Goal: Task Accomplishment & Management: Use online tool/utility

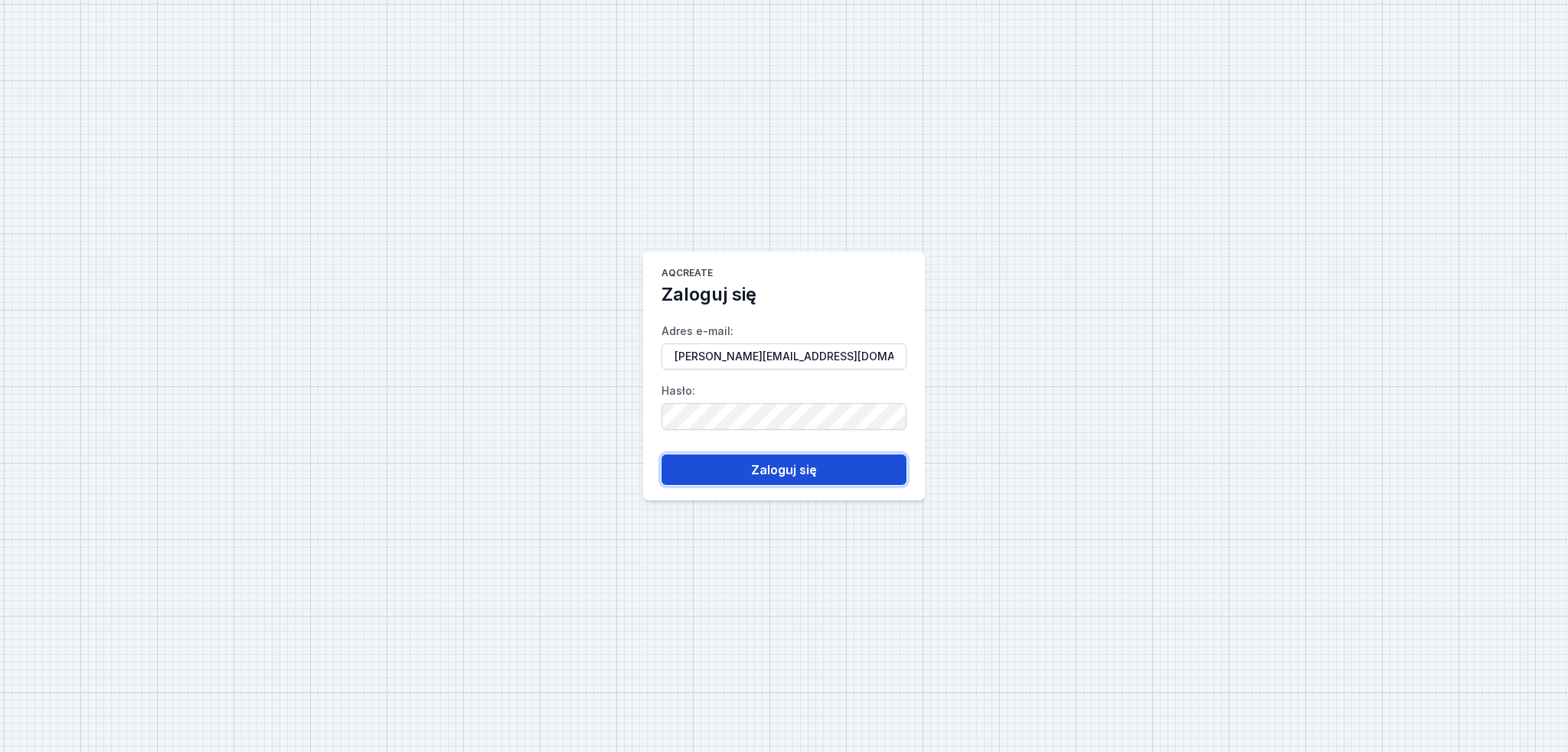
click at [738, 458] on button "Zaloguj się" at bounding box center [784, 469] width 245 height 30
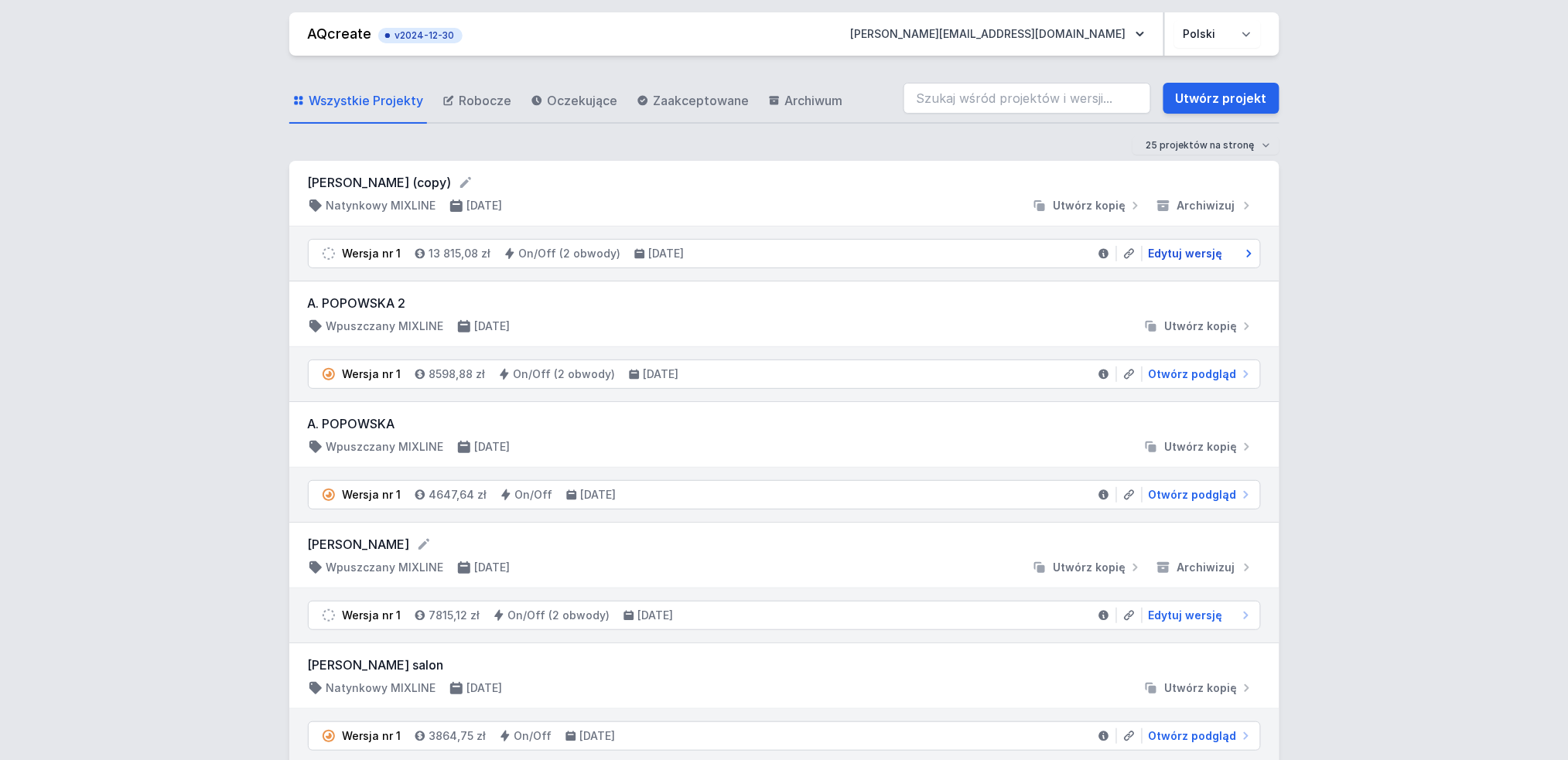
click at [1188, 252] on span "Edytuj wersję" at bounding box center [1186, 254] width 74 height 16
select select "true"
select select "2"
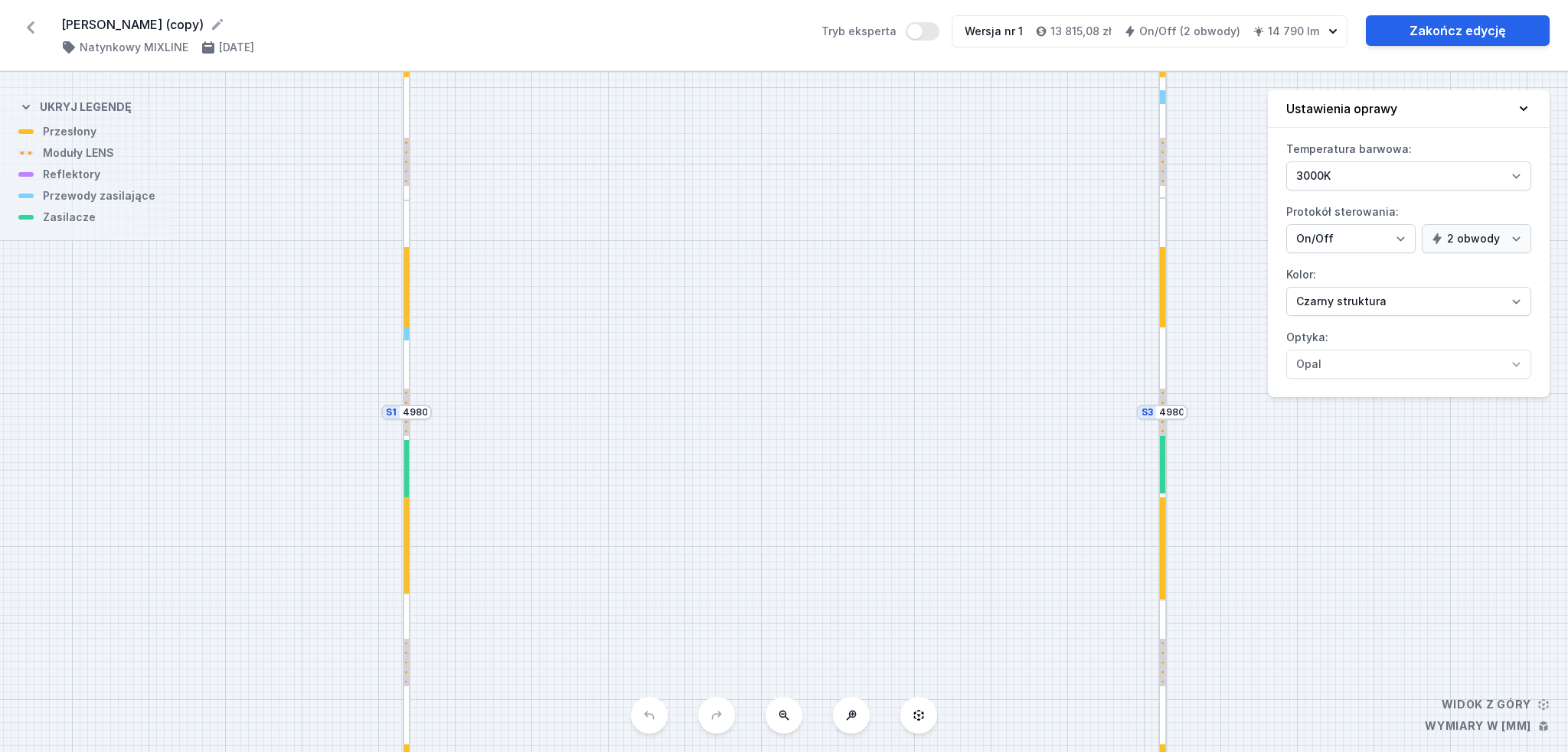
click at [1160, 226] on div at bounding box center [1162, 399] width 9 height 402
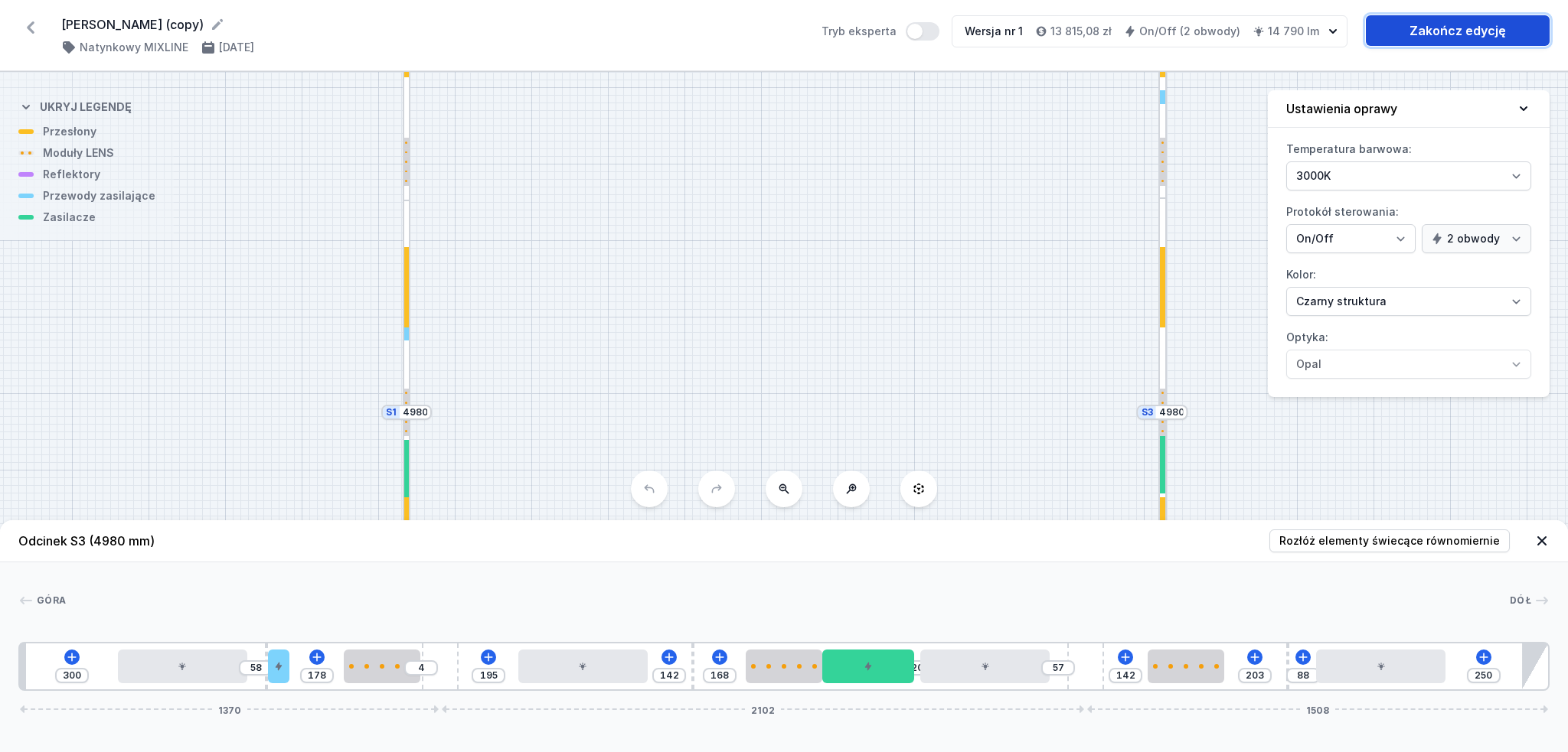
click at [1463, 29] on link "Zakończ edycję" at bounding box center [1458, 30] width 184 height 30
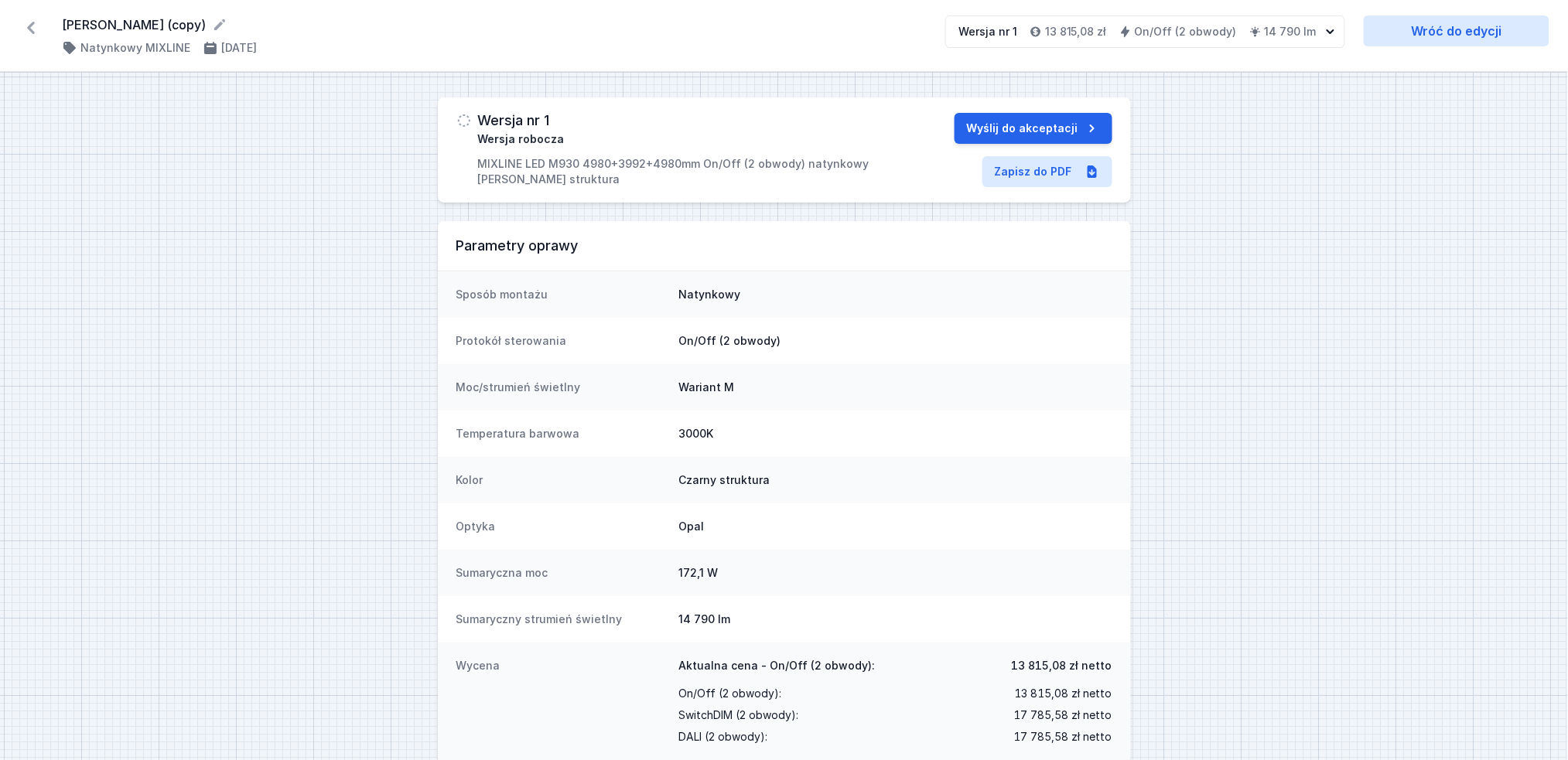
click at [29, 31] on icon at bounding box center [31, 28] width 24 height 24
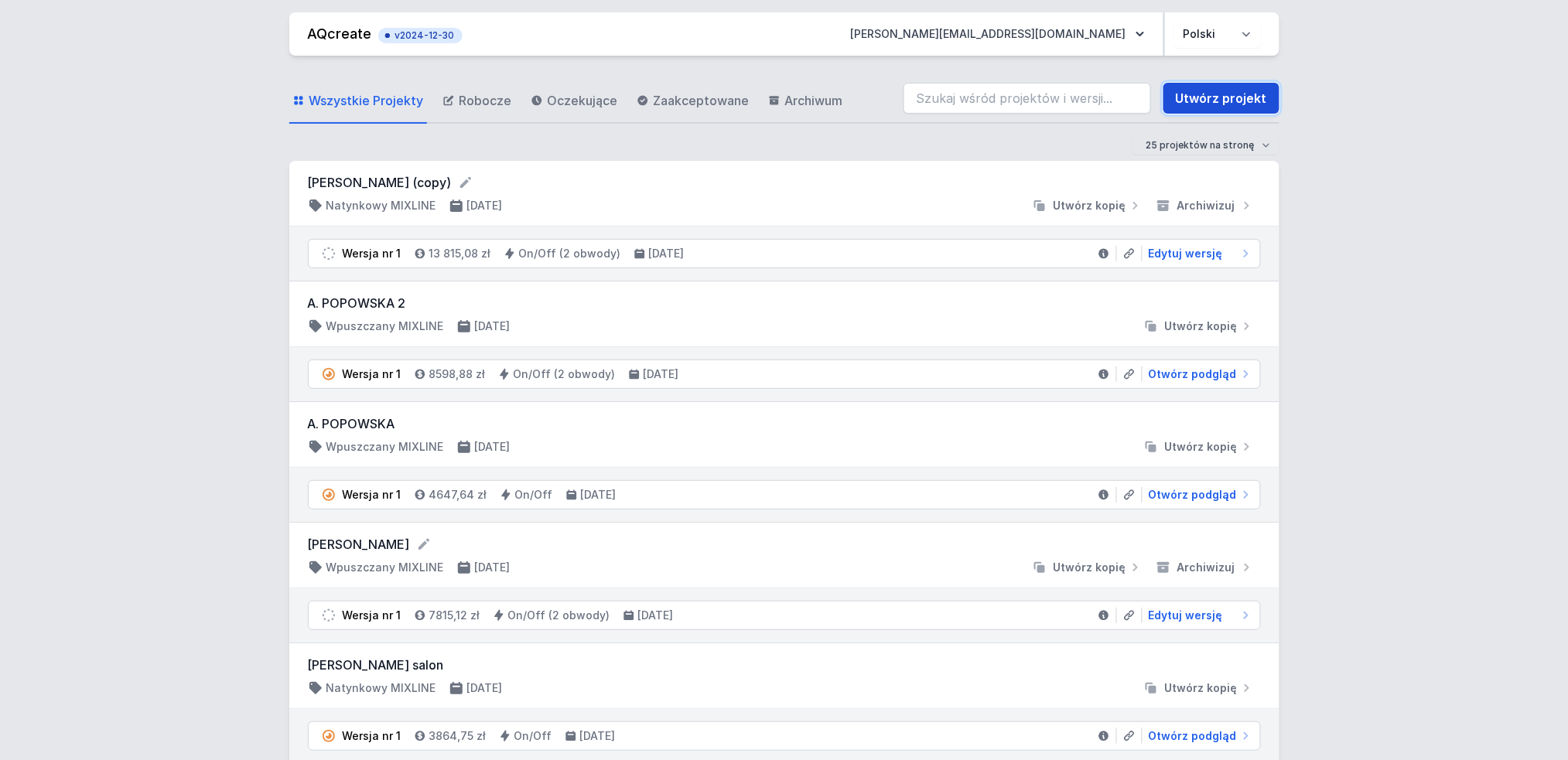
click at [1243, 101] on link "Utwórz projekt" at bounding box center [1221, 98] width 116 height 31
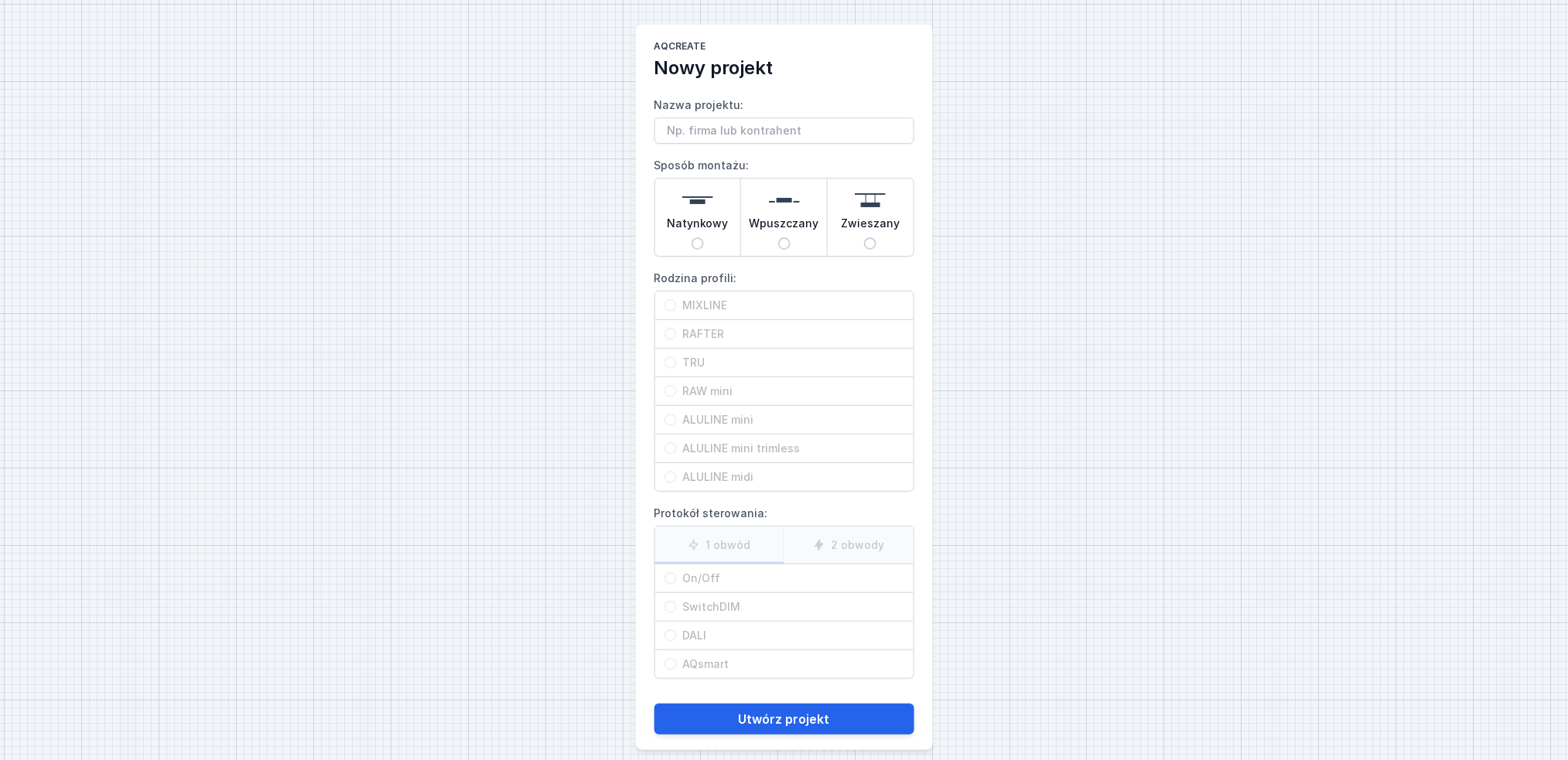
click at [702, 217] on span "Natynkowy" at bounding box center [697, 227] width 62 height 22
click at [702, 238] on input "Natynkowy" at bounding box center [698, 244] width 13 height 13
radio input "true"
click at [725, 295] on div "MIXLINE" at bounding box center [784, 305] width 258 height 28
click at [677, 299] on input "MIXLINE" at bounding box center [671, 305] width 13 height 13
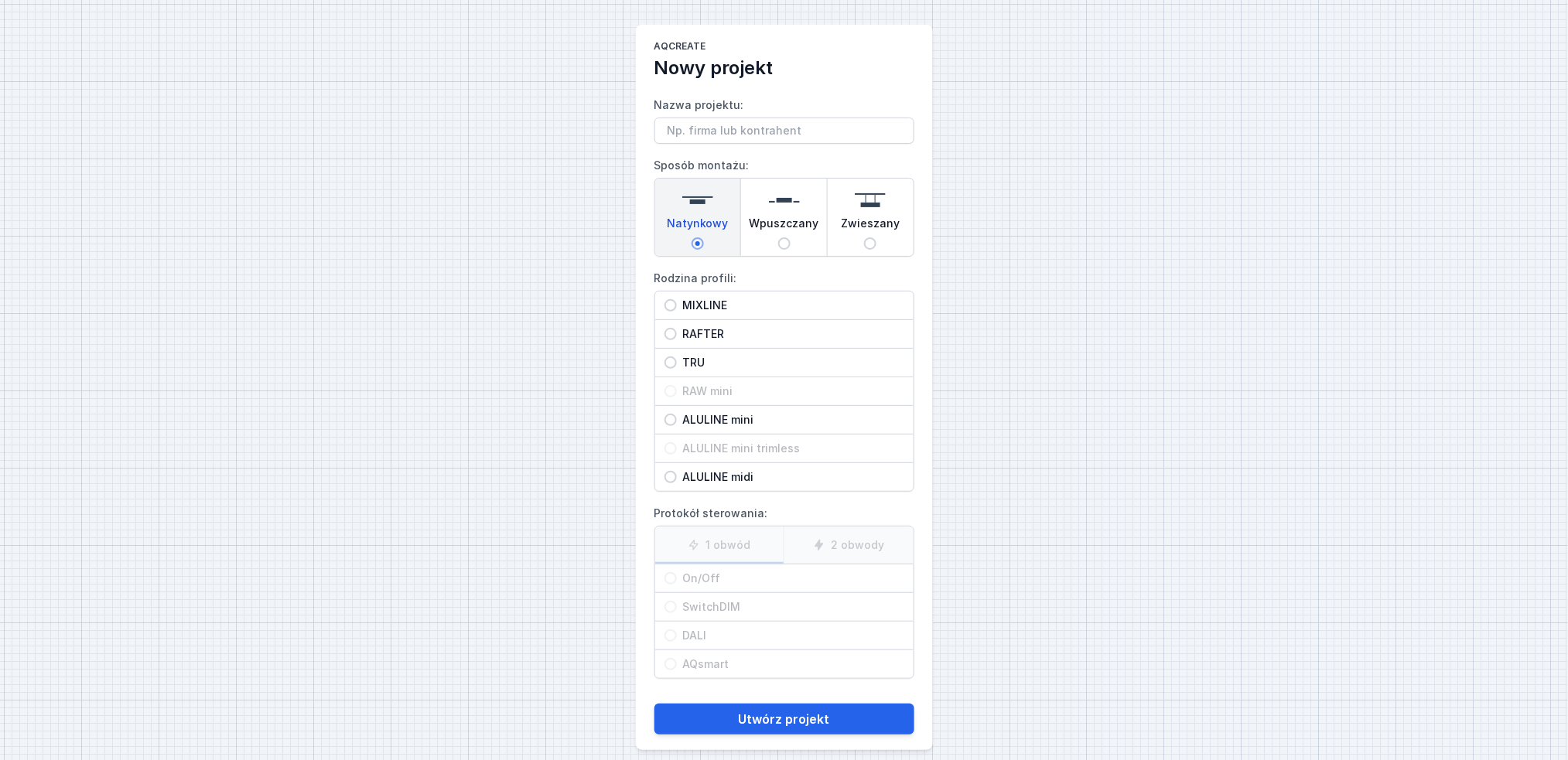
radio input "true"
click at [719, 574] on span "On/Off" at bounding box center [790, 579] width 227 height 16
click at [677, 574] on input "On/Off" at bounding box center [671, 579] width 13 height 13
radio input "true"
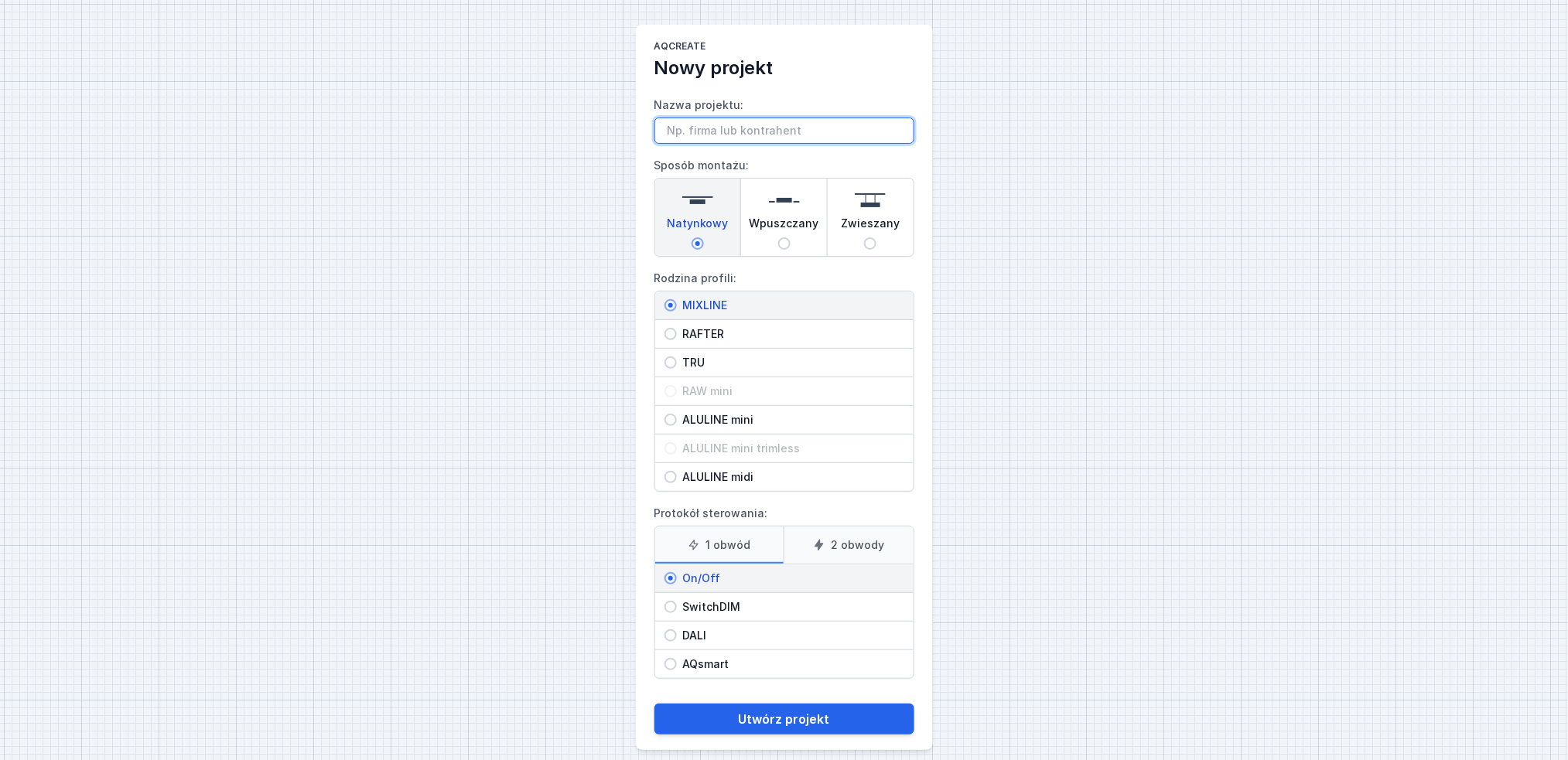
click at [768, 120] on input "Nazwa projektu:" at bounding box center [784, 130] width 260 height 26
type input "[PERSON_NAME]"
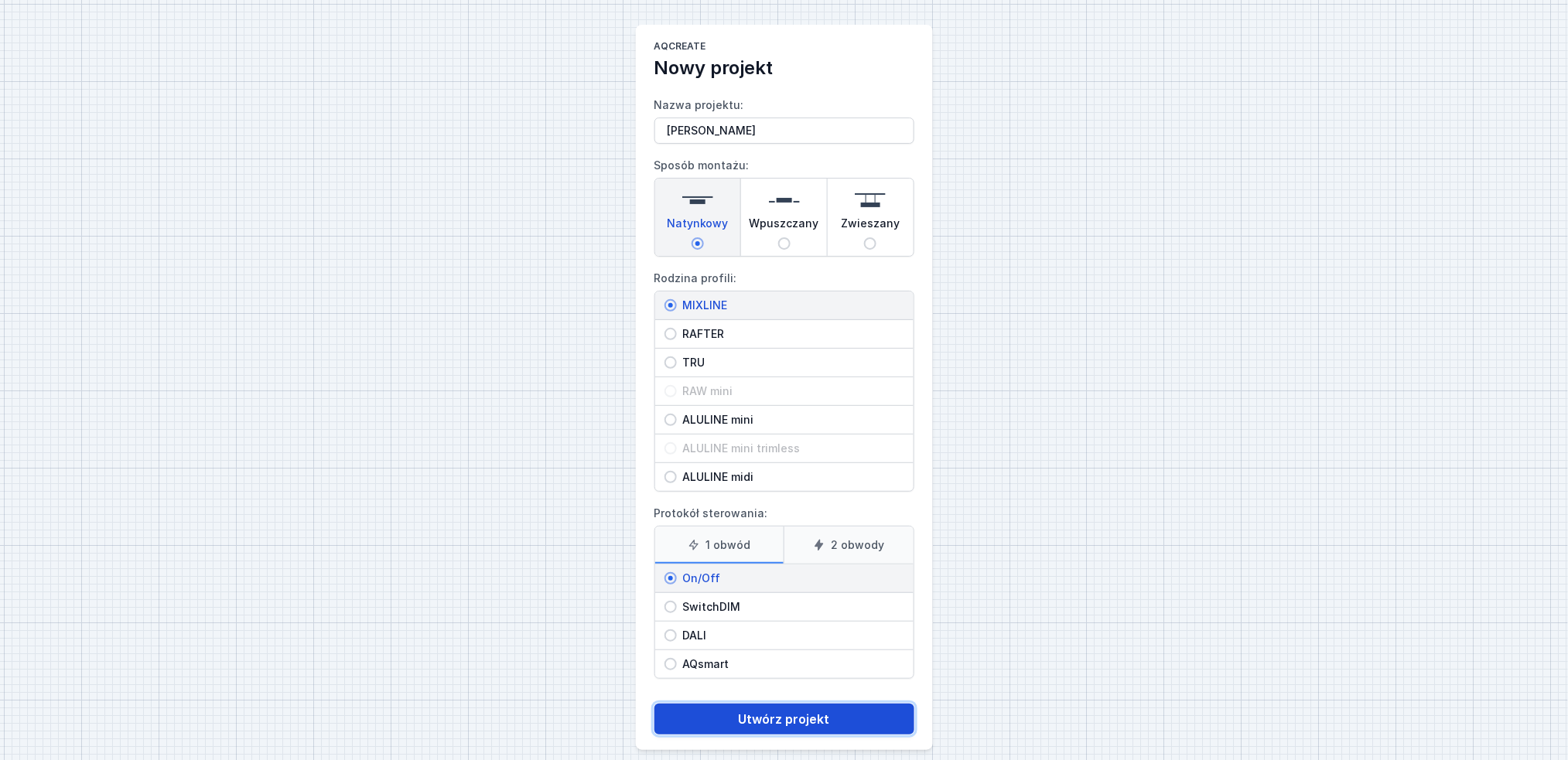
click at [751, 716] on button "Utwórz projekt" at bounding box center [784, 719] width 260 height 31
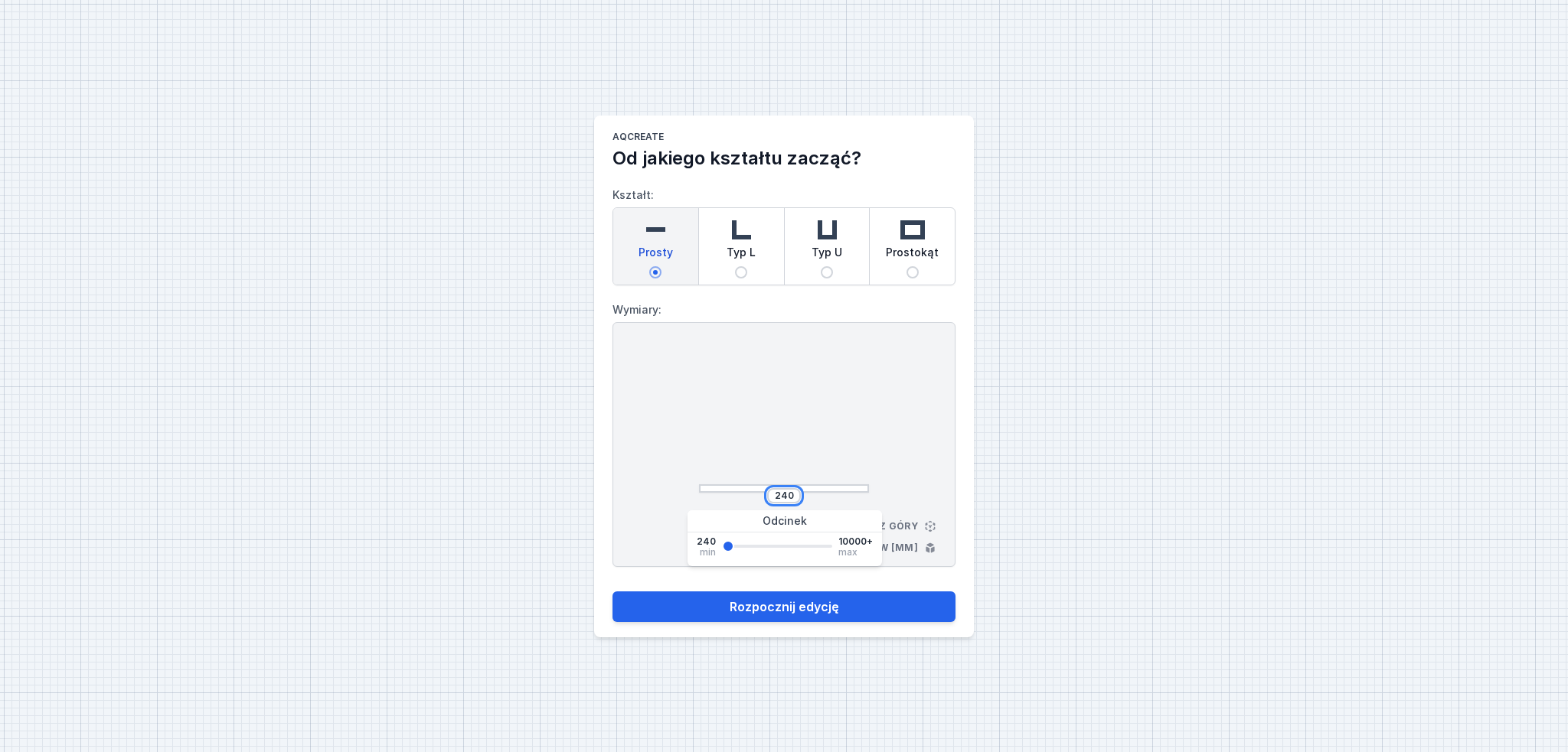
click at [776, 490] on input "240" at bounding box center [784, 496] width 24 height 12
type input "600"
click at [612, 592] on button "Rozpocznij edycję" at bounding box center [784, 606] width 343 height 30
type input "600"
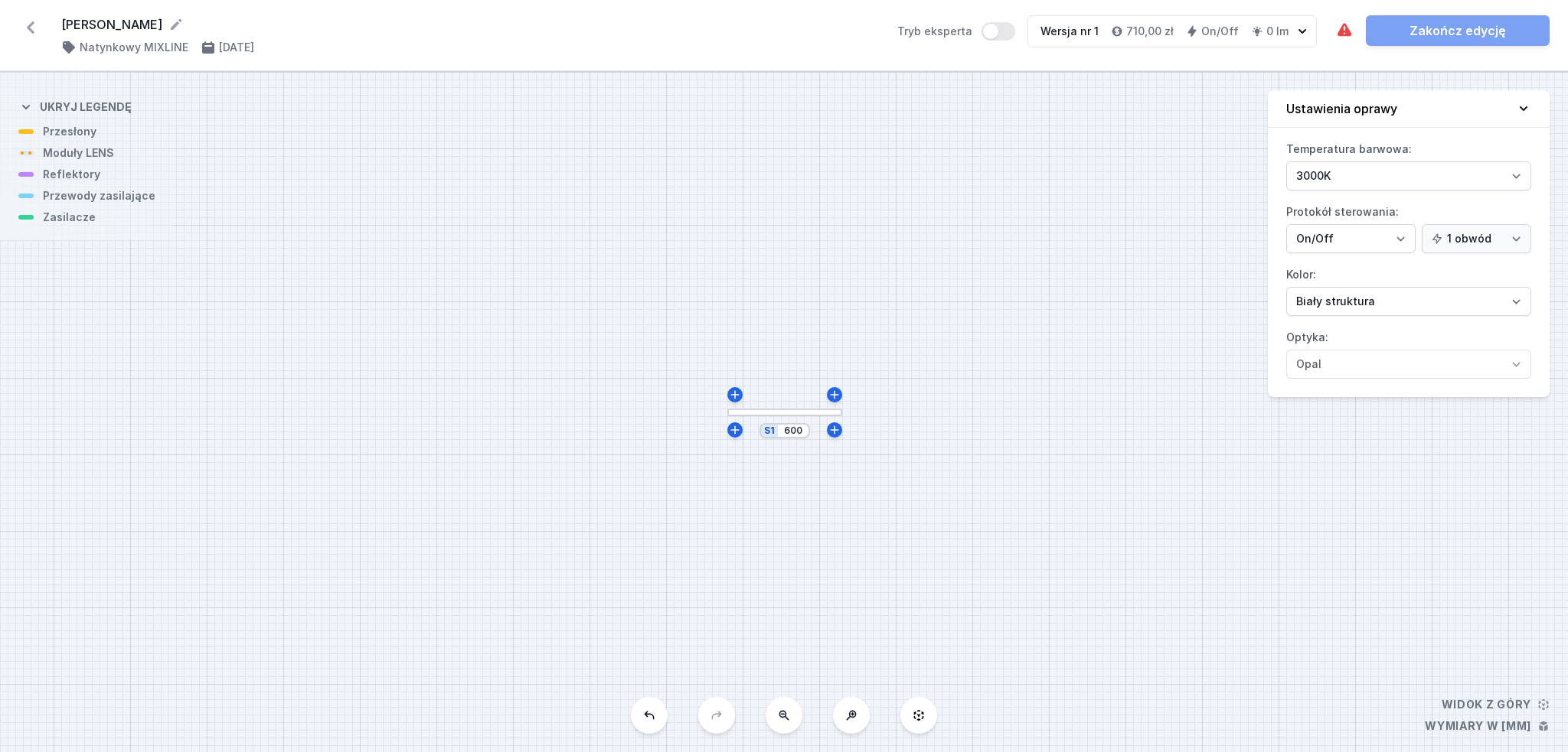
click at [791, 413] on div at bounding box center [784, 413] width 115 height 9
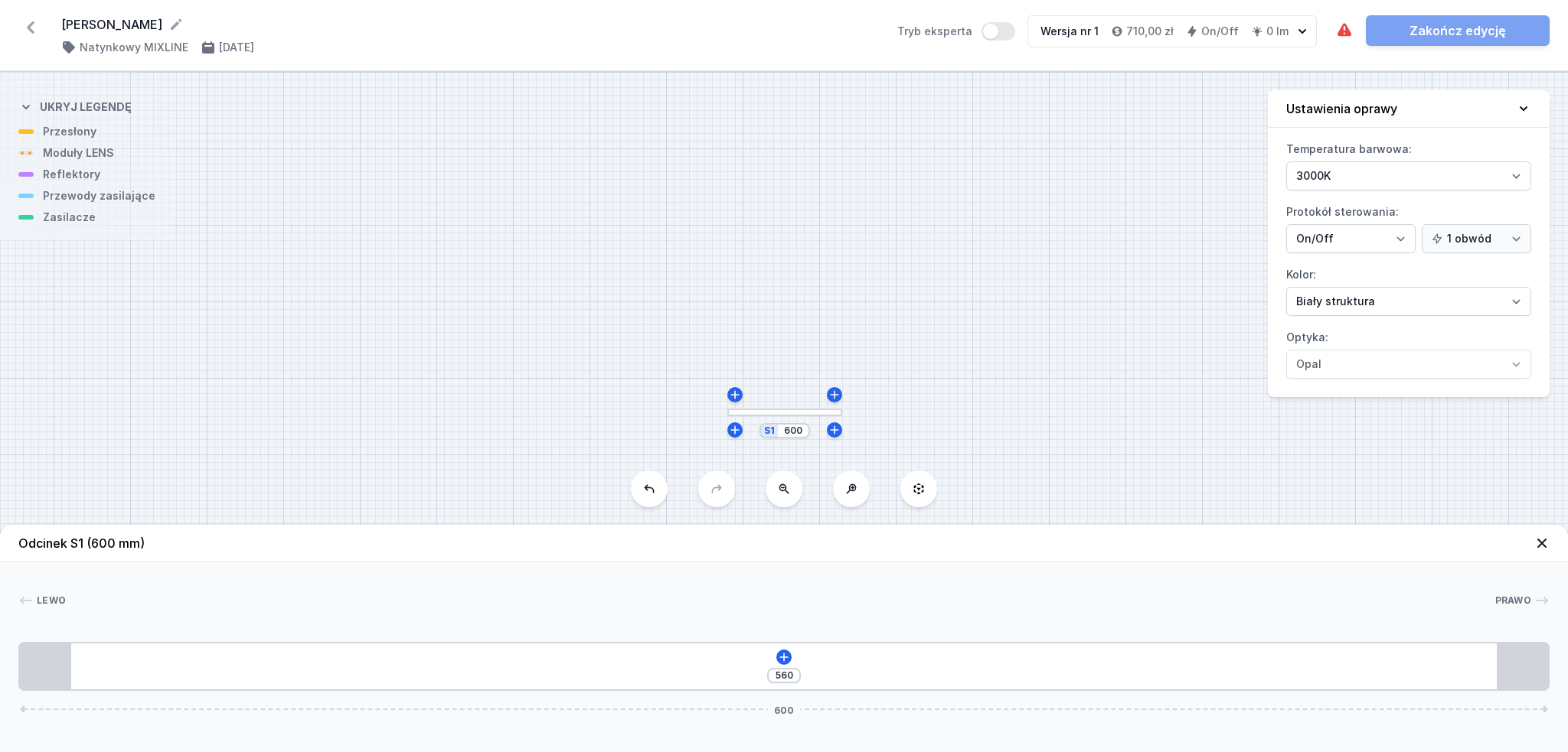
click at [839, 484] on button at bounding box center [851, 489] width 37 height 37
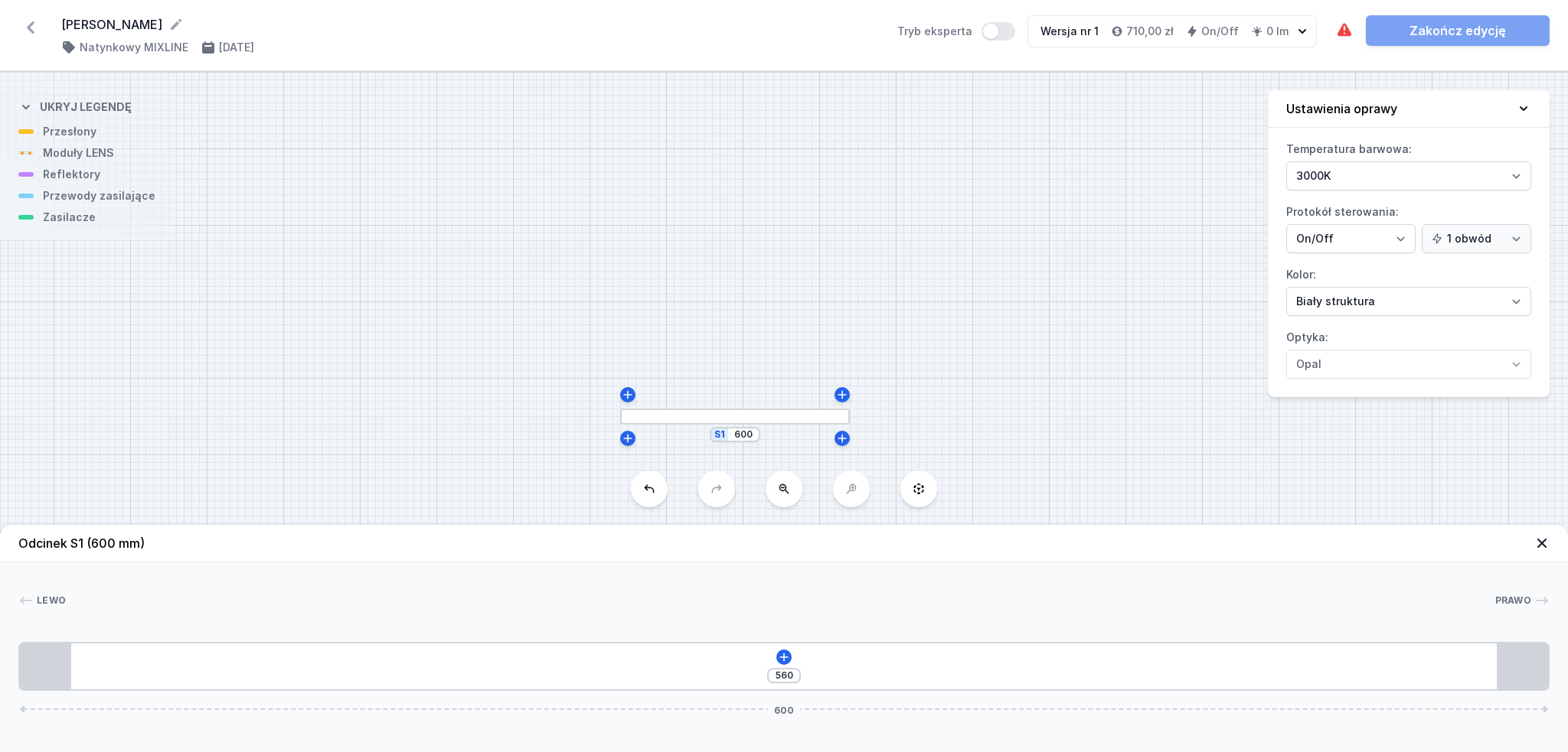
click at [839, 484] on div "S1 600" at bounding box center [784, 412] width 1568 height 680
click at [783, 659] on icon at bounding box center [784, 657] width 9 height 9
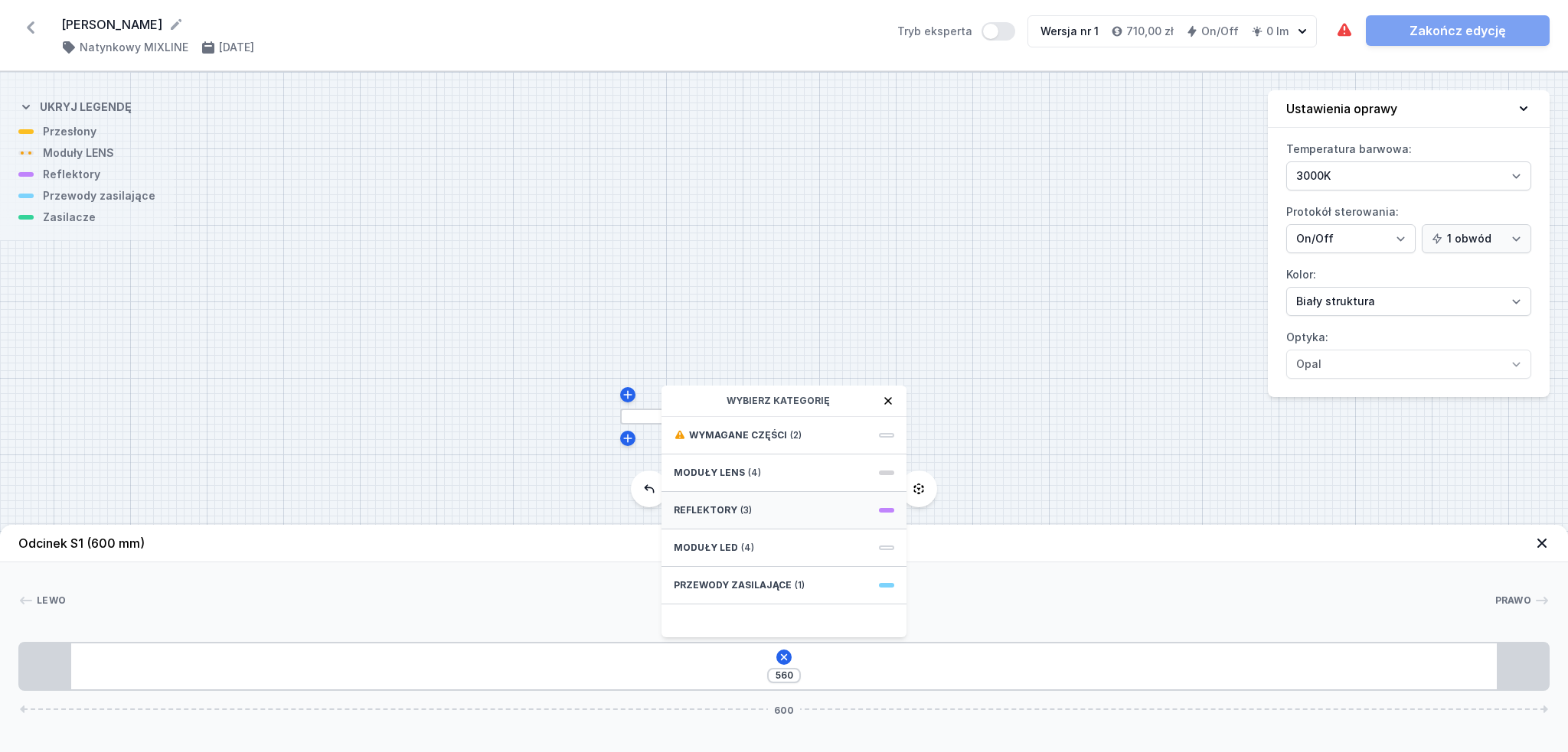
click at [756, 514] on div "Reflektory (3)" at bounding box center [784, 511] width 245 height 37
click at [770, 470] on span "PET next module 35°" at bounding box center [784, 469] width 220 height 16
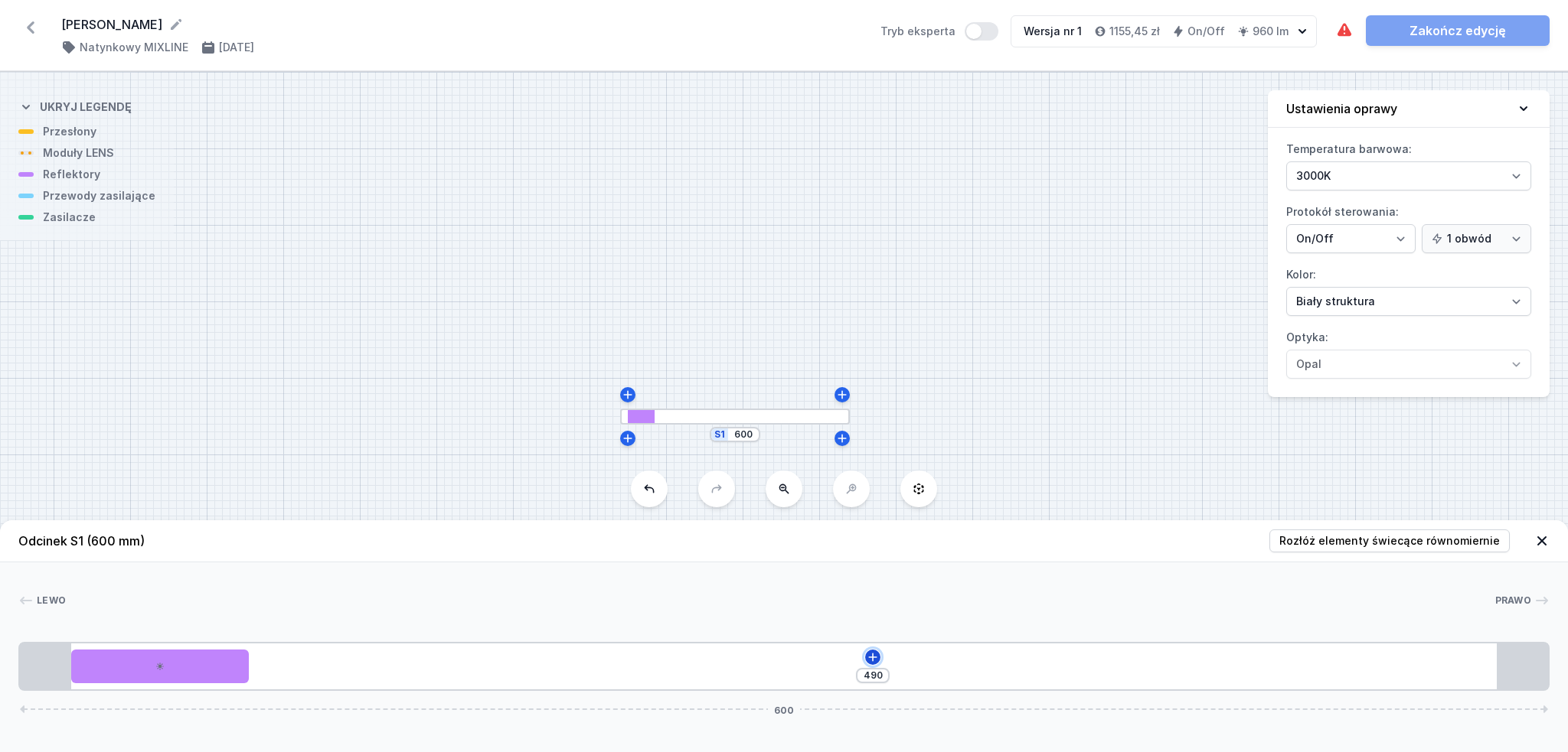
click at [870, 662] on icon at bounding box center [873, 658] width 12 height 12
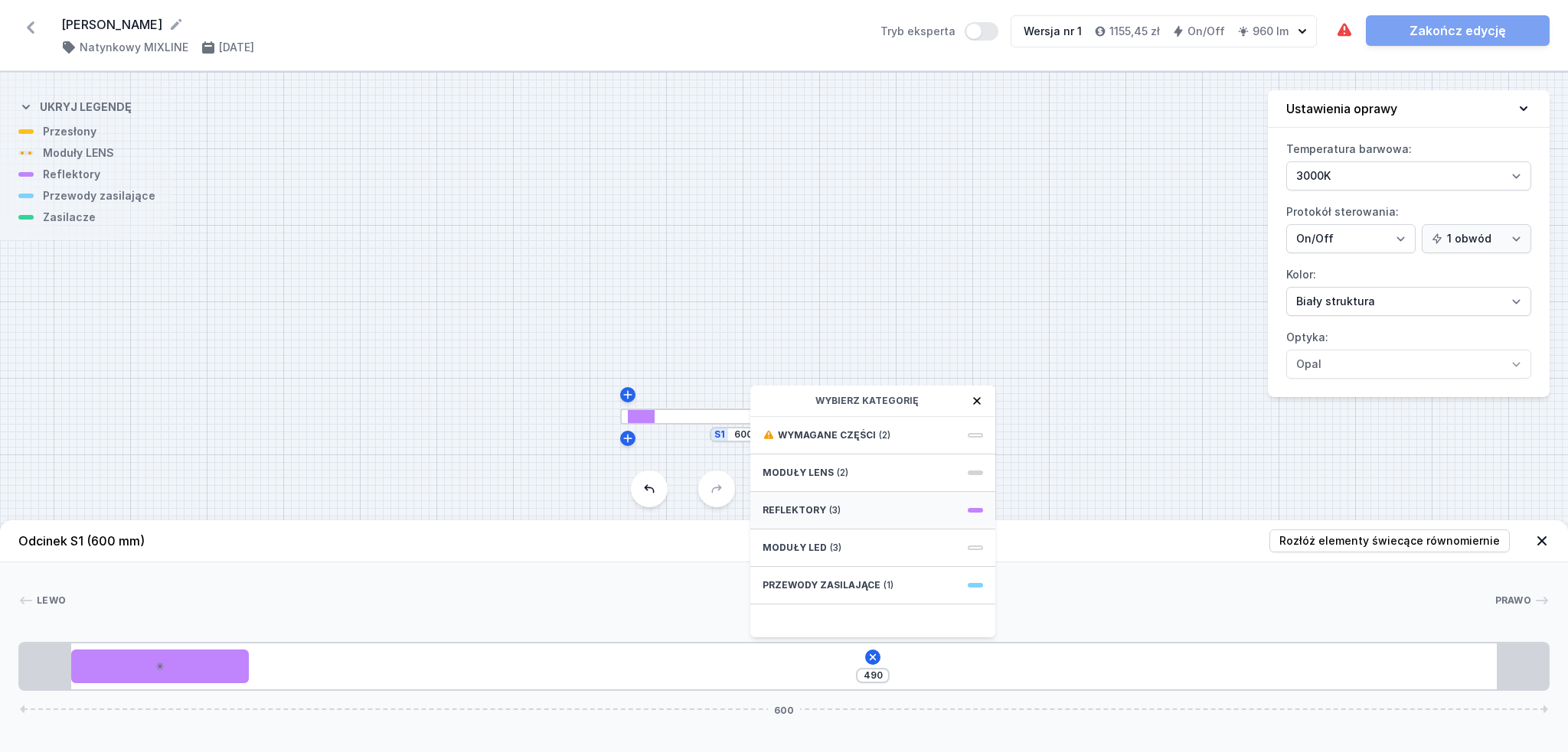
click at [853, 508] on div "Reflektory (3)" at bounding box center [872, 511] width 245 height 37
click at [883, 466] on span "PET next module 35°" at bounding box center [872, 469] width 220 height 16
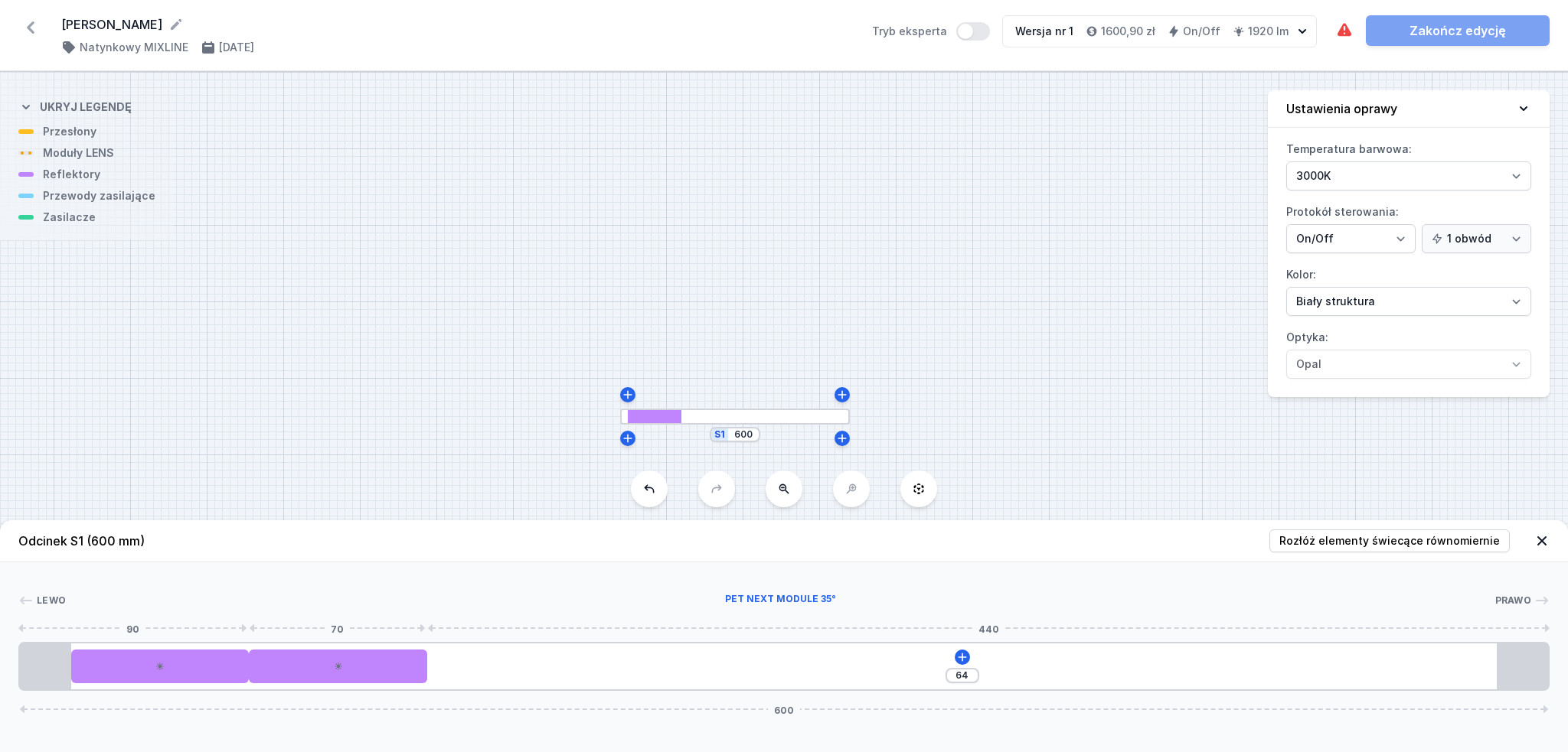
type input "53"
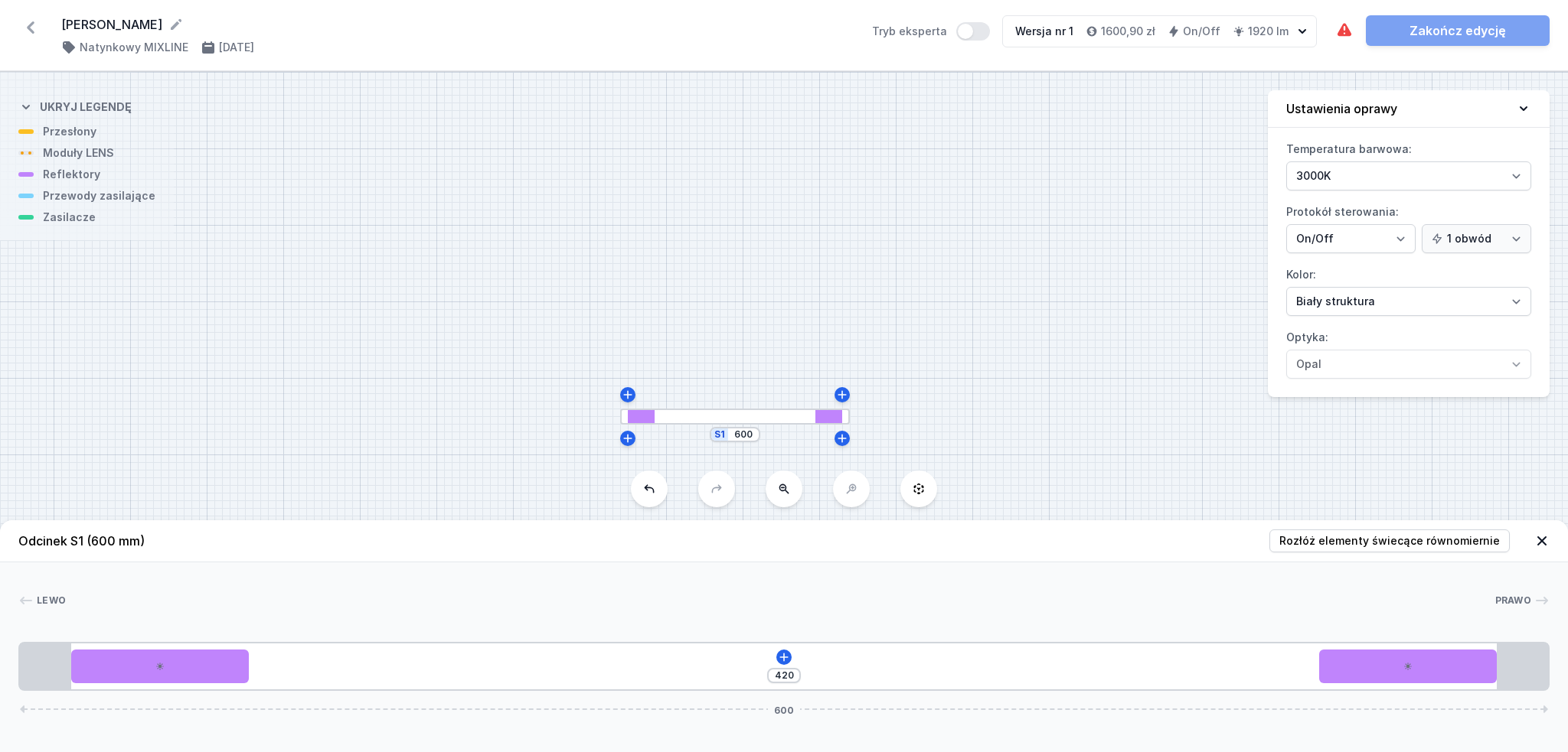
drag, startPoint x: 311, startPoint y: 657, endPoint x: 1341, endPoint y: 648, distance: 1030.0
click at [1341, 648] on div "420 600" at bounding box center [784, 666] width 1531 height 49
click at [786, 656] on icon at bounding box center [784, 658] width 12 height 12
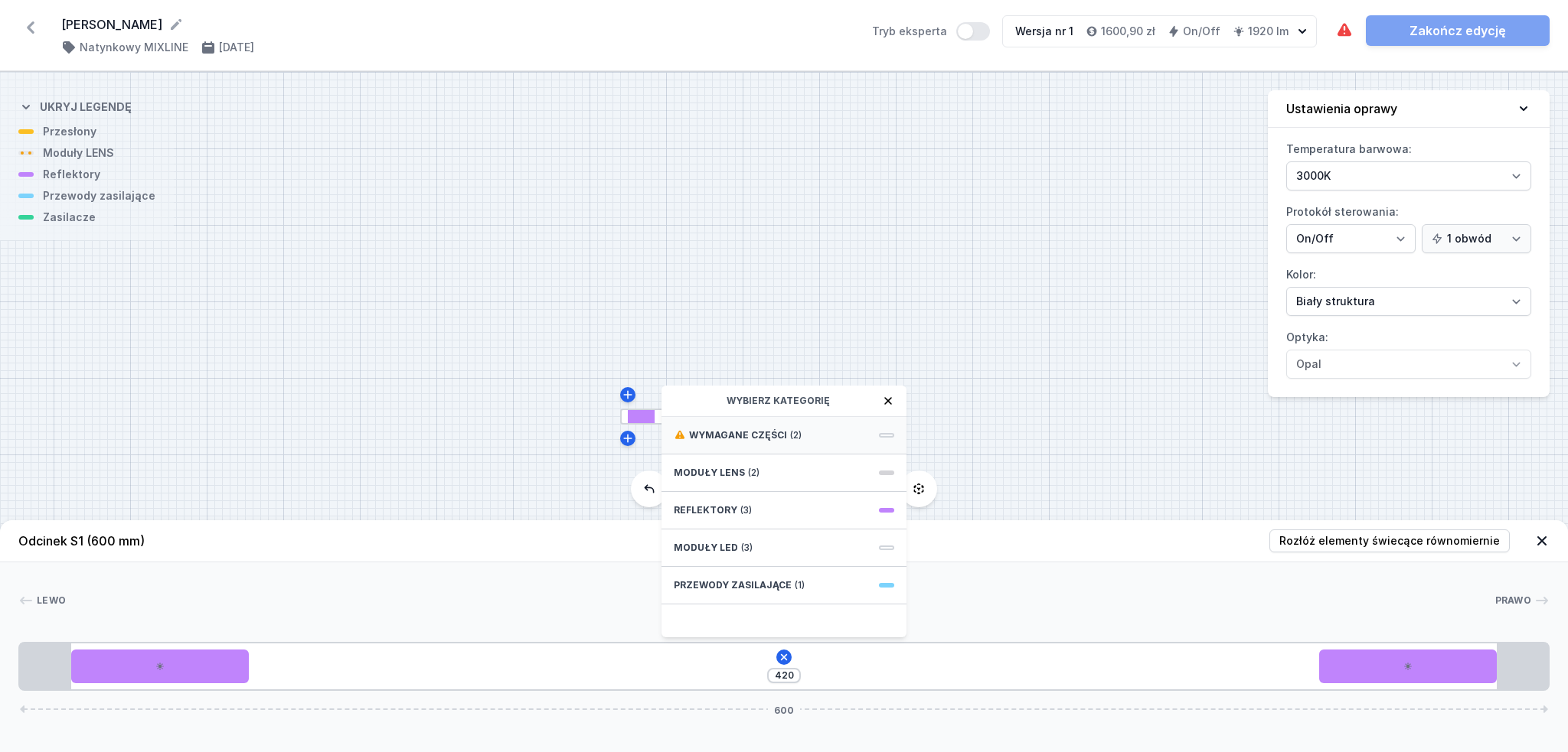
click at [761, 433] on span "Wymagane części" at bounding box center [738, 436] width 98 height 12
click at [779, 469] on span "ON/OFF Driver - up to 32W" at bounding box center [784, 469] width 220 height 16
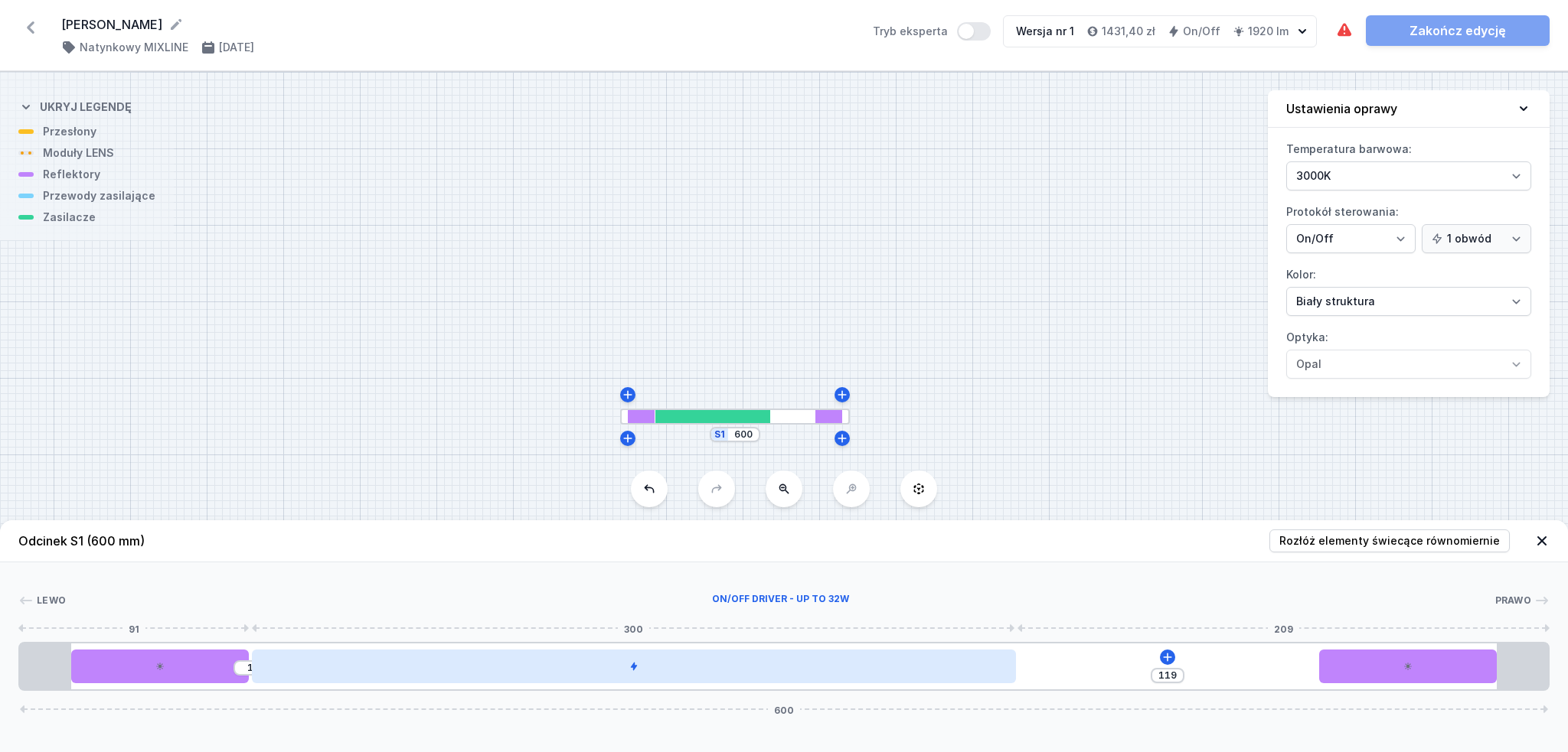
type input "40"
type input "80"
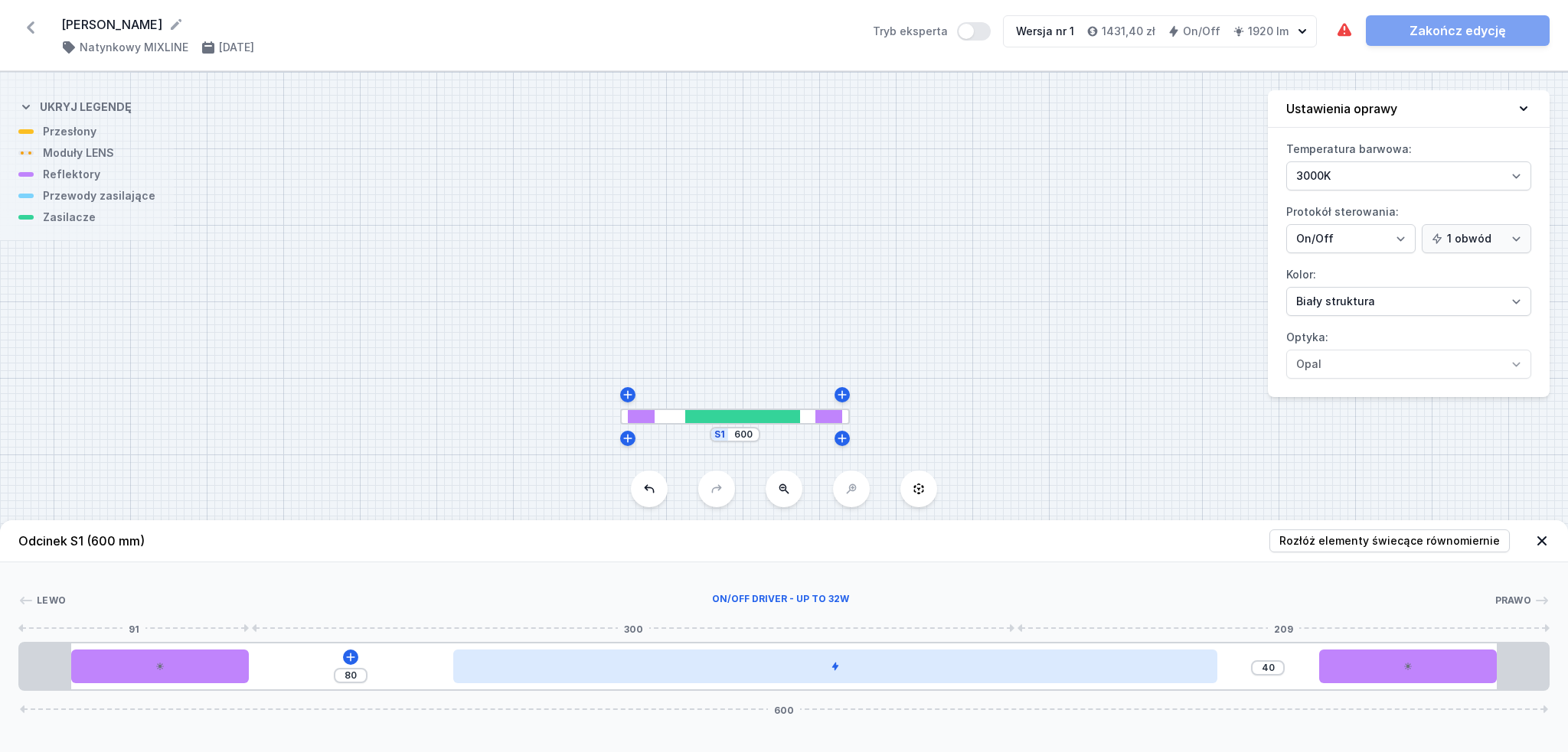
type input "1"
drag, startPoint x: 792, startPoint y: 673, endPoint x: 1039, endPoint y: 676, distance: 247.0
click at [1039, 676] on div at bounding box center [835, 666] width 764 height 33
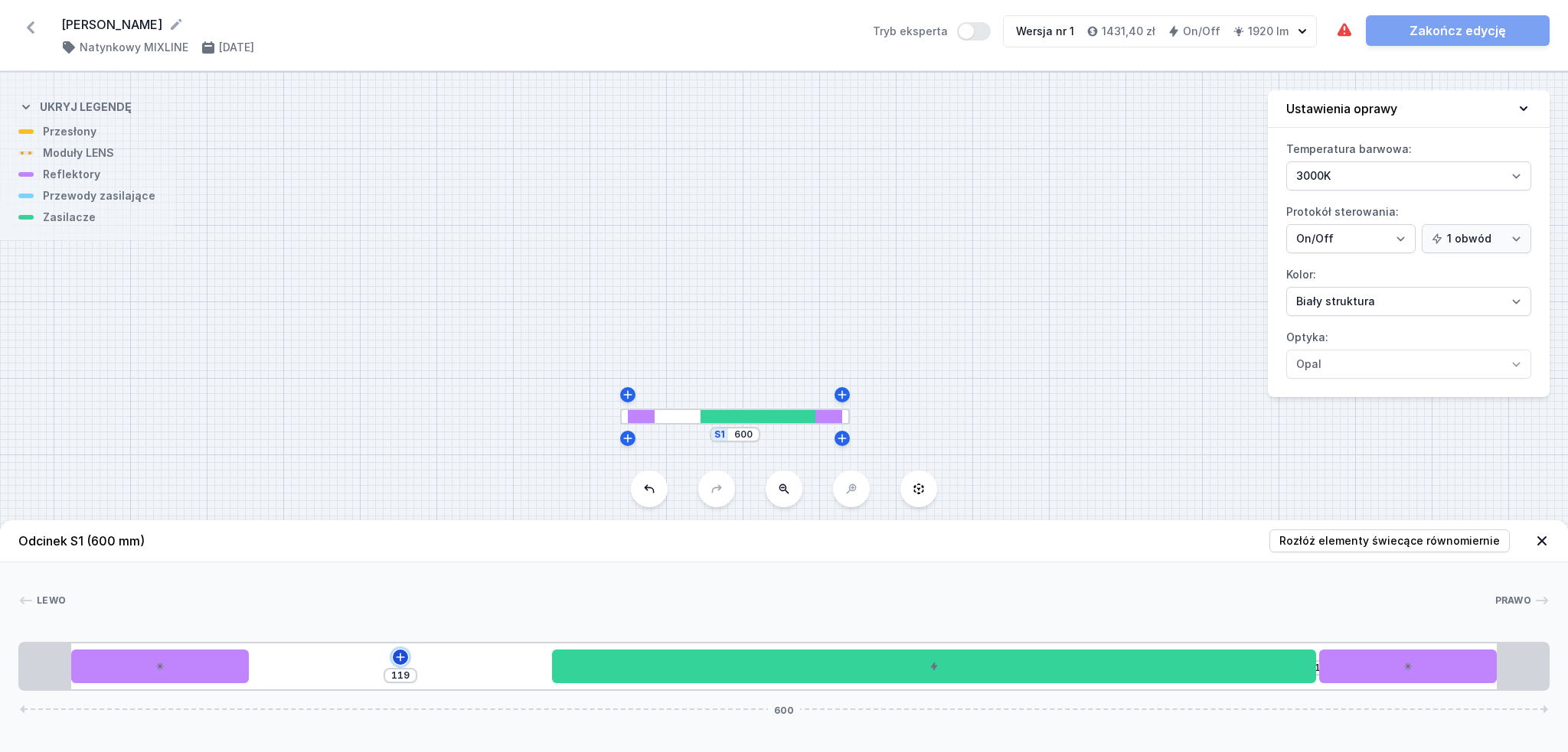
click at [401, 658] on icon at bounding box center [400, 657] width 9 height 9
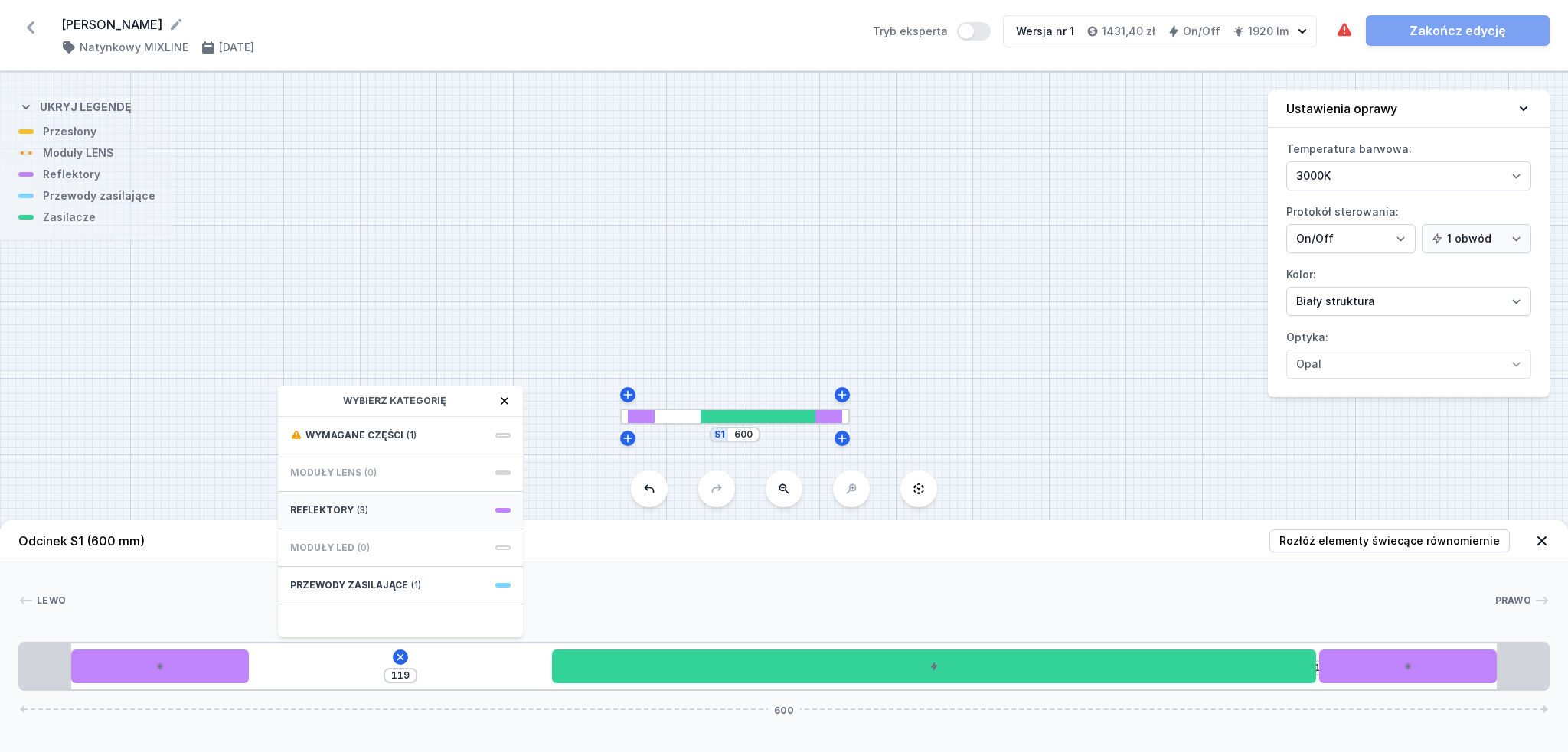
click at [386, 515] on div "Reflektory (3)" at bounding box center [400, 511] width 245 height 37
click at [411, 465] on span "PET next module 35°" at bounding box center [400, 469] width 220 height 16
type input "49"
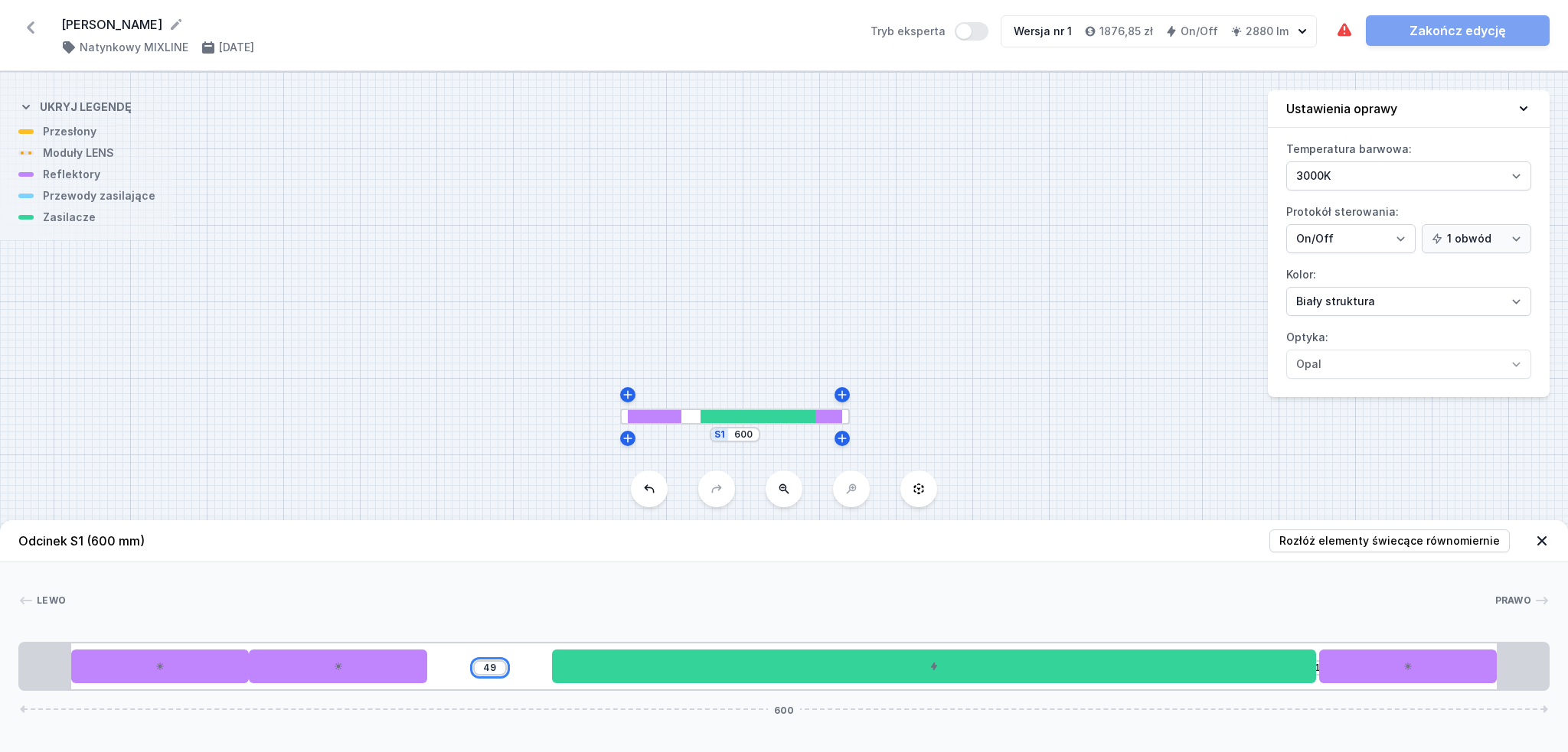
click at [491, 664] on input "49" at bounding box center [489, 668] width 24 height 12
click at [527, 589] on div "Lewo Prawo 1 2 2 3 2 1 49 1 600 20 70 70 49 300 70 20 20 560 20 600" at bounding box center [784, 627] width 1568 height 128
click at [555, 430] on div "S1 600" at bounding box center [784, 412] width 1568 height 680
drag, startPoint x: 105, startPoint y: 676, endPoint x: 93, endPoint y: 674, distance: 12.2
click at [93, 674] on div at bounding box center [160, 666] width 178 height 33
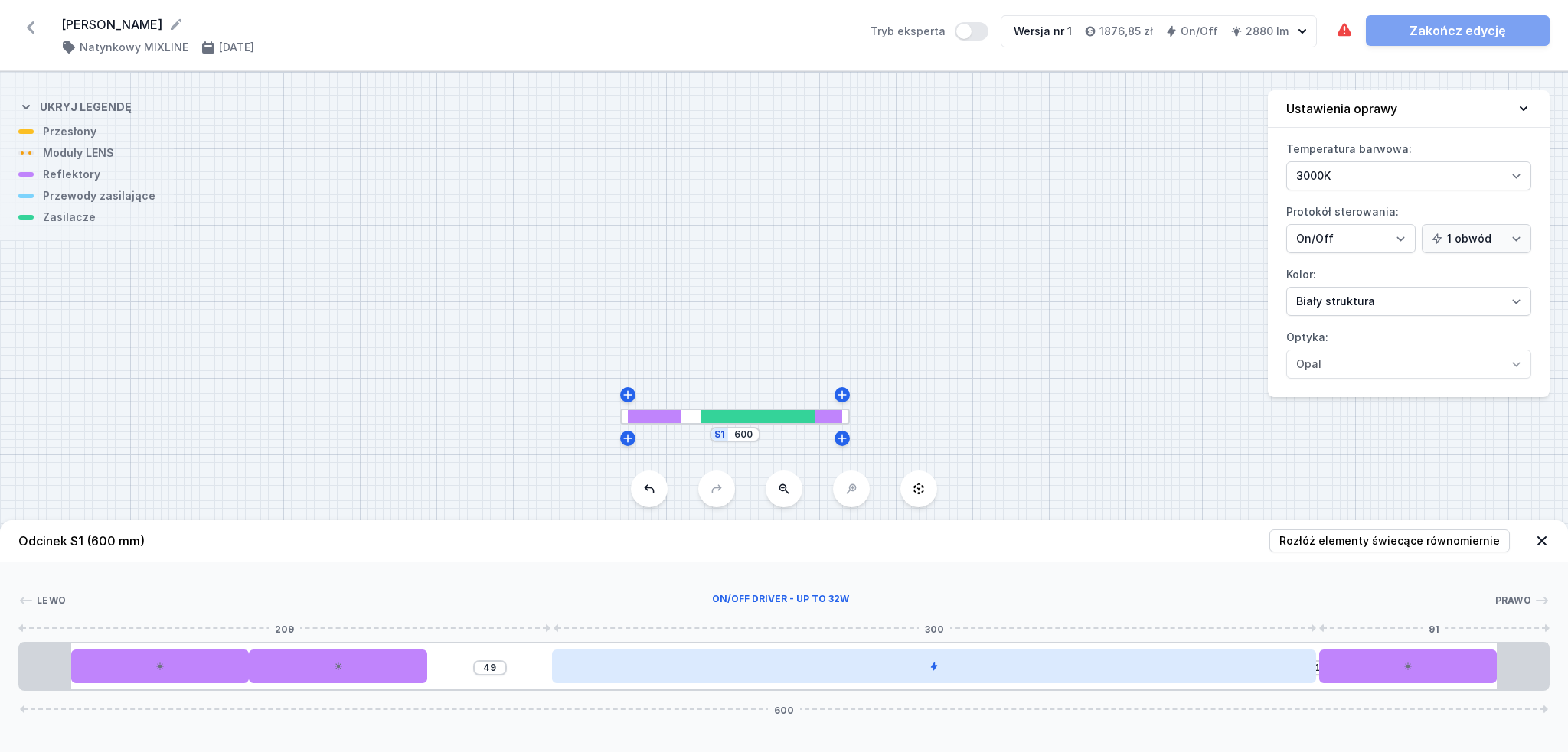
type input "49"
type input "1"
drag, startPoint x: 1013, startPoint y: 670, endPoint x: 845, endPoint y: 666, distance: 168.0
click at [845, 666] on div at bounding box center [812, 666] width 764 height 33
drag, startPoint x: 544, startPoint y: 669, endPoint x: 625, endPoint y: 670, distance: 81.0
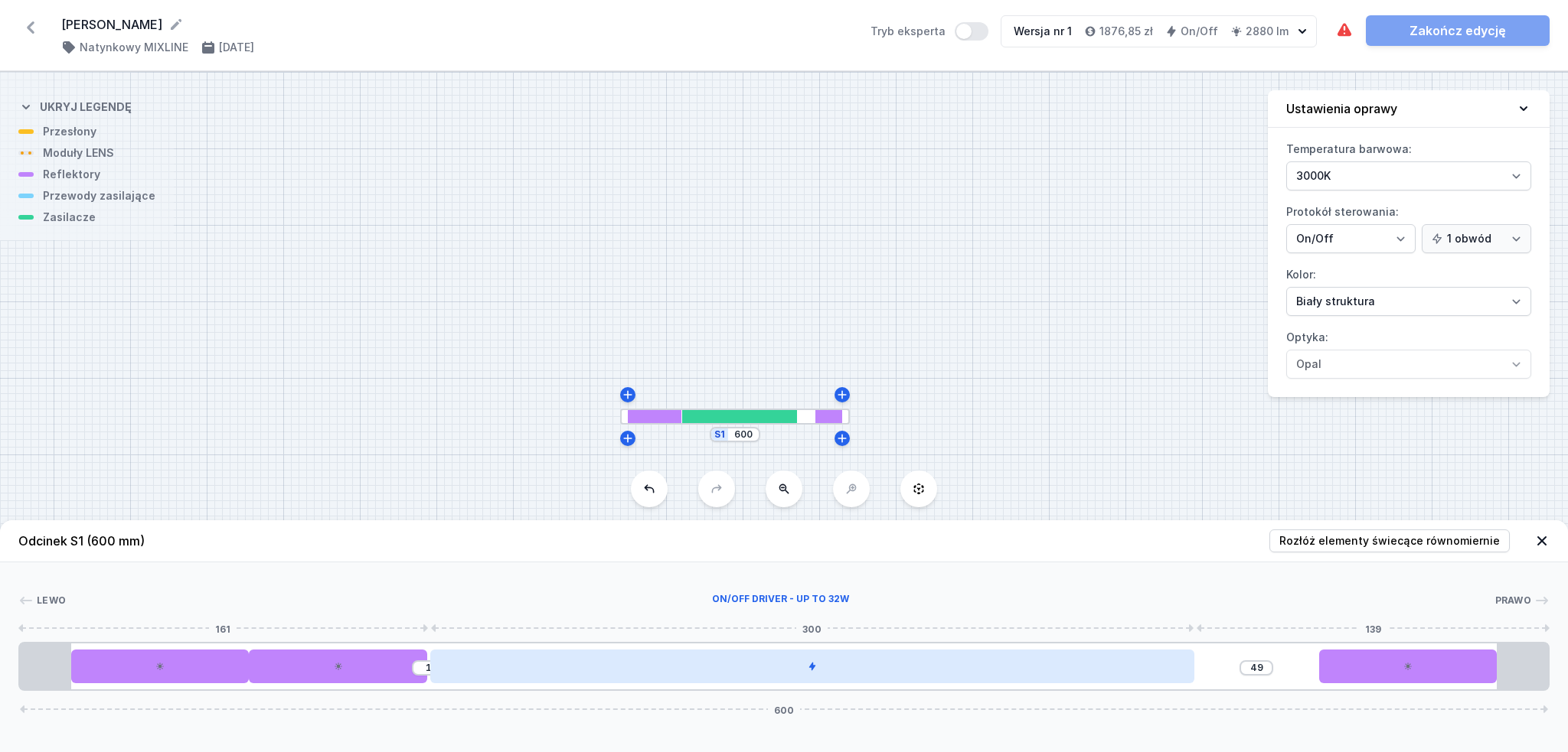
click at [625, 670] on div at bounding box center [812, 666] width 764 height 33
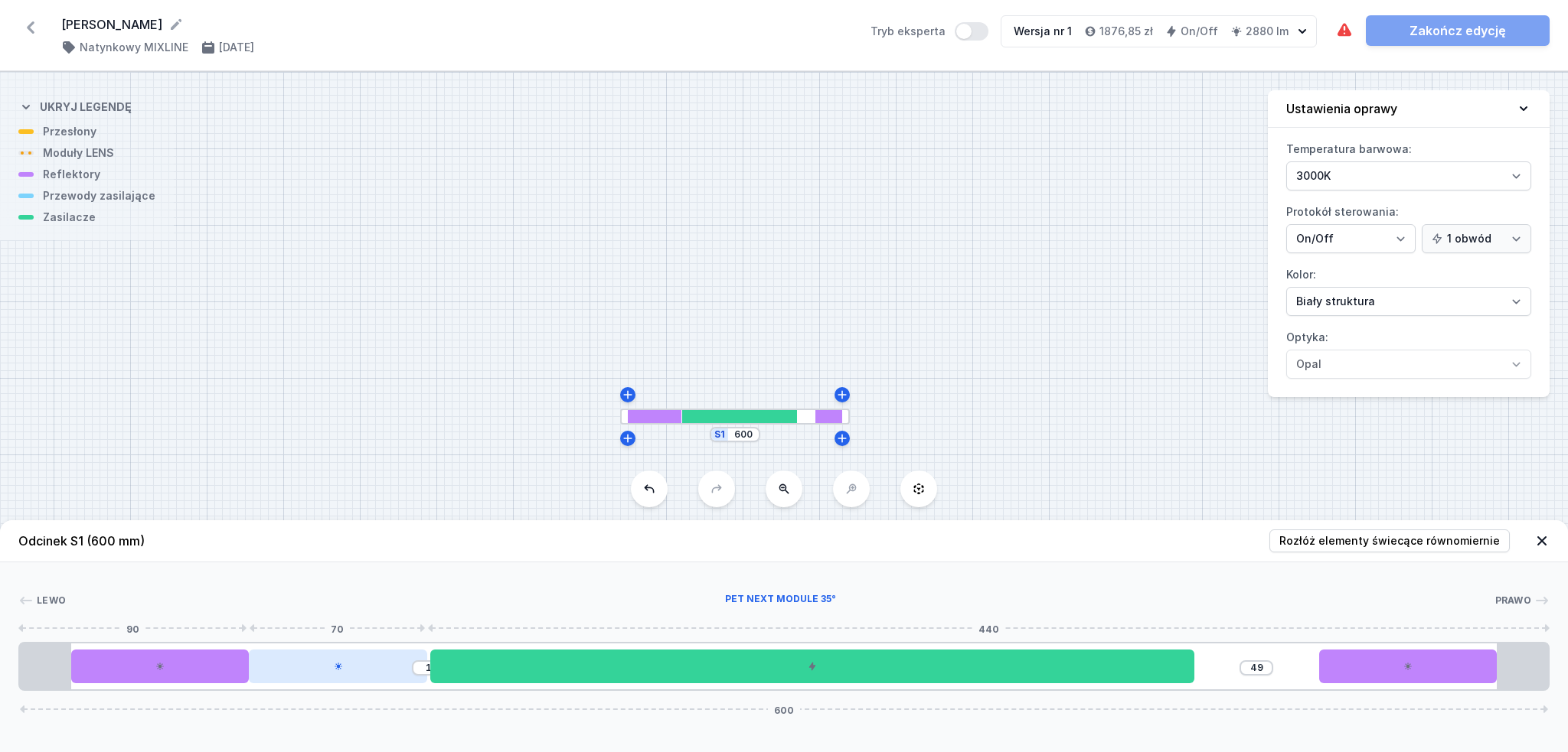
click at [356, 670] on div at bounding box center [338, 666] width 178 height 33
select select "1523"
click at [381, 620] on icon at bounding box center [376, 623] width 12 height 12
click at [347, 657] on div "71 49 600" at bounding box center [784, 666] width 1531 height 49
click at [343, 656] on icon at bounding box center [340, 658] width 12 height 12
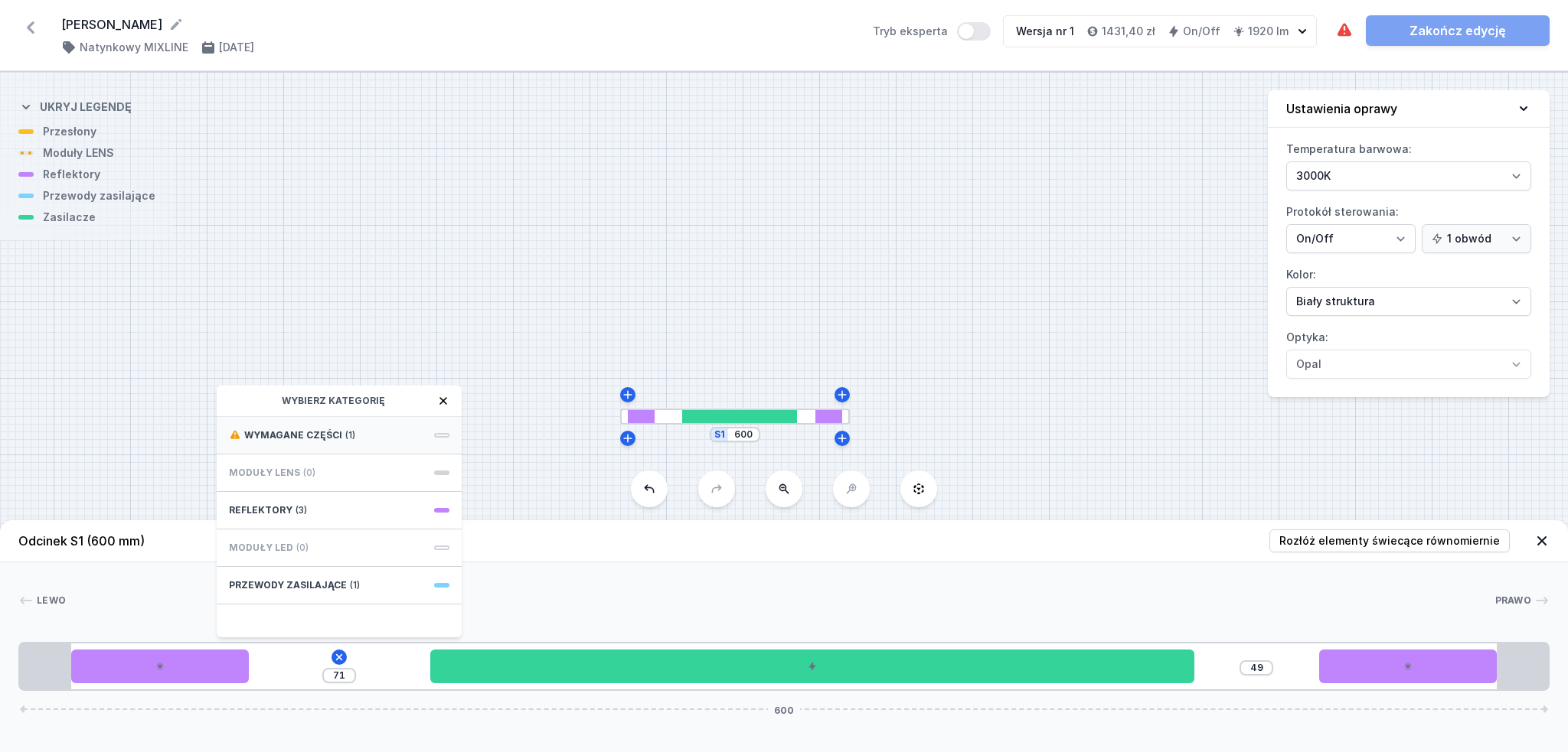
click at [345, 430] on span "(1)" at bounding box center [350, 436] width 10 height 12
click at [345, 434] on span "Hole for power supply cable" at bounding box center [339, 434] width 220 height 16
type input "1"
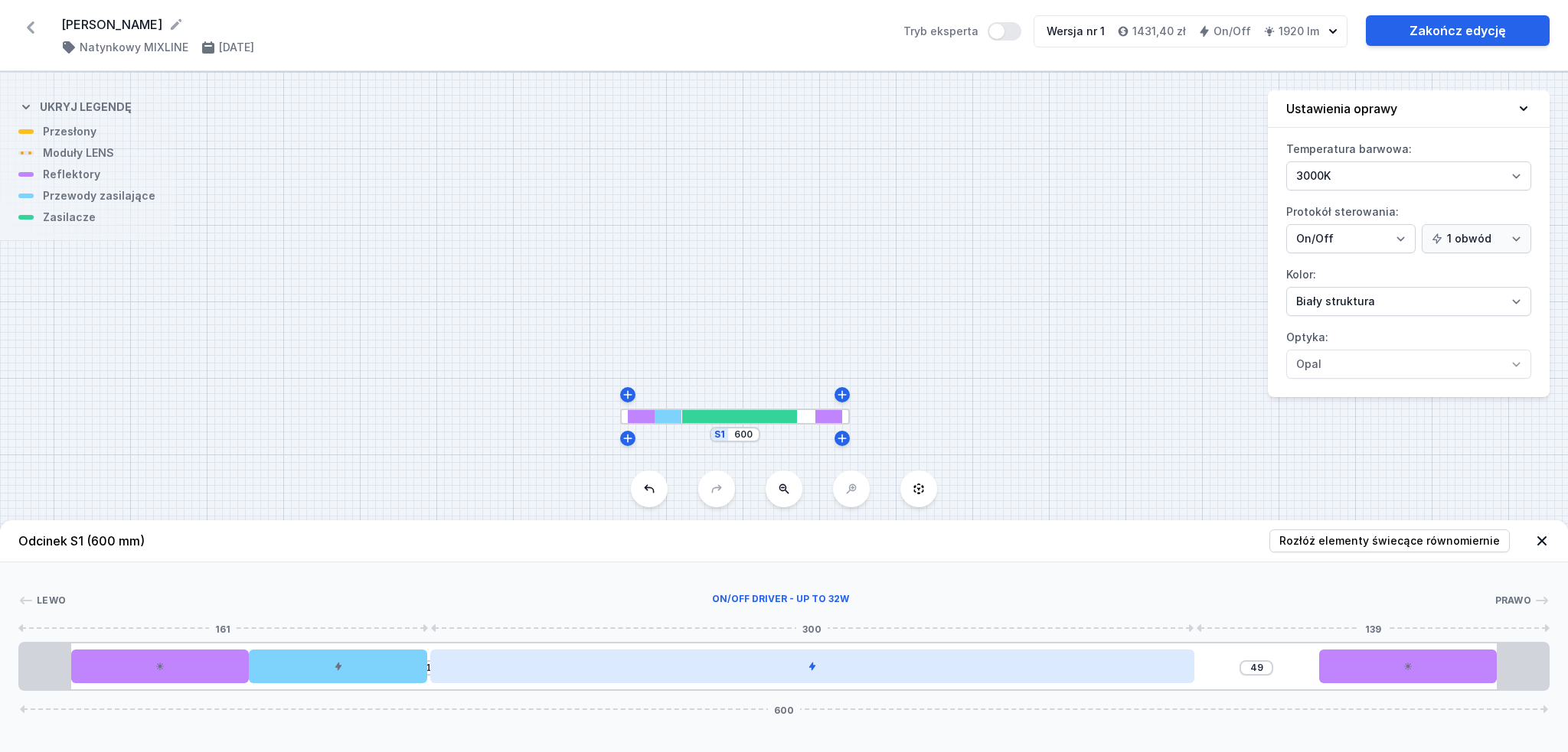
type input "50"
drag, startPoint x: 536, startPoint y: 659, endPoint x: 663, endPoint y: 656, distance: 127.0
click at [663, 656] on div at bounding box center [809, 666] width 764 height 33
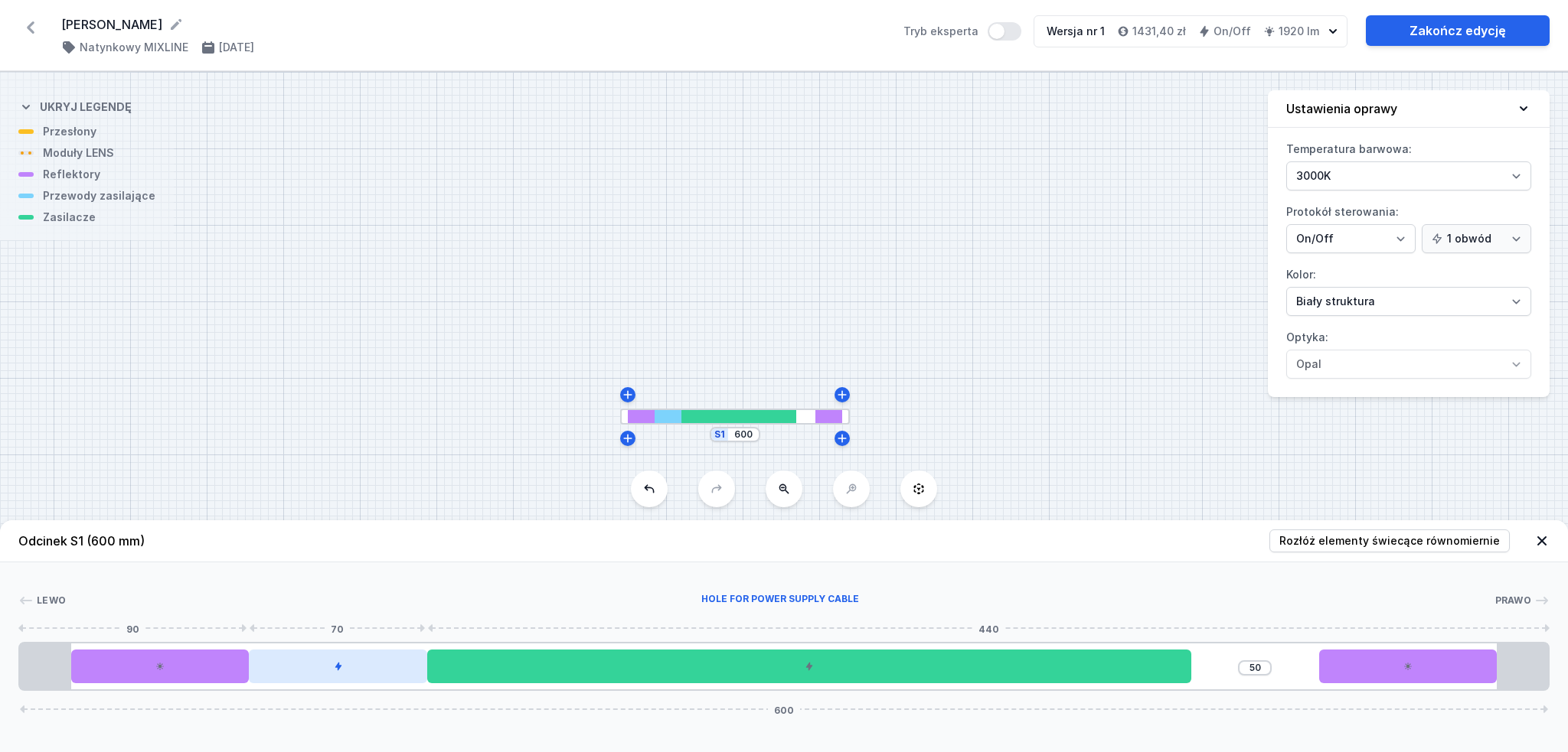
click at [332, 668] on div at bounding box center [338, 666] width 178 height 33
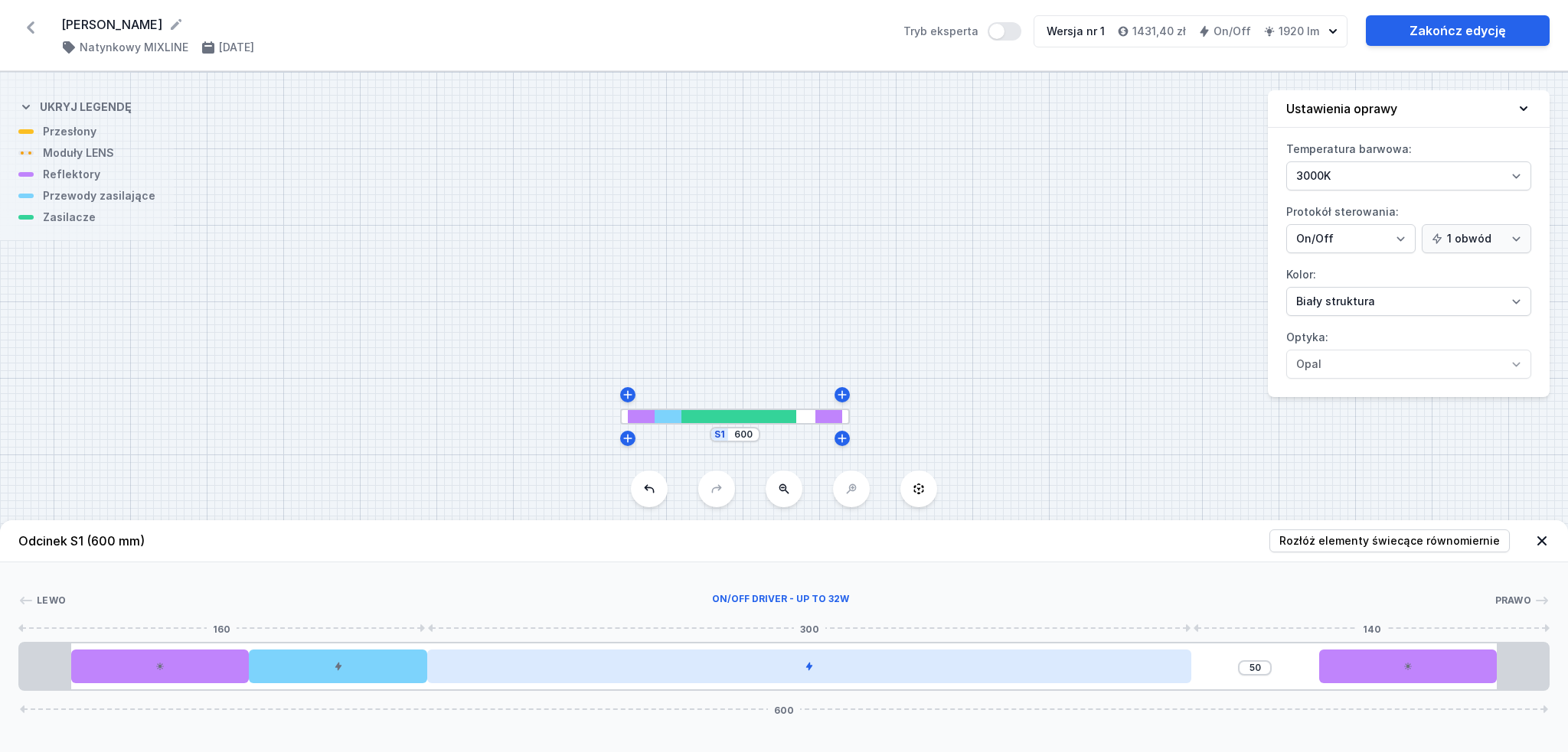
click at [732, 668] on div at bounding box center [809, 666] width 764 height 33
drag, startPoint x: 1065, startPoint y: 673, endPoint x: 1113, endPoint y: 673, distance: 48.0
click at [1113, 673] on div at bounding box center [809, 666] width 764 height 33
drag, startPoint x: 1113, startPoint y: 673, endPoint x: 1165, endPoint y: 673, distance: 52.0
click at [1165, 673] on div at bounding box center [809, 666] width 764 height 33
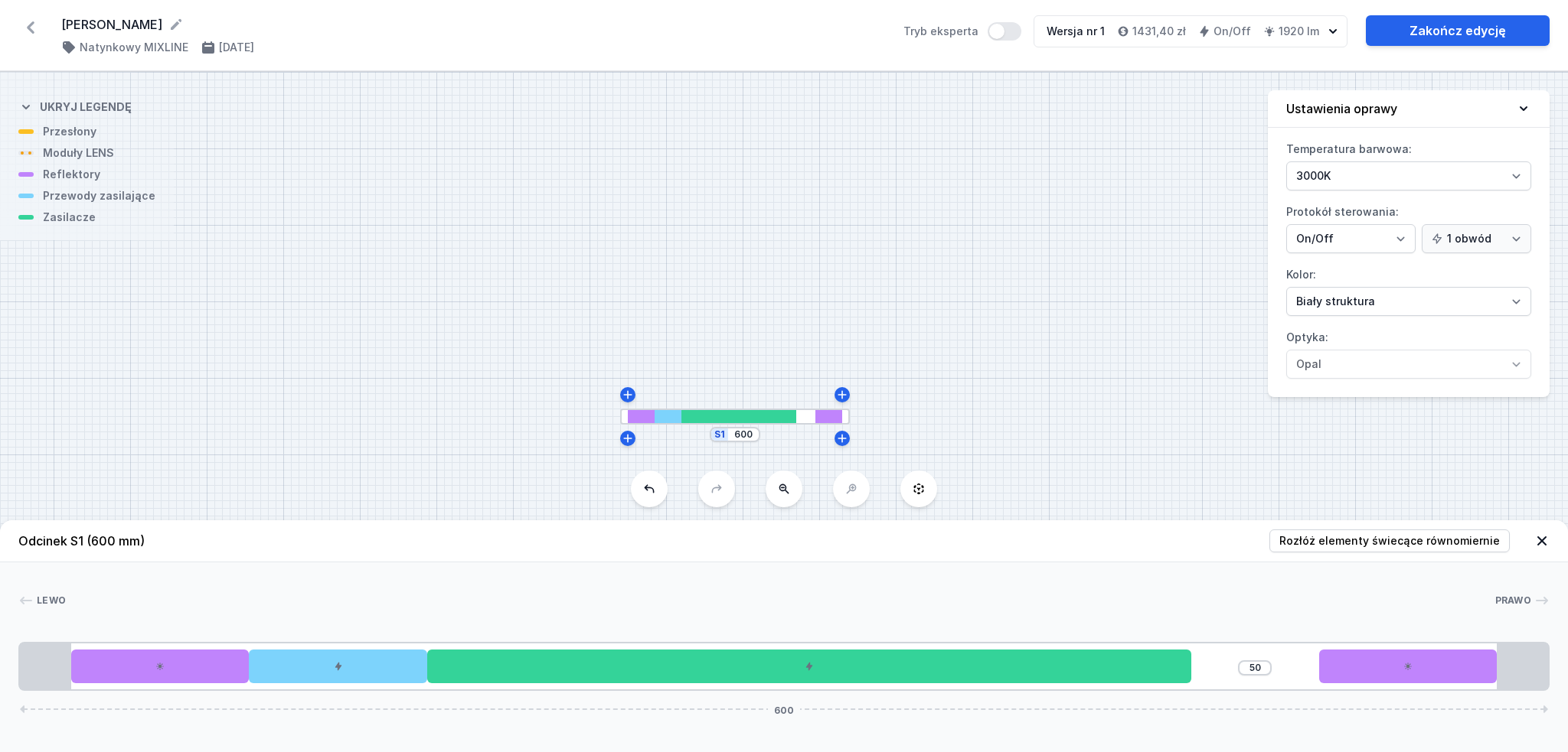
drag, startPoint x: 1153, startPoint y: 668, endPoint x: 1216, endPoint y: 659, distance: 63.6
click at [1216, 659] on div "50 600" at bounding box center [784, 666] width 1531 height 49
click at [1353, 538] on span "Rozłóż elementy świecące równomiernie" at bounding box center [1390, 541] width 220 height 16
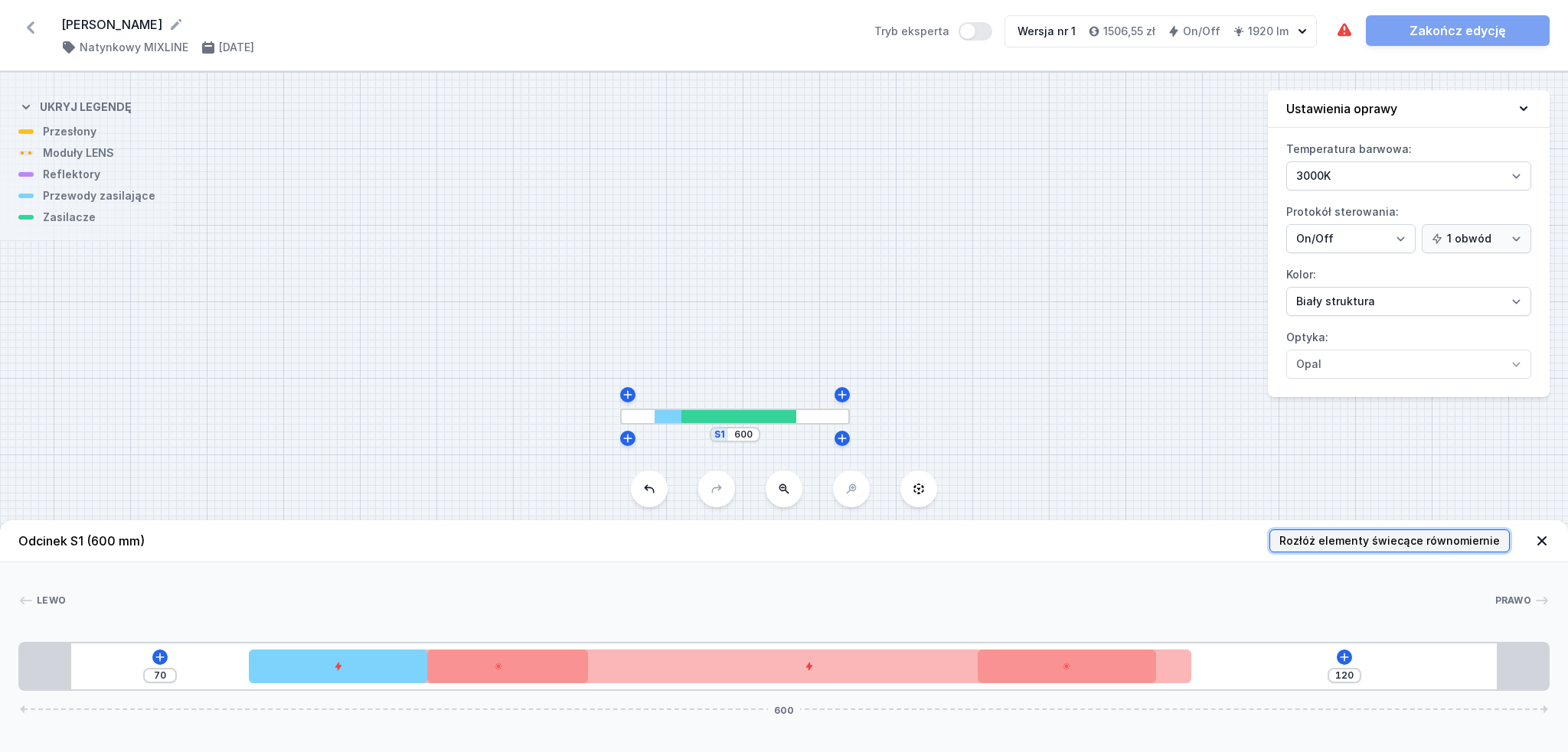
click at [1353, 538] on span "Rozłóż elementy świecące równomiernie" at bounding box center [1390, 541] width 220 height 16
type input "56"
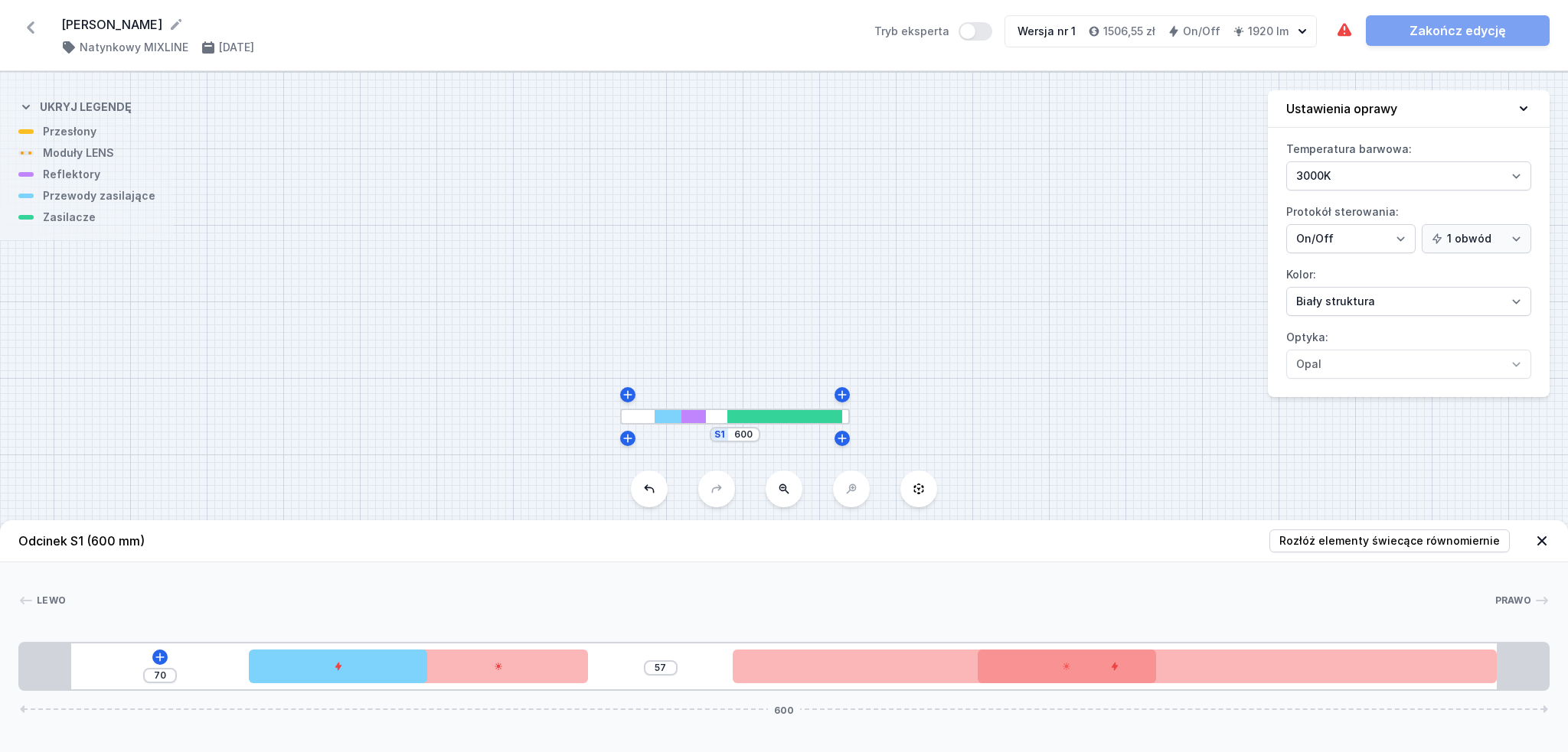
drag, startPoint x: 1104, startPoint y: 665, endPoint x: 1566, endPoint y: 675, distance: 462.1
click at [1566, 675] on div "Lewo Prawo 1 2 3 3 4 1 70 57 600 90 70 70 153 70 300 20 20 560 20 600" at bounding box center [784, 627] width 1568 height 128
type input "1"
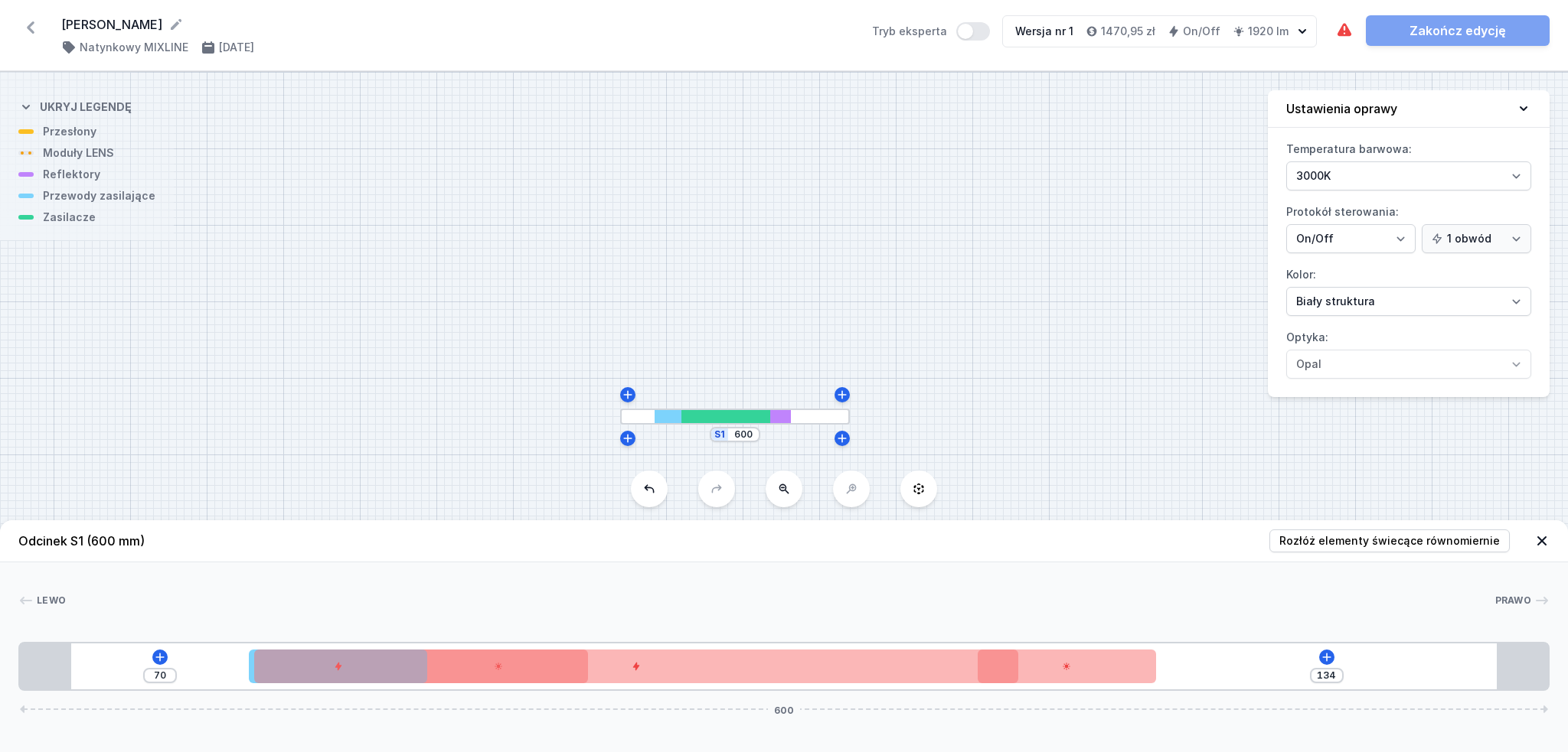
drag, startPoint x: 1144, startPoint y: 686, endPoint x: 664, endPoint y: 638, distance: 482.4
click at [664, 638] on div "Lewo Prawo 1 2 3 4 3 1 70 134 600 90 70 70 300 70 154 20 560 20 600" at bounding box center [784, 627] width 1568 height 128
type input "117"
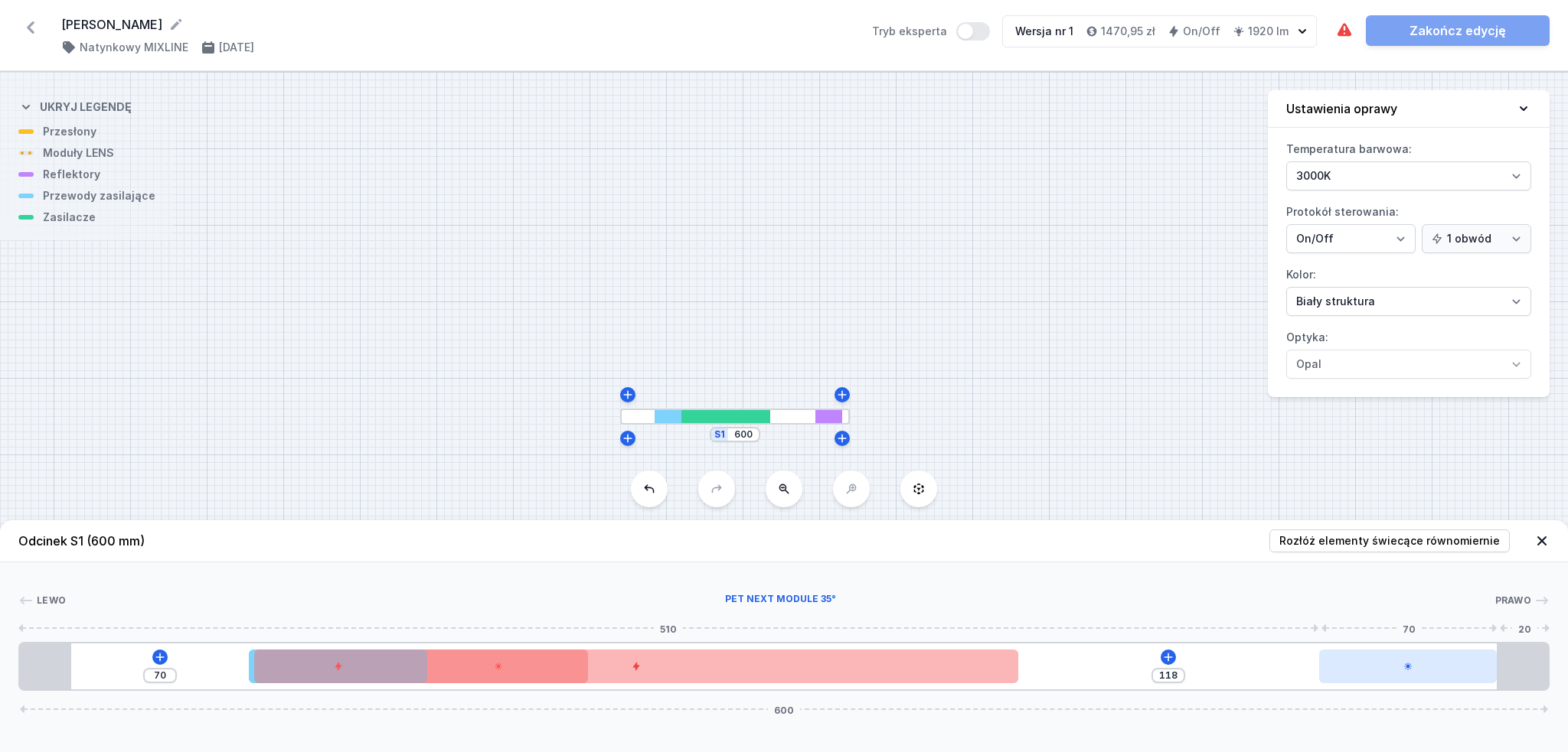
drag, startPoint x: 1128, startPoint y: 658, endPoint x: 1439, endPoint y: 658, distance: 311.0
click at [1439, 658] on div at bounding box center [1408, 666] width 178 height 33
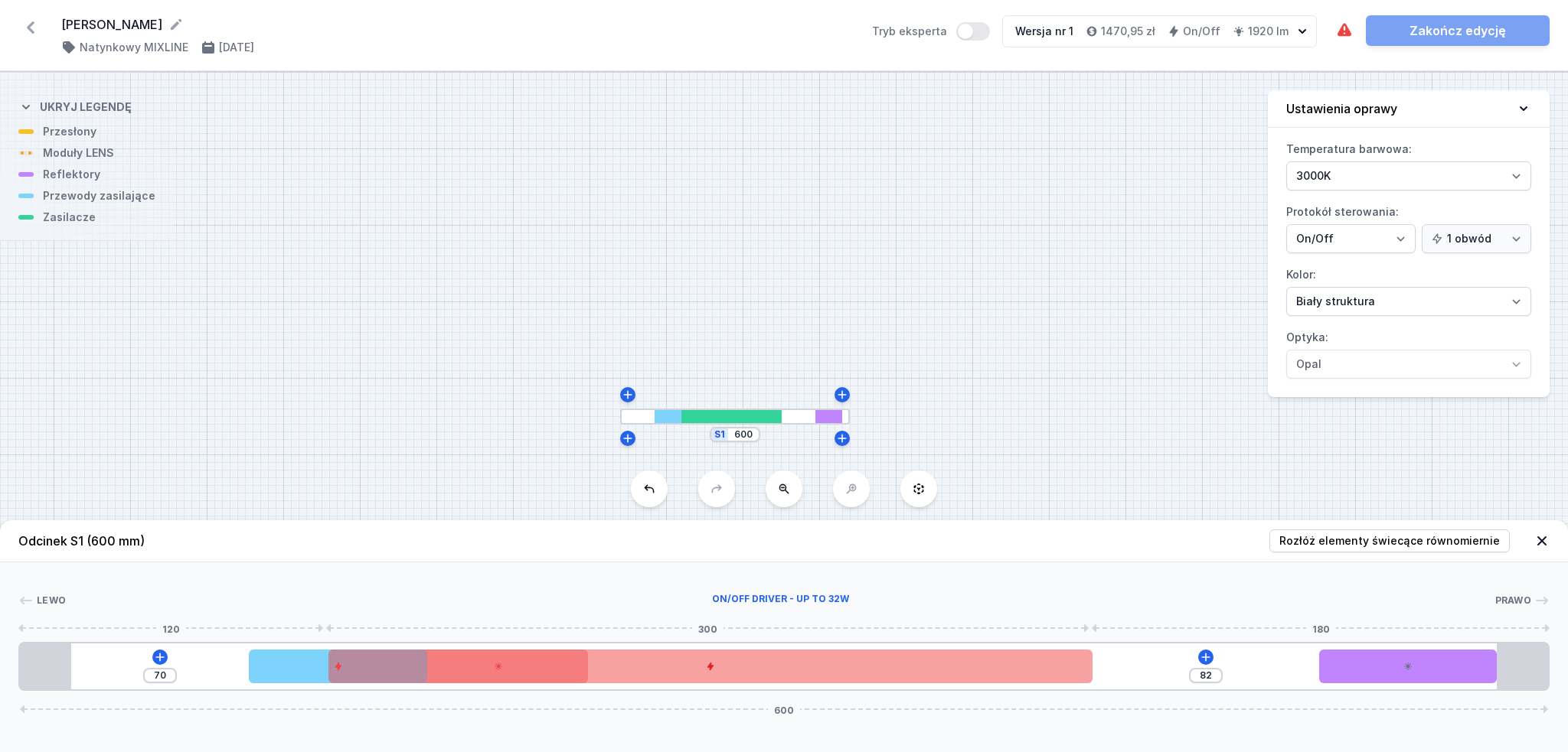
type input "50"
drag, startPoint x: 918, startPoint y: 656, endPoint x: 980, endPoint y: 655, distance: 62.0
click at [980, 655] on div at bounding box center [809, 666] width 764 height 33
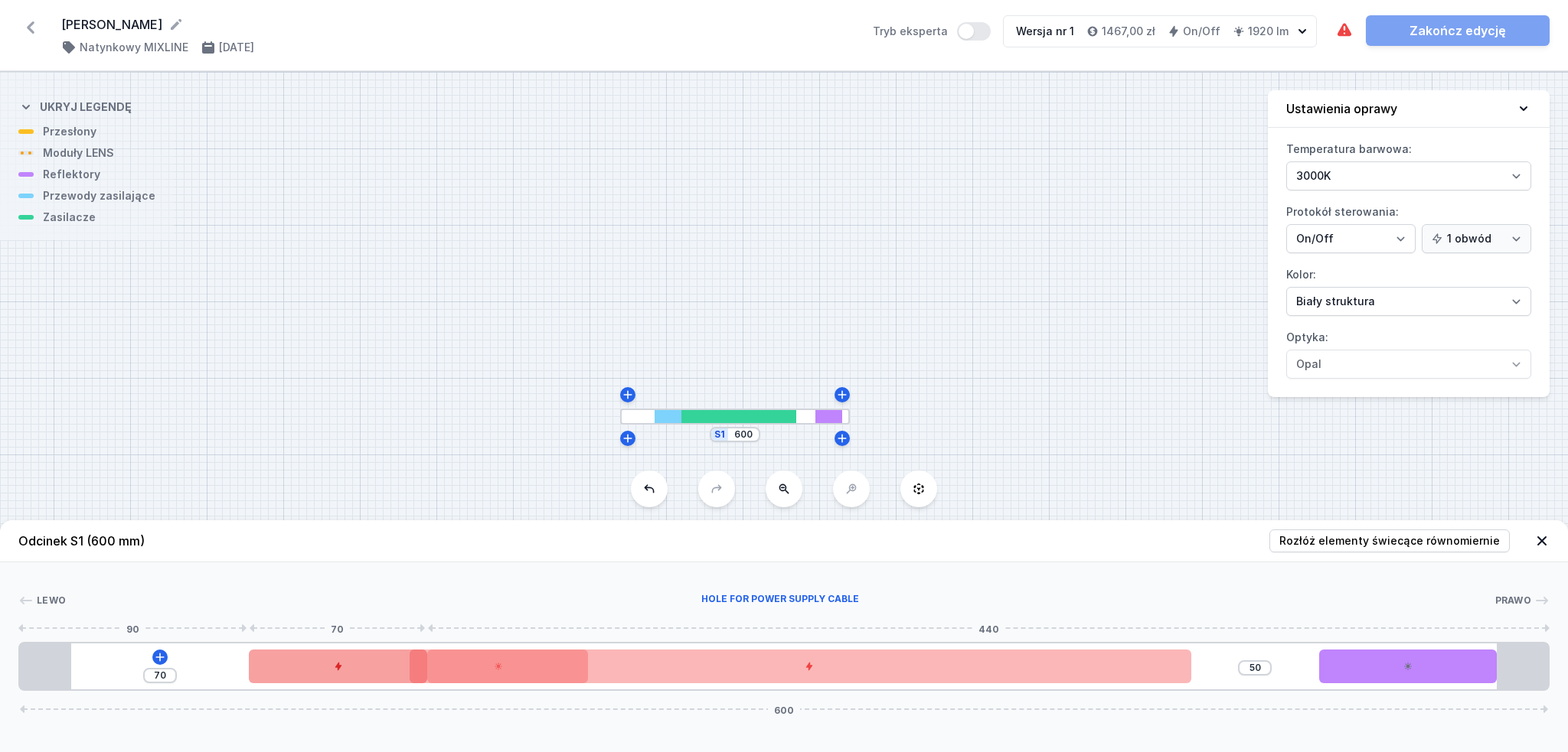
drag, startPoint x: 435, startPoint y: 674, endPoint x: 358, endPoint y: 674, distance: 77.0
click at [358, 674] on div "70 50 600" at bounding box center [784, 666] width 1531 height 49
type input "10"
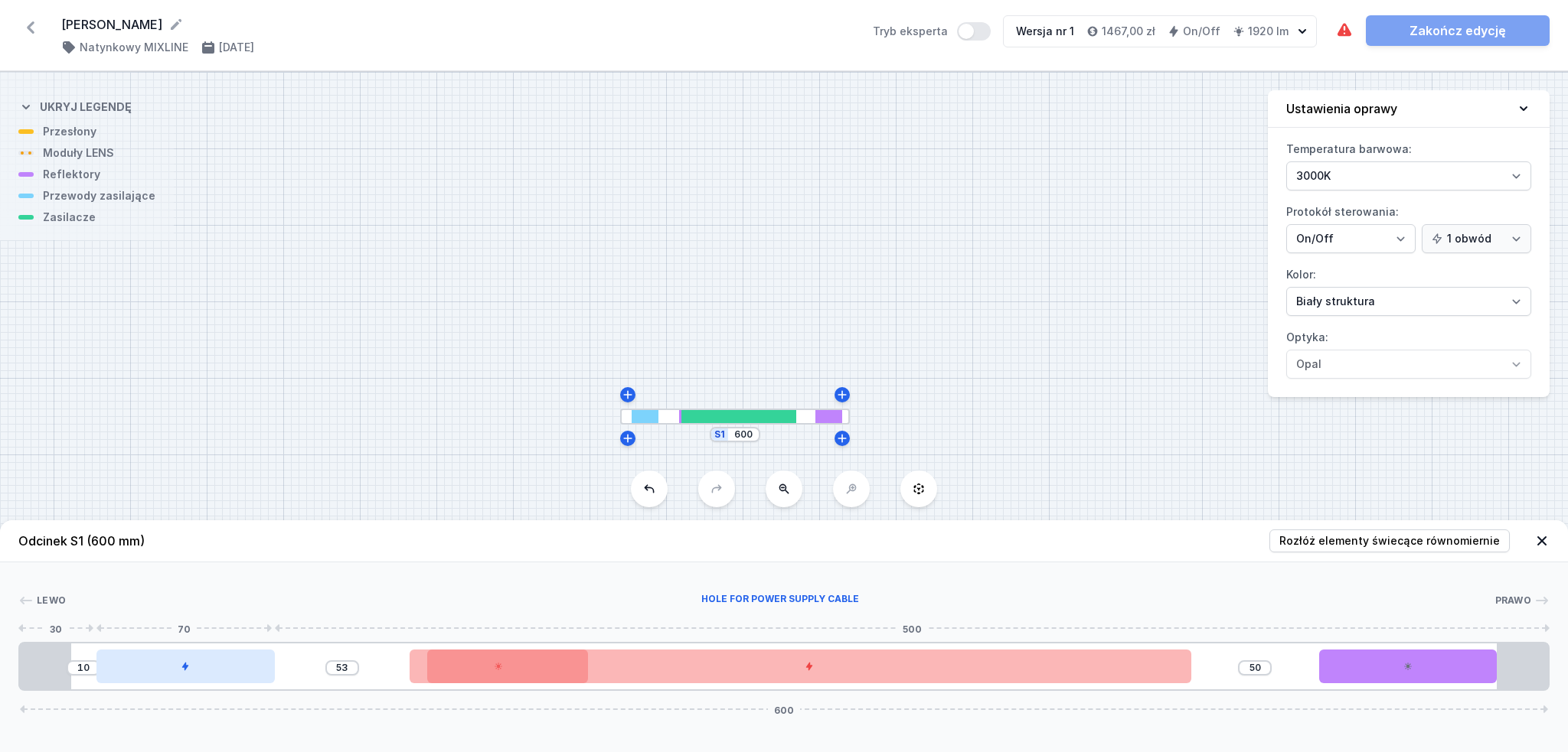
drag, startPoint x: 358, startPoint y: 674, endPoint x: 236, endPoint y: 668, distance: 122.1
click at [236, 668] on div at bounding box center [185, 666] width 178 height 33
drag, startPoint x: 418, startPoint y: 667, endPoint x: 224, endPoint y: 662, distance: 194.1
click at [224, 662] on div "10 50 600" at bounding box center [784, 666] width 1531 height 49
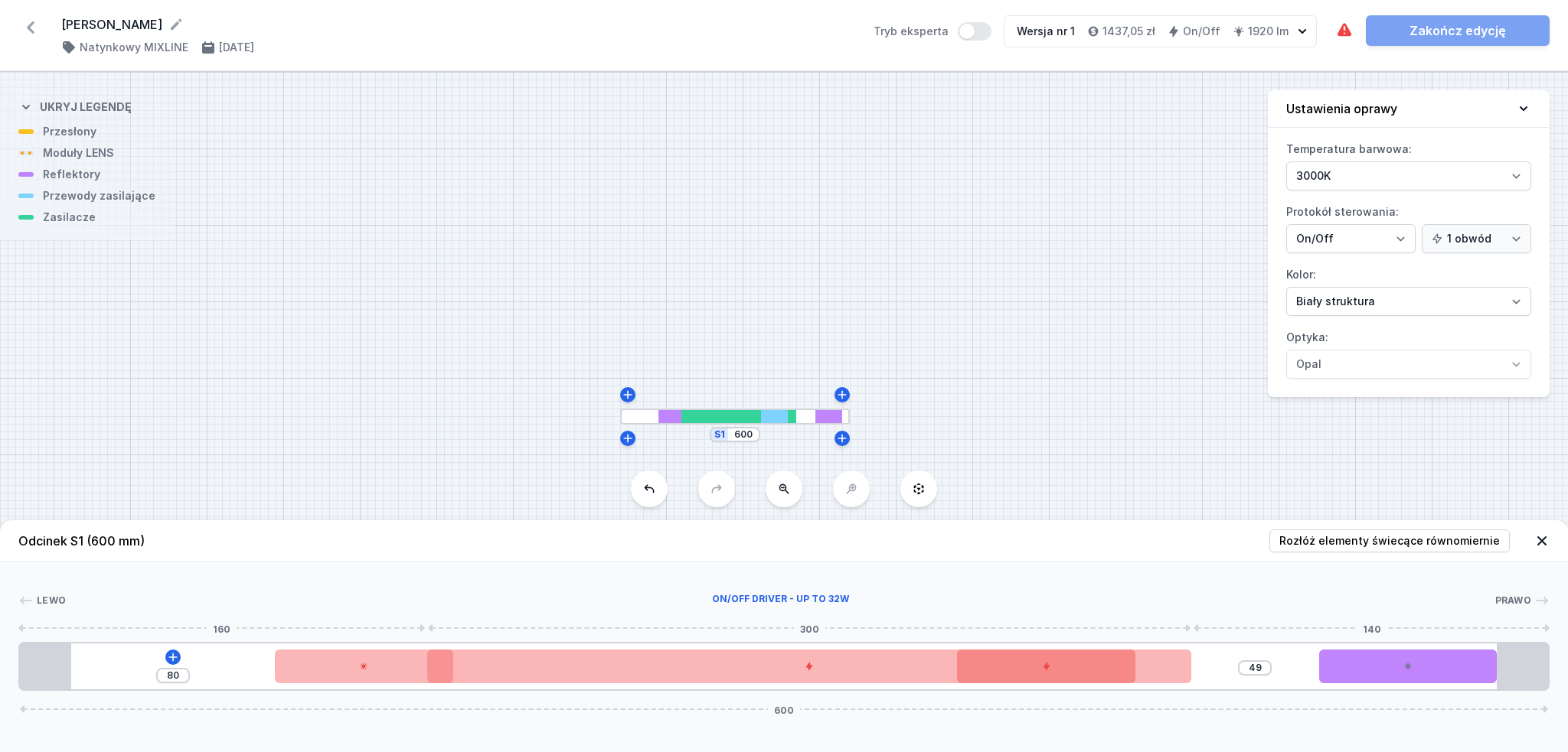
type input "48"
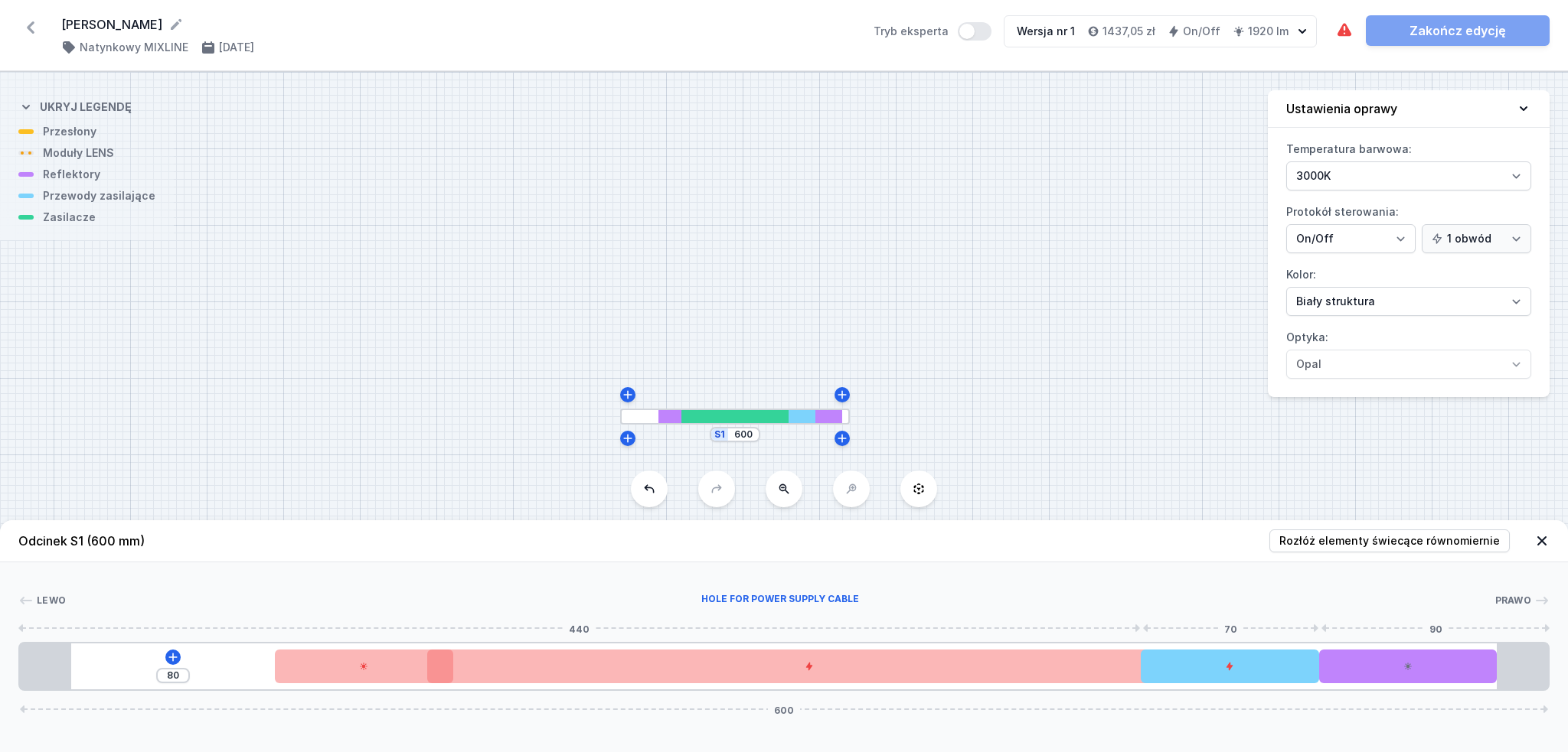
drag, startPoint x: 202, startPoint y: 664, endPoint x: 1319, endPoint y: 689, distance: 1117.3
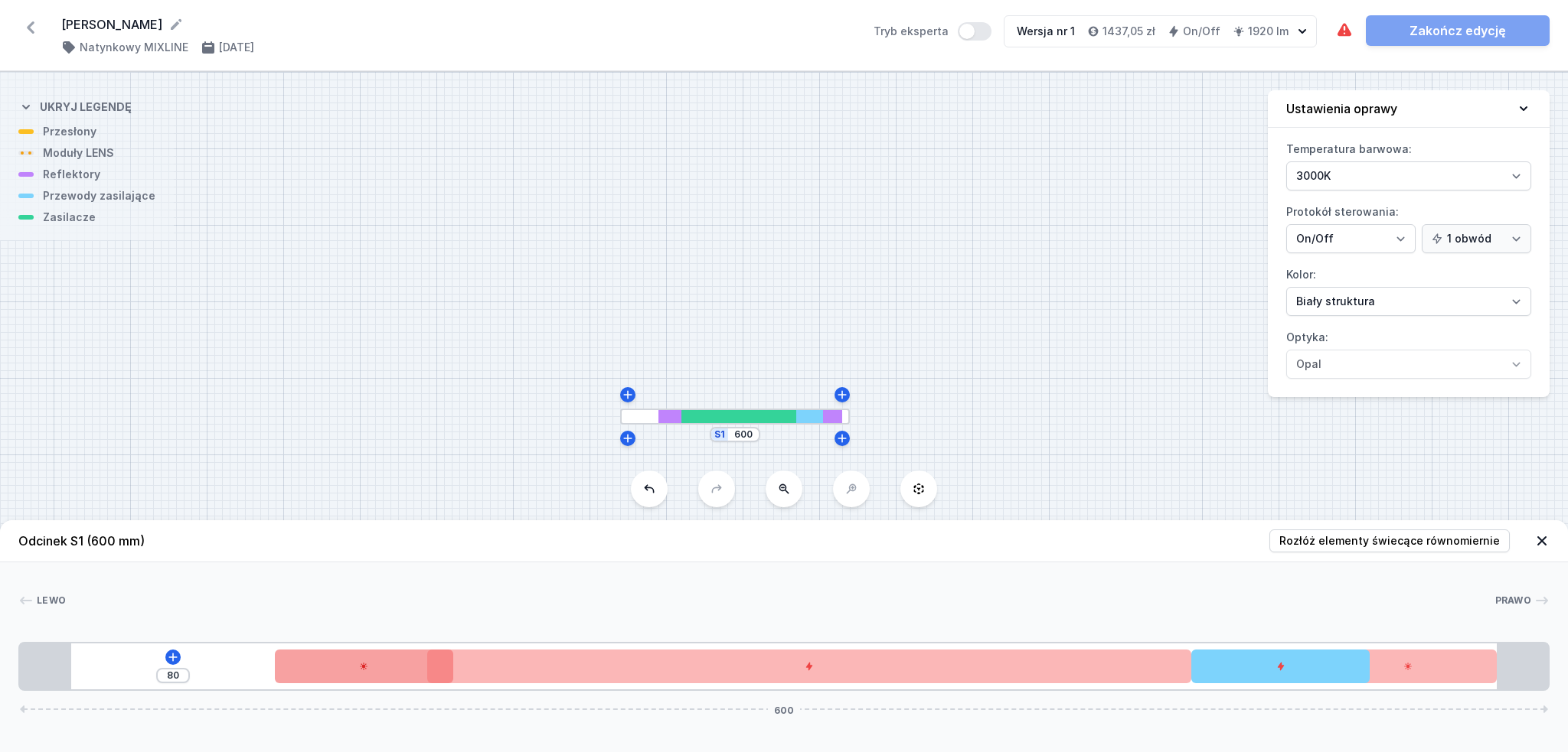
drag, startPoint x: 264, startPoint y: 662, endPoint x: 284, endPoint y: 662, distance: 20.0
click at [284, 662] on div "80 600" at bounding box center [784, 666] width 1531 height 49
type input "81"
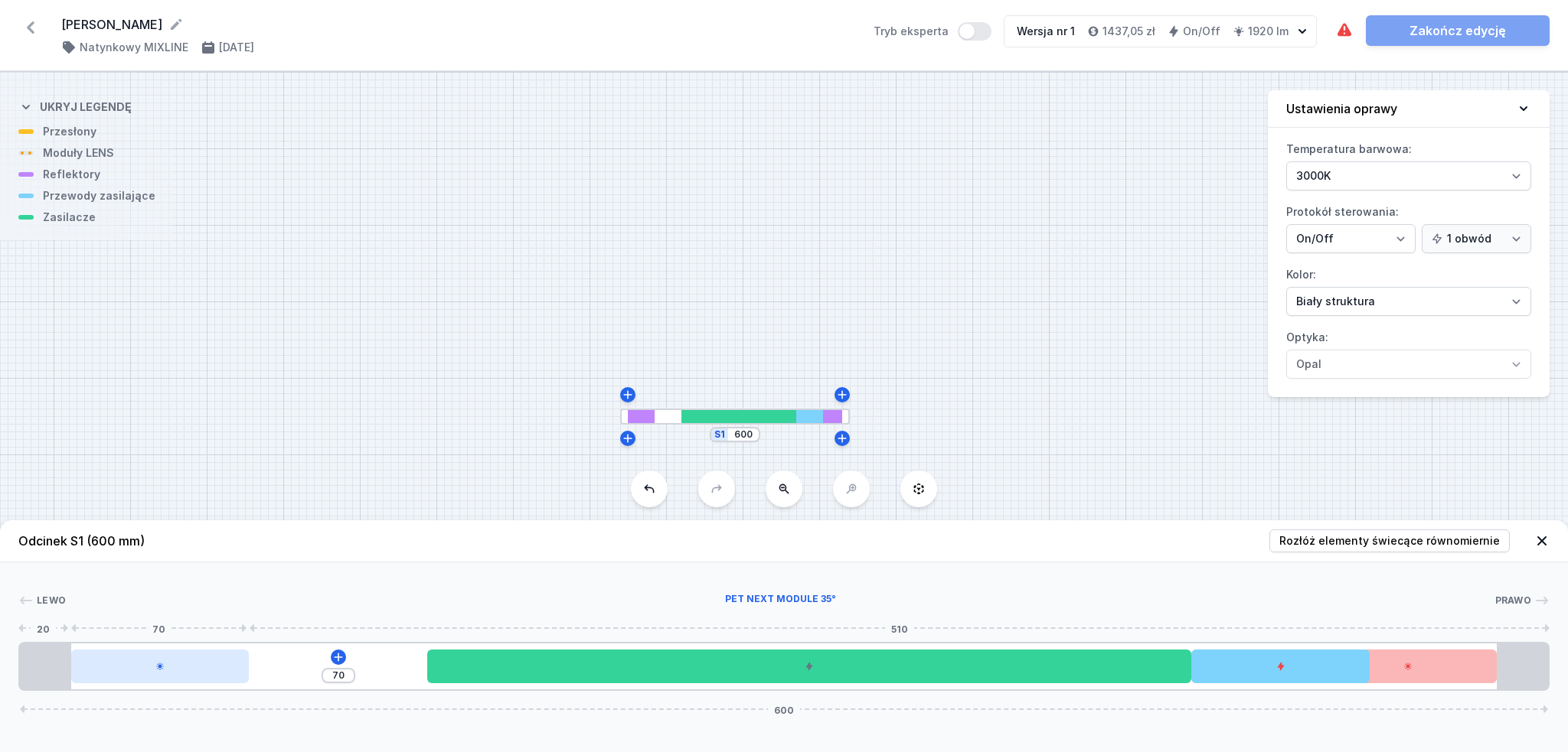
drag, startPoint x: 294, startPoint y: 662, endPoint x: 139, endPoint y: 654, distance: 155.2
click at [139, 654] on div at bounding box center [160, 666] width 178 height 33
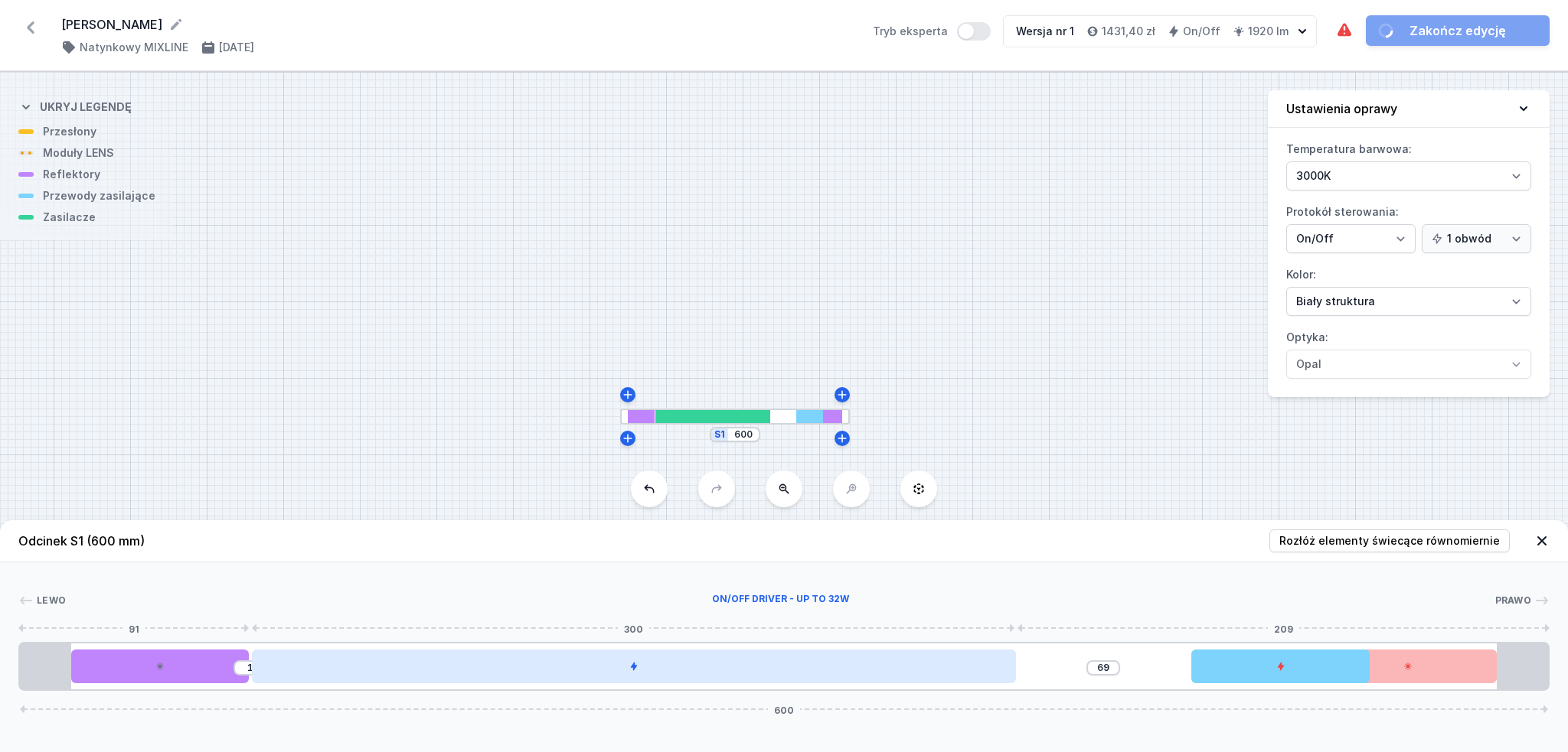
drag, startPoint x: 590, startPoint y: 666, endPoint x: 511, endPoint y: 666, distance: 79.0
click at [511, 666] on div at bounding box center [633, 666] width 764 height 33
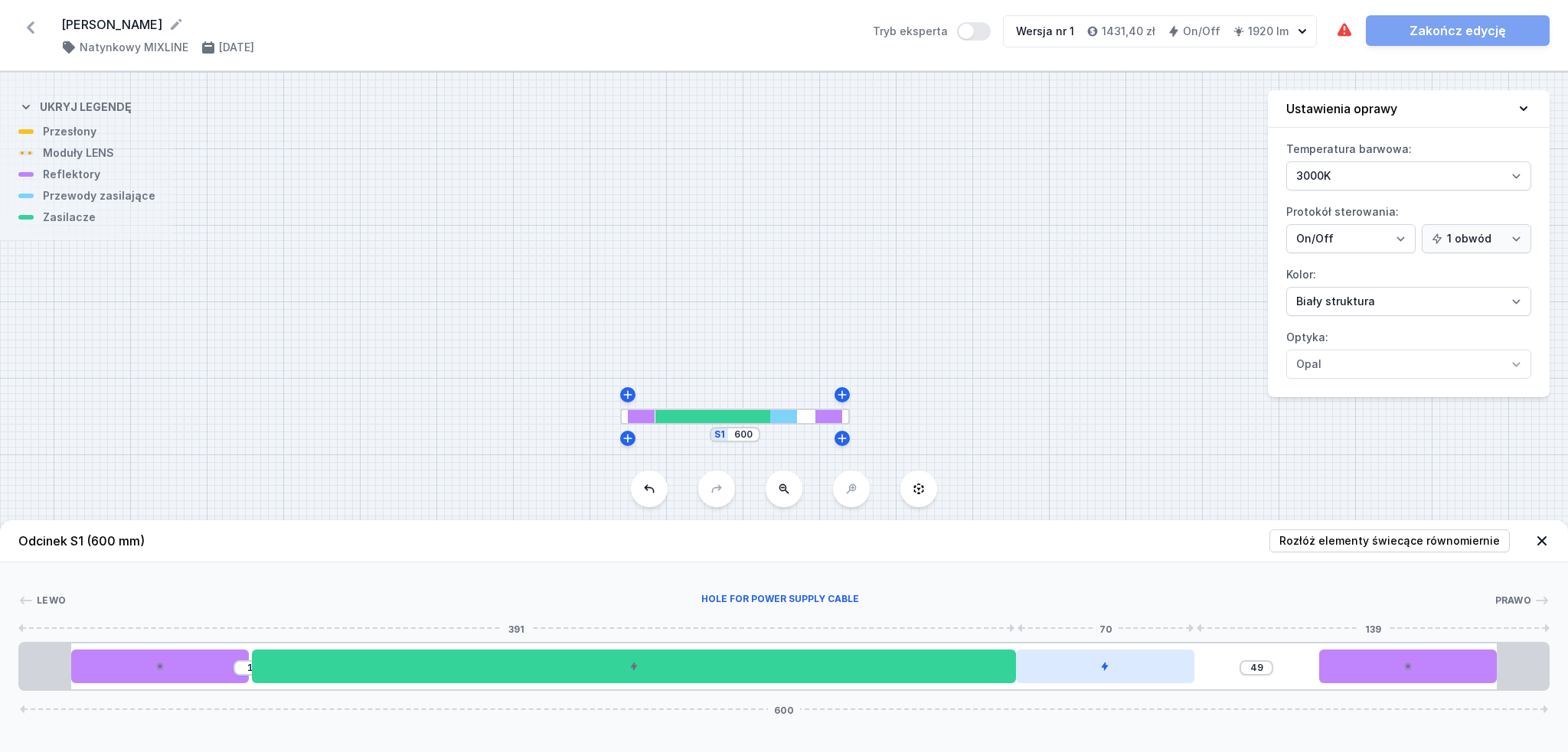
drag, startPoint x: 1203, startPoint y: 671, endPoint x: 1133, endPoint y: 669, distance: 70.0
click at [1133, 669] on div at bounding box center [1105, 666] width 178 height 33
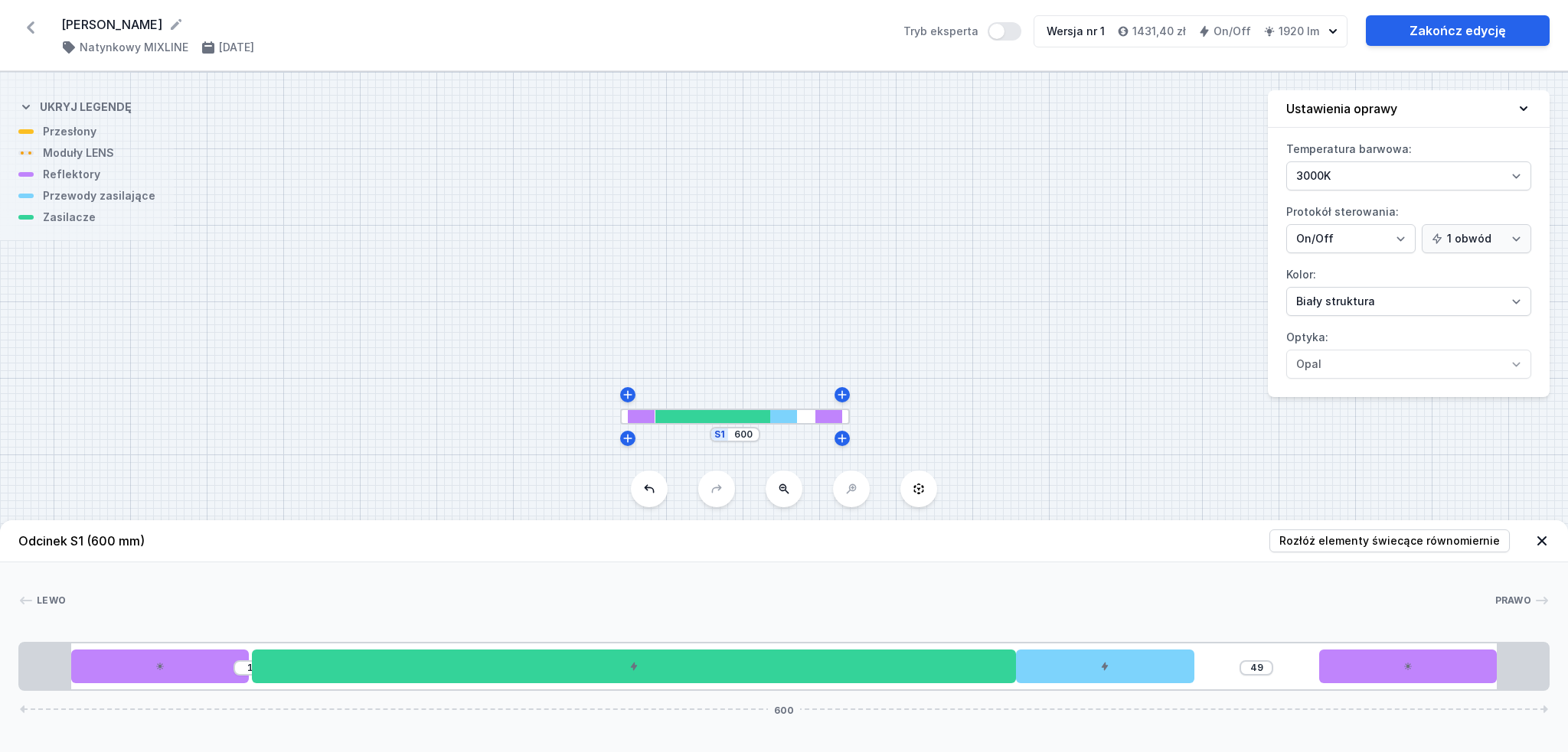
drag, startPoint x: 1154, startPoint y: 673, endPoint x: 1195, endPoint y: 673, distance: 41.0
click at [1195, 673] on div "1 49 600" at bounding box center [784, 666] width 1531 height 49
drag, startPoint x: 1180, startPoint y: 669, endPoint x: 1216, endPoint y: 671, distance: 36.1
click at [1221, 671] on div "1 49 600" at bounding box center [784, 666] width 1531 height 49
click at [1172, 669] on div at bounding box center [1105, 666] width 178 height 33
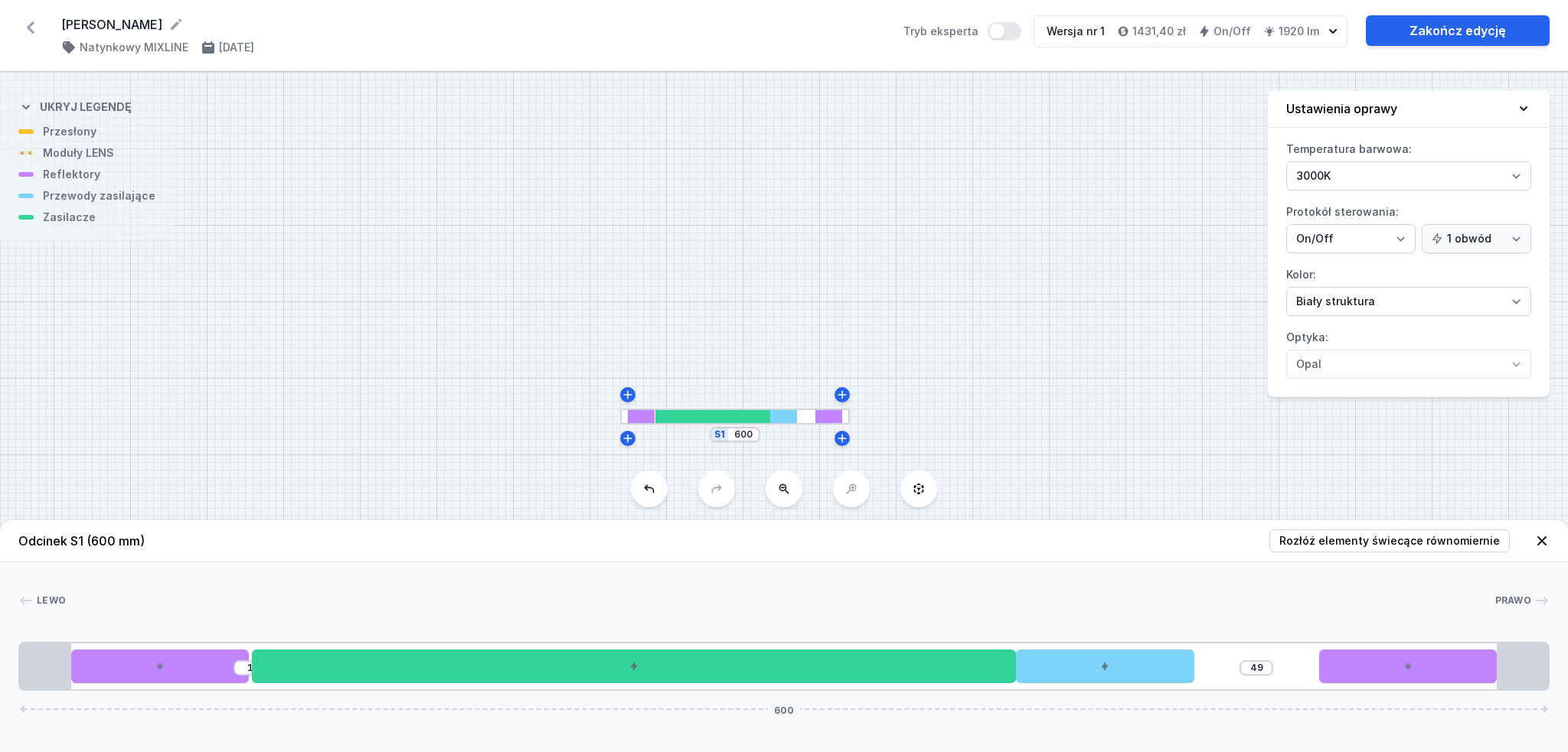
drag, startPoint x: 1158, startPoint y: 671, endPoint x: 1213, endPoint y: 669, distance: 55.0
click at [1211, 669] on div "1 49 600" at bounding box center [784, 666] width 1531 height 49
click at [1253, 669] on input "49" at bounding box center [1256, 668] width 24 height 12
drag, startPoint x: 1392, startPoint y: 673, endPoint x: 1379, endPoint y: 674, distance: 13.0
click at [1379, 674] on div "1 49 600" at bounding box center [784, 666] width 1531 height 49
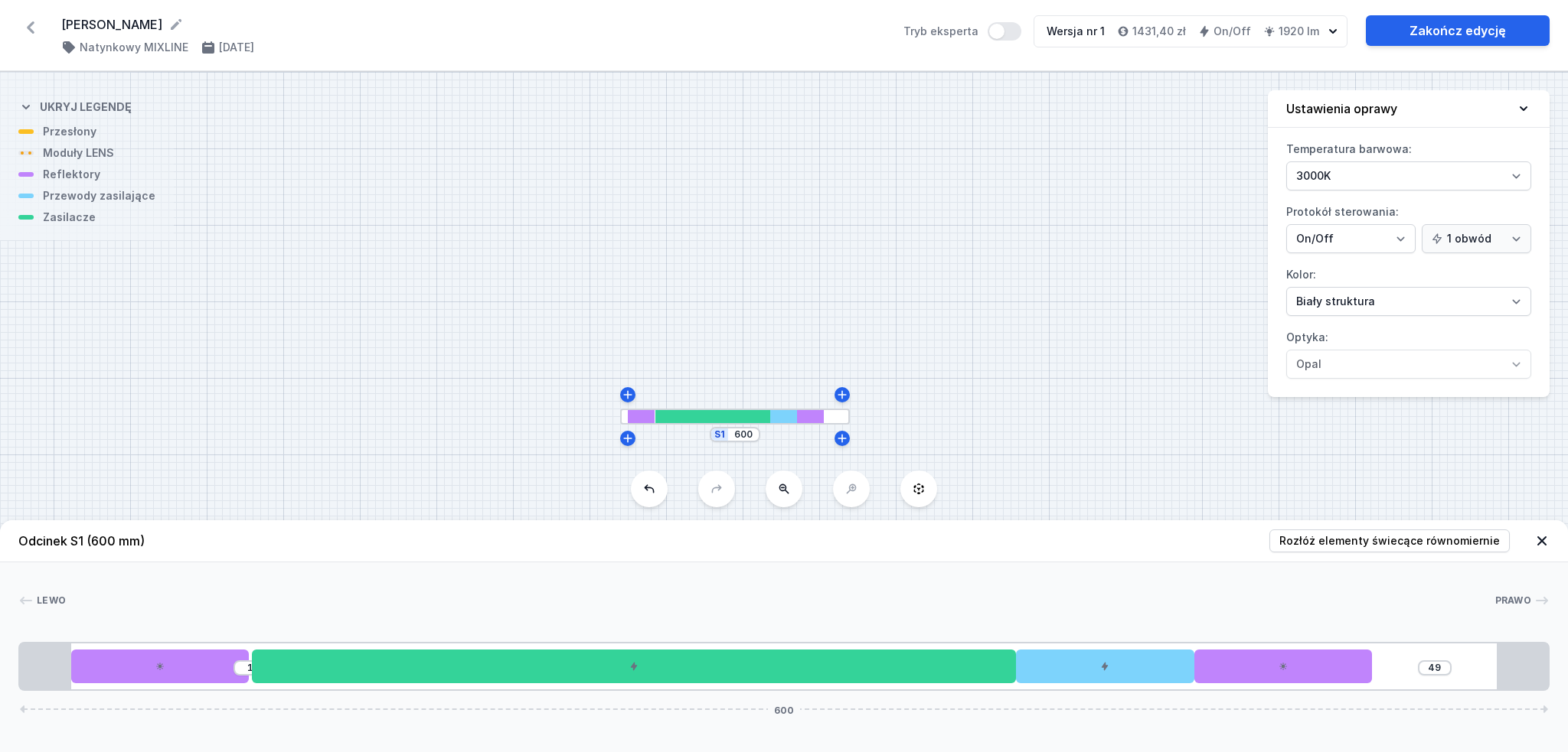
drag, startPoint x: 1322, startPoint y: 671, endPoint x: 1429, endPoint y: 662, distance: 107.4
click at [1429, 662] on div "1 49 600" at bounding box center [784, 666] width 1531 height 49
click at [1361, 538] on span "Rozłóż elementy świecące równomiernie" at bounding box center [1390, 541] width 220 height 16
type input "71"
type input "119"
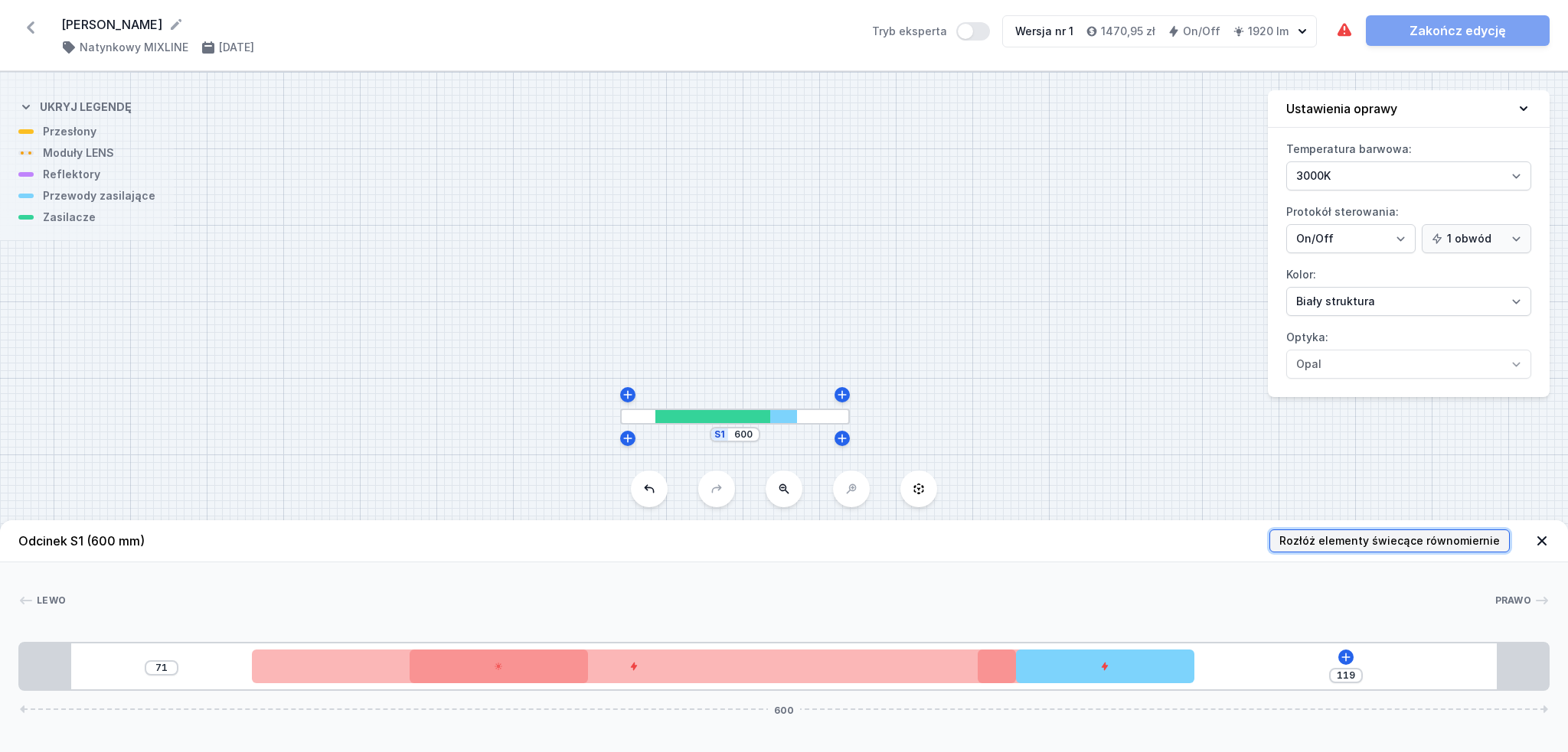
click at [1341, 550] on button "Rozłóż elementy świecące równomiernie" at bounding box center [1390, 540] width 241 height 23
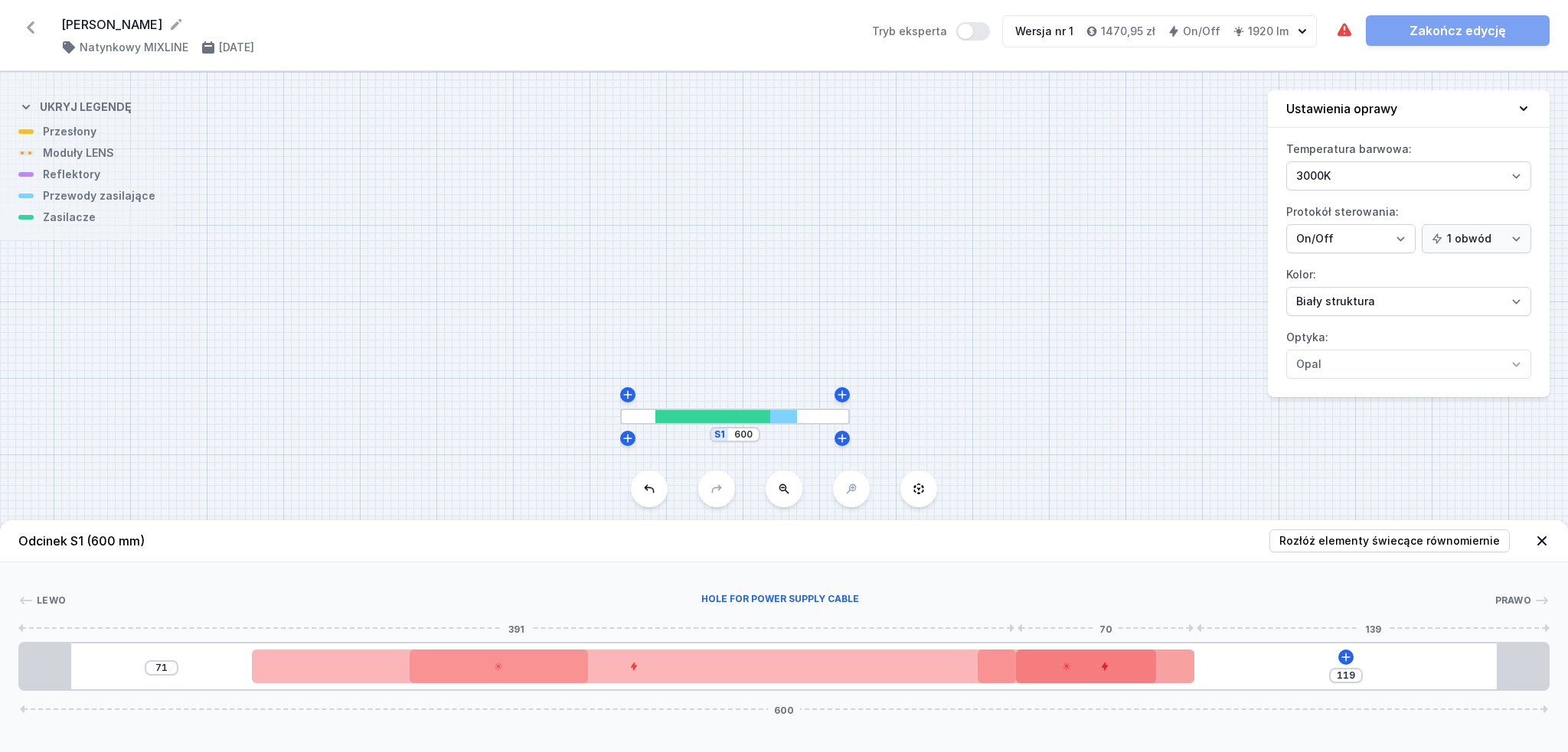
drag, startPoint x: 1111, startPoint y: 664, endPoint x: 1190, endPoint y: 663, distance: 79.0
click at [1190, 663] on div at bounding box center [1105, 666] width 178 height 33
click at [665, 499] on div "S1 600" at bounding box center [784, 412] width 1568 height 680
click at [650, 490] on icon at bounding box center [650, 489] width 12 height 12
type input "1"
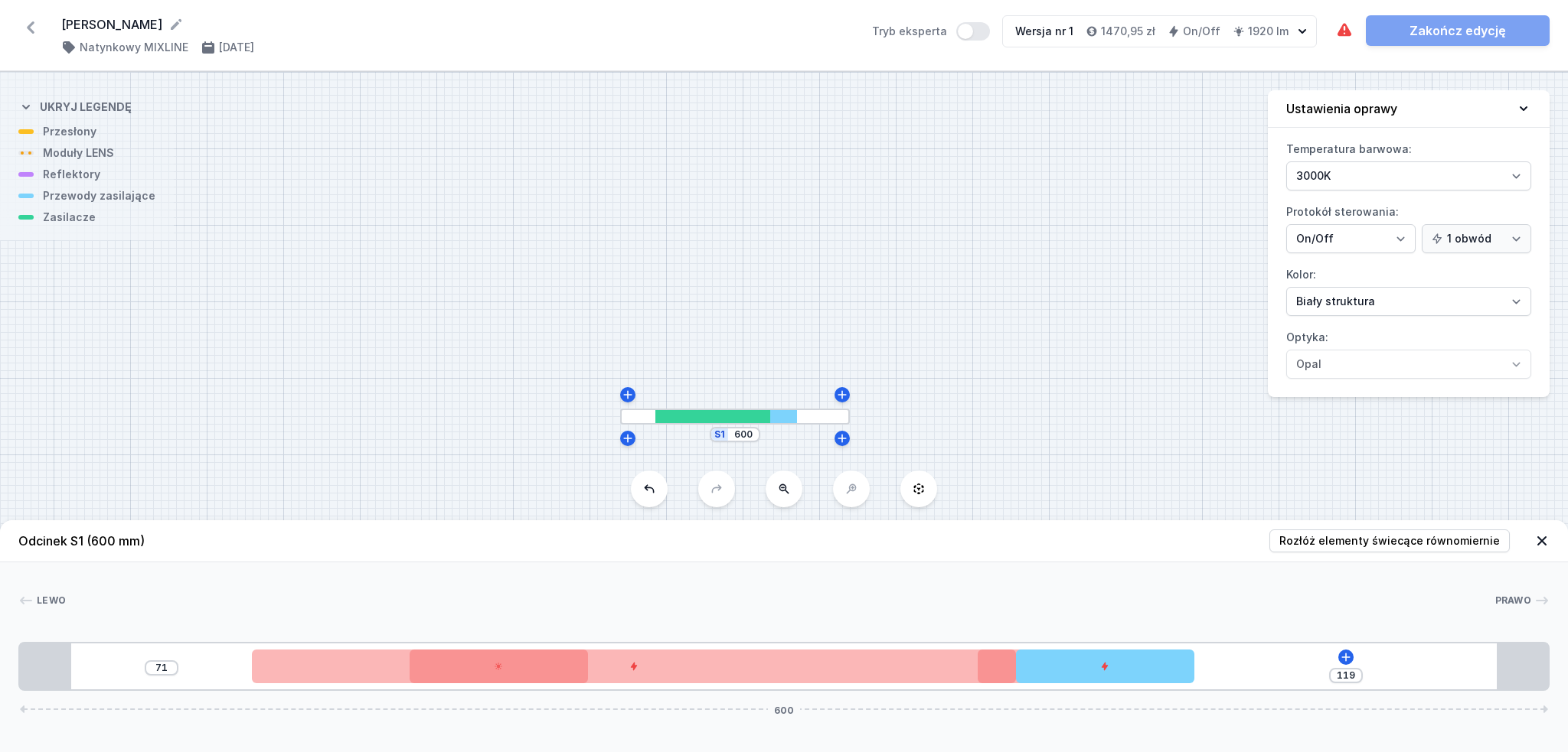
type input "49"
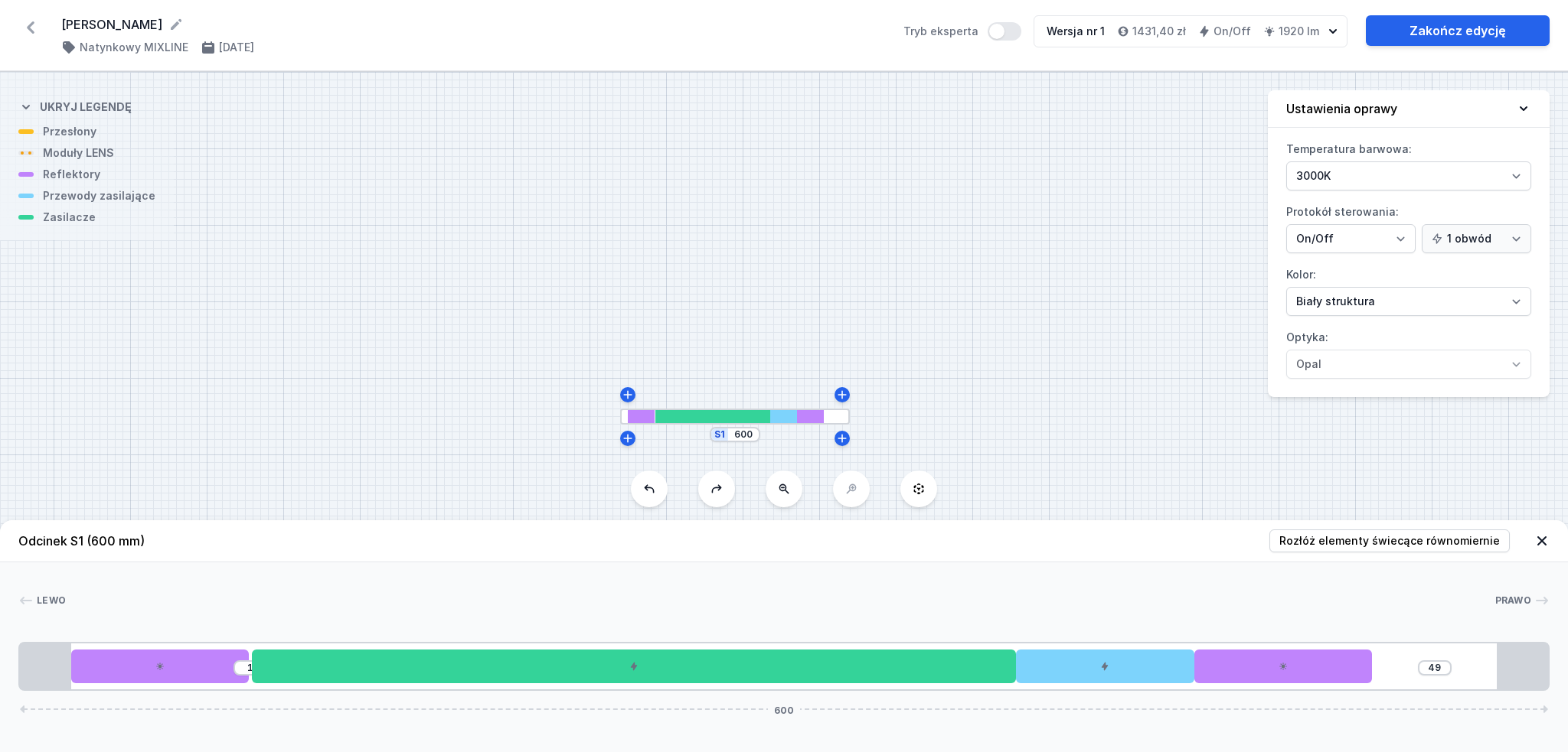
click at [650, 490] on icon at bounding box center [650, 489] width 12 height 12
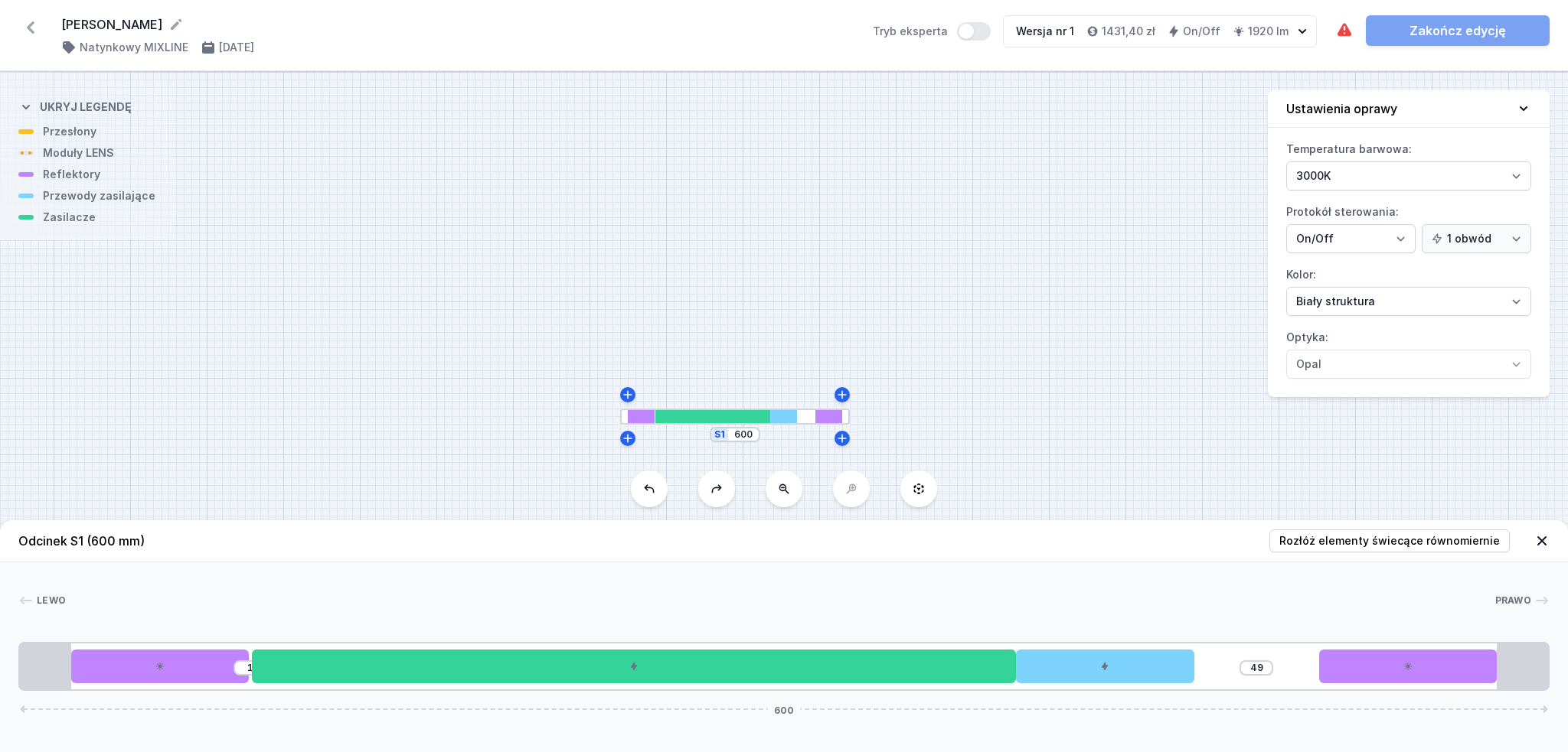
click at [650, 490] on icon at bounding box center [650, 489] width 12 height 12
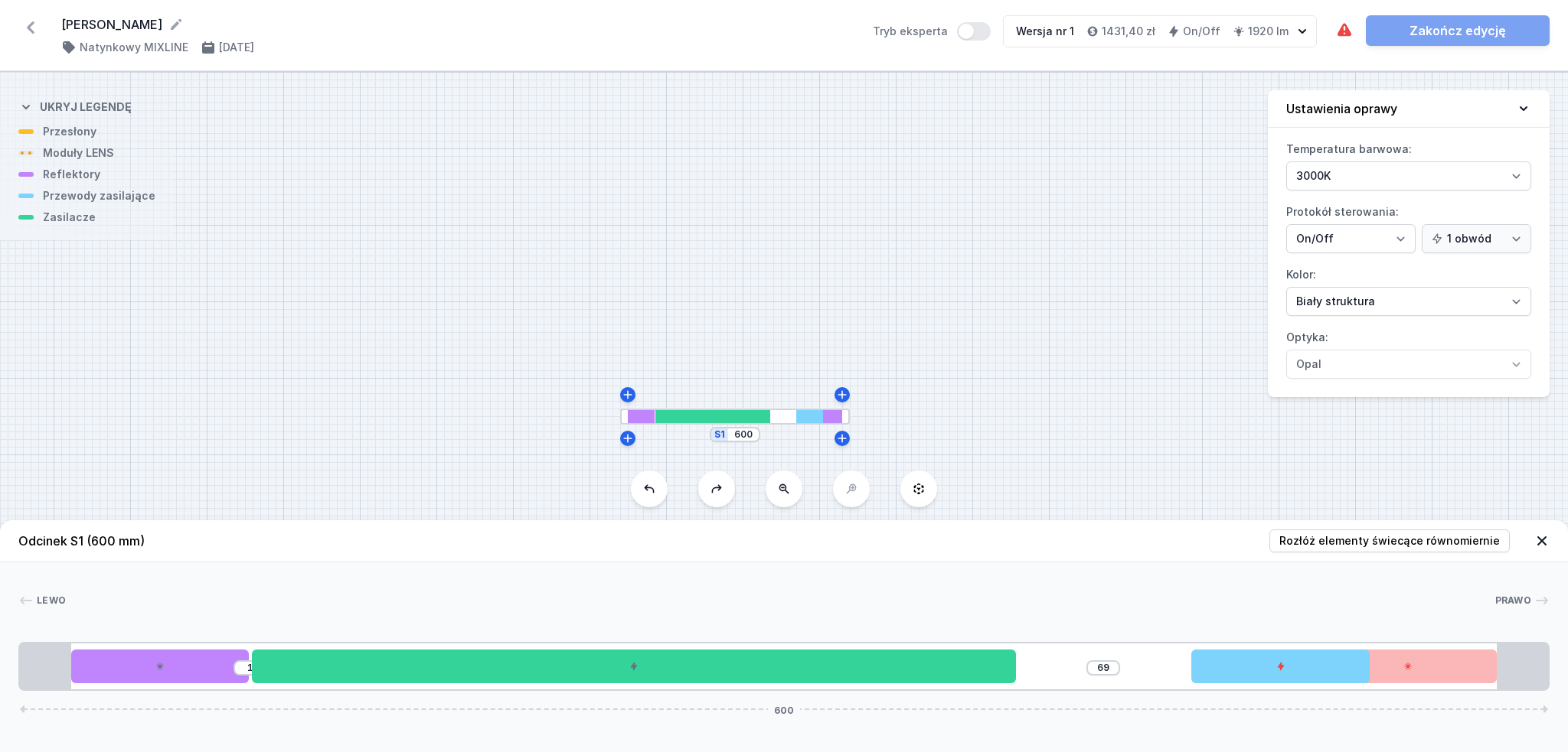
click at [650, 490] on icon at bounding box center [650, 489] width 12 height 12
type input "70"
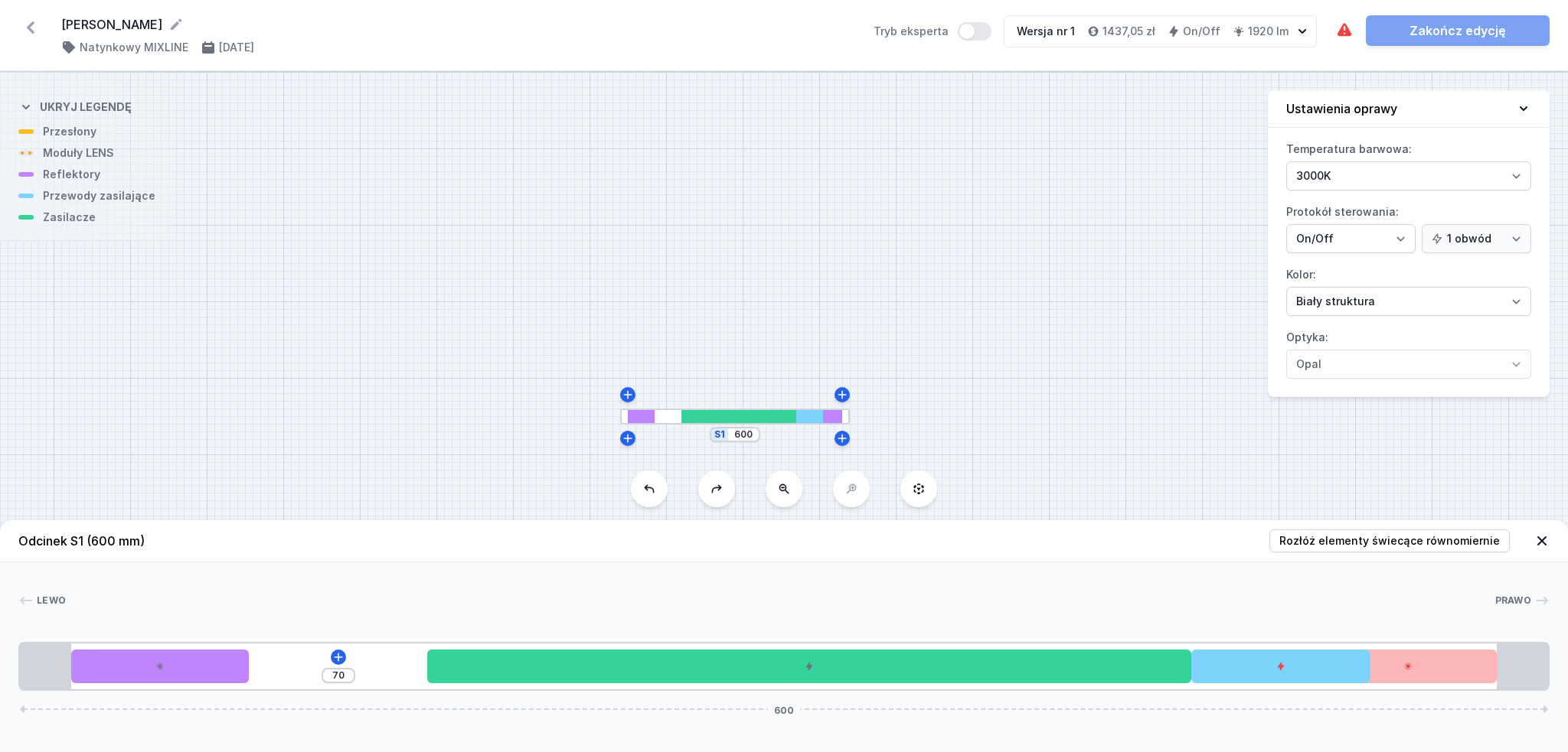
click at [650, 490] on icon at bounding box center [650, 489] width 12 height 12
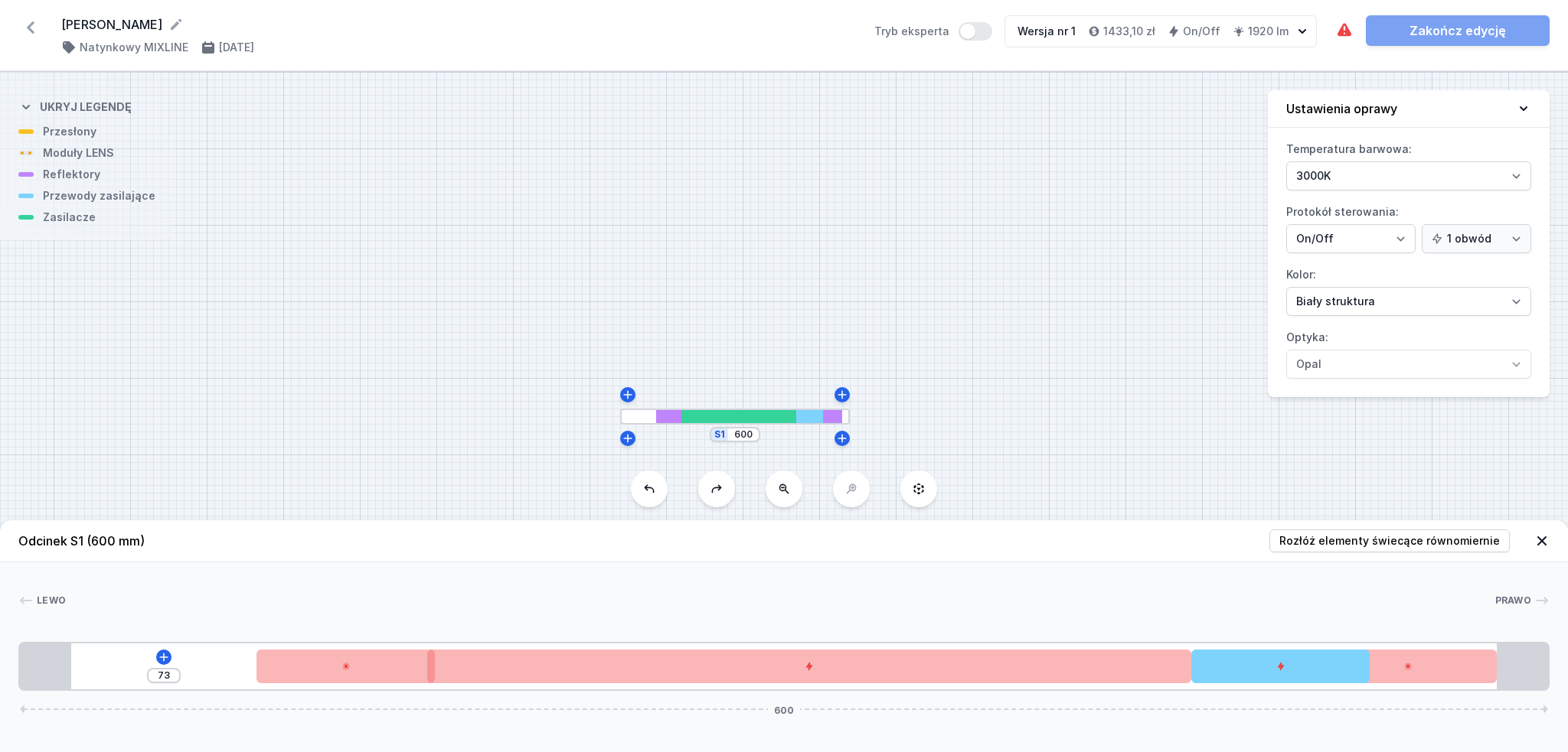
click at [714, 493] on icon at bounding box center [717, 489] width 12 height 12
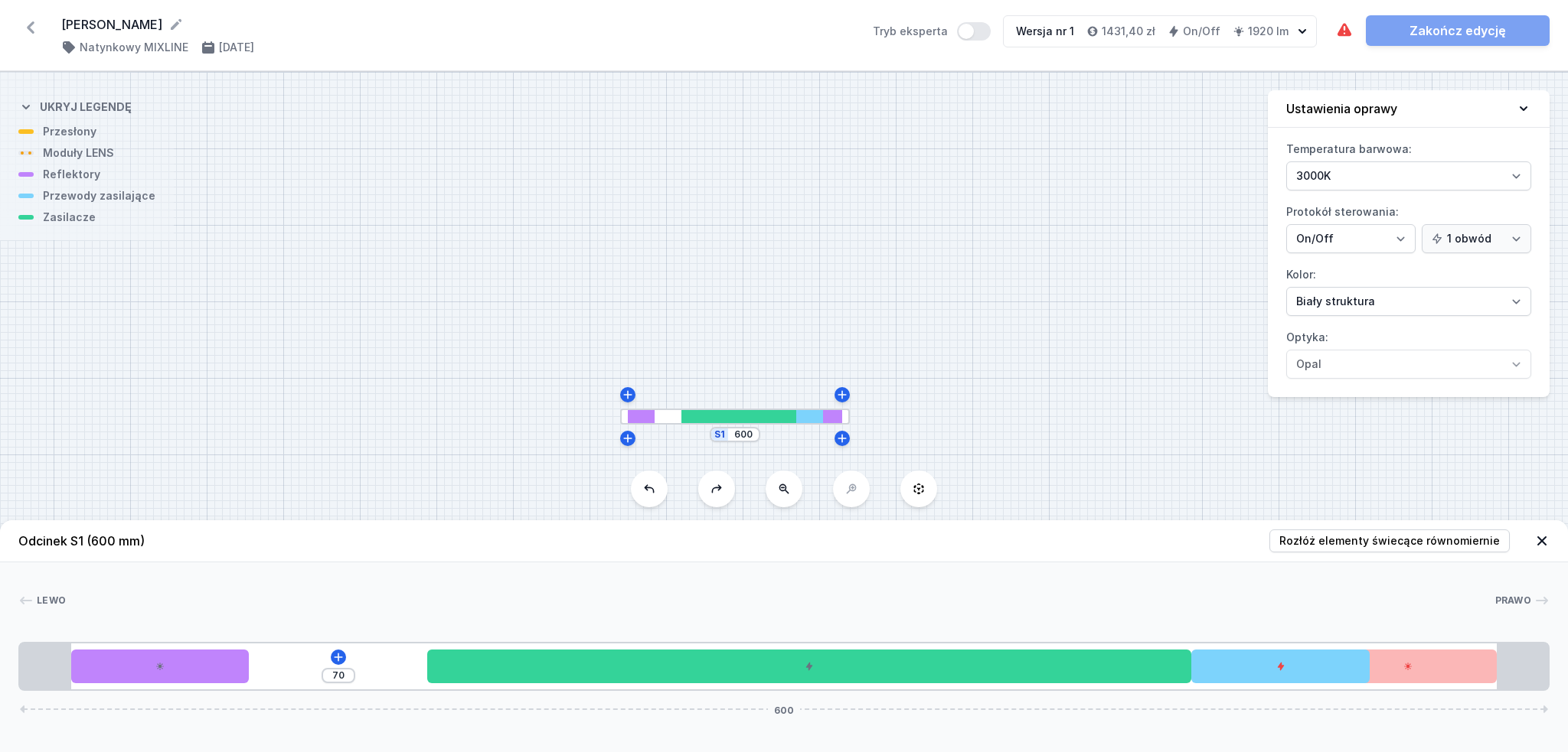
click at [714, 493] on icon at bounding box center [717, 489] width 12 height 12
type input "1"
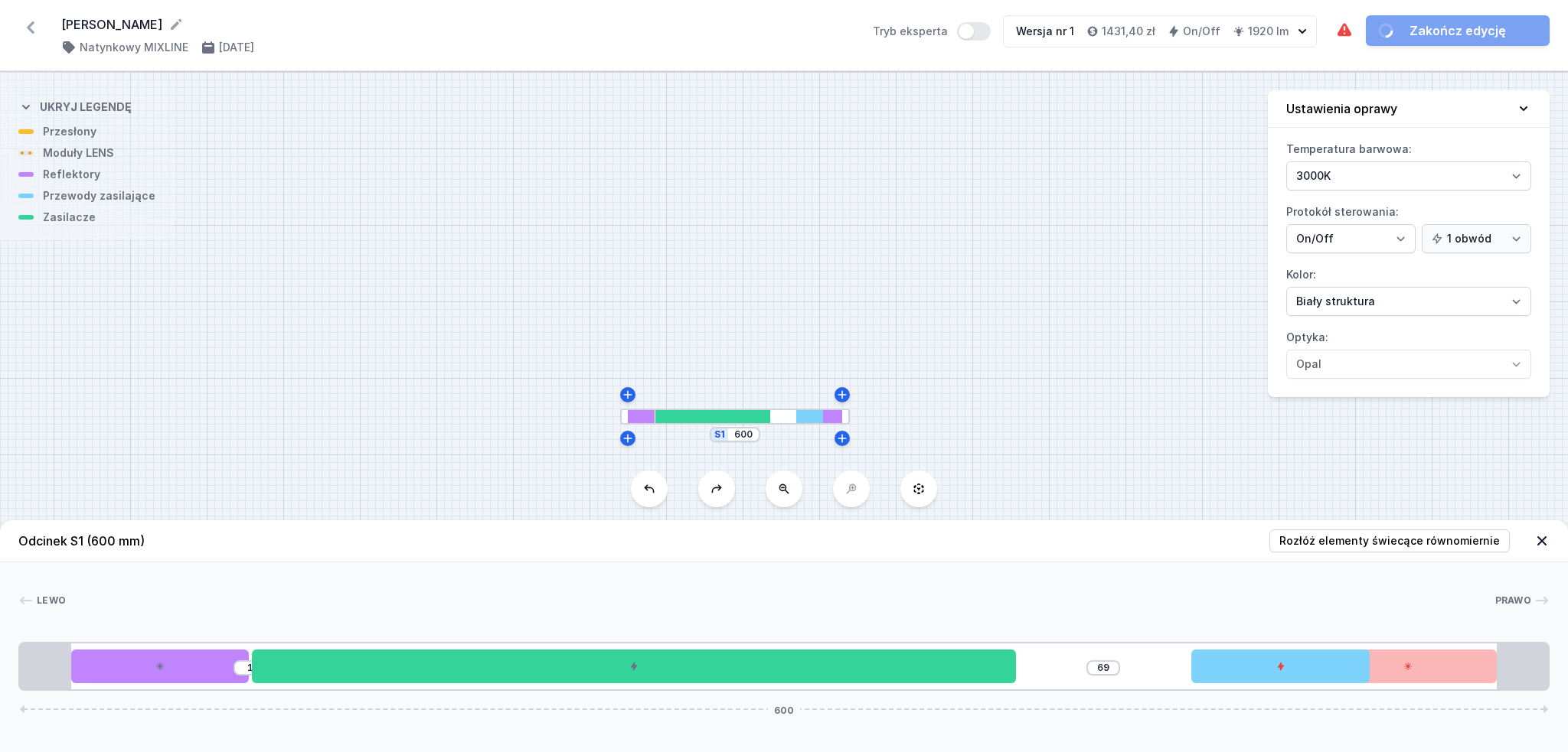
click at [714, 494] on icon at bounding box center [717, 489] width 12 height 12
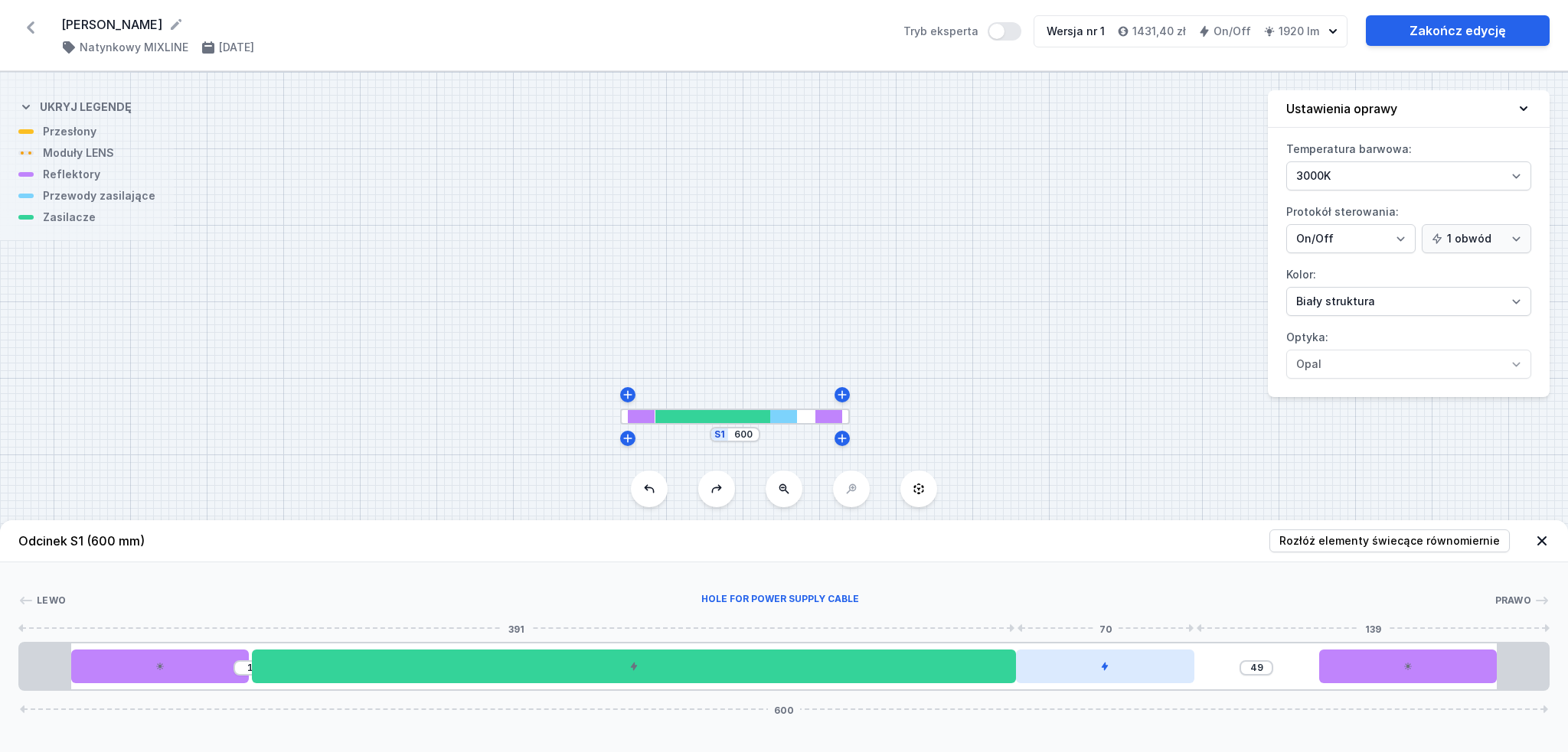
drag, startPoint x: 1087, startPoint y: 663, endPoint x: 1146, endPoint y: 667, distance: 59.1
click at [1146, 667] on div at bounding box center [1105, 666] width 178 height 33
click at [1015, 31] on button "Tryb eksperta" at bounding box center [1004, 32] width 33 height 19
drag, startPoint x: 1157, startPoint y: 679, endPoint x: 1210, endPoint y: 669, distance: 53.9
click at [1210, 669] on div "1 49 600" at bounding box center [784, 666] width 1531 height 49
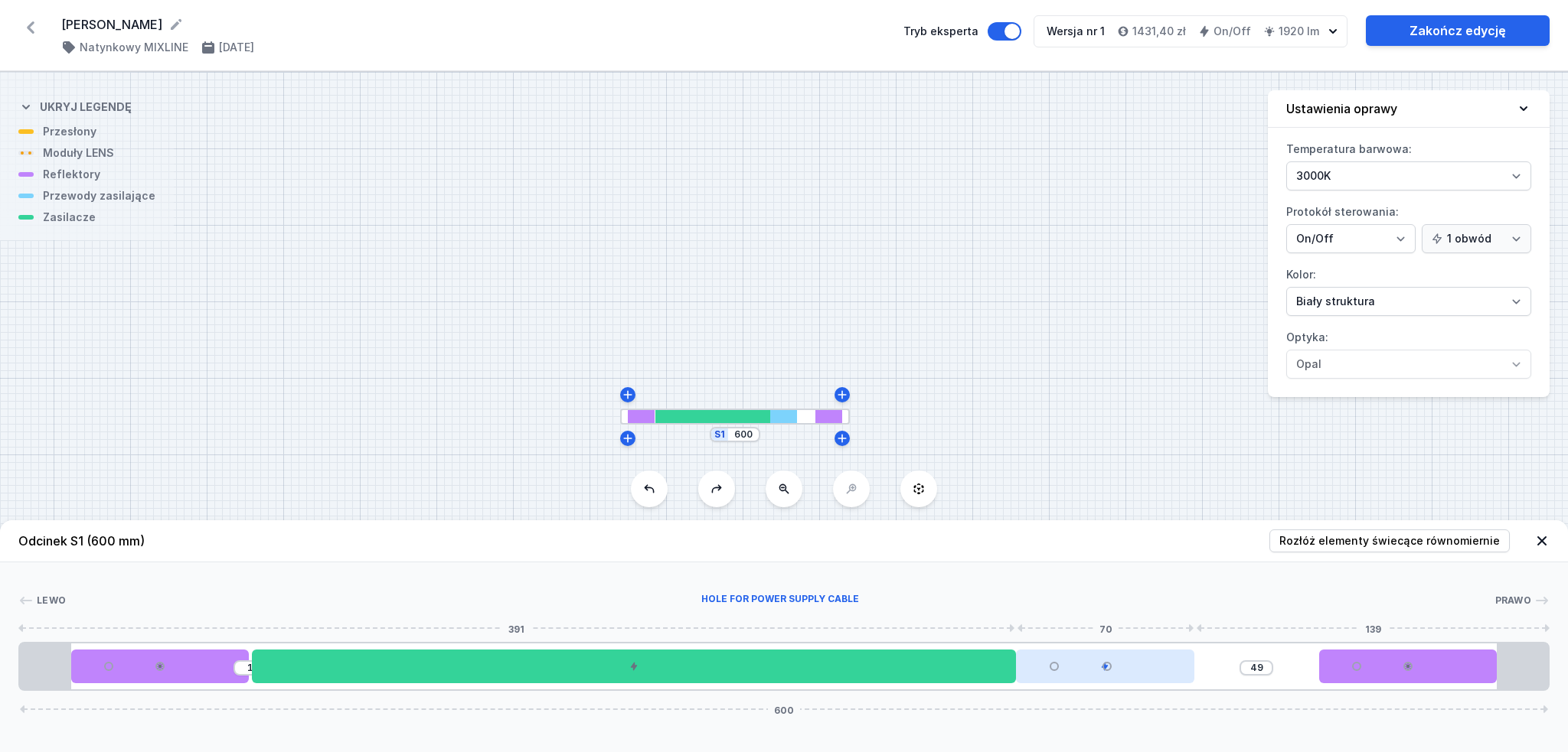
click at [1167, 671] on div at bounding box center [1105, 666] width 178 height 33
drag, startPoint x: 1143, startPoint y: 673, endPoint x: 1215, endPoint y: 666, distance: 72.3
click at [1215, 666] on div "1 49 600" at bounding box center [784, 666] width 1531 height 49
click at [751, 440] on input "600" at bounding box center [743, 435] width 24 height 12
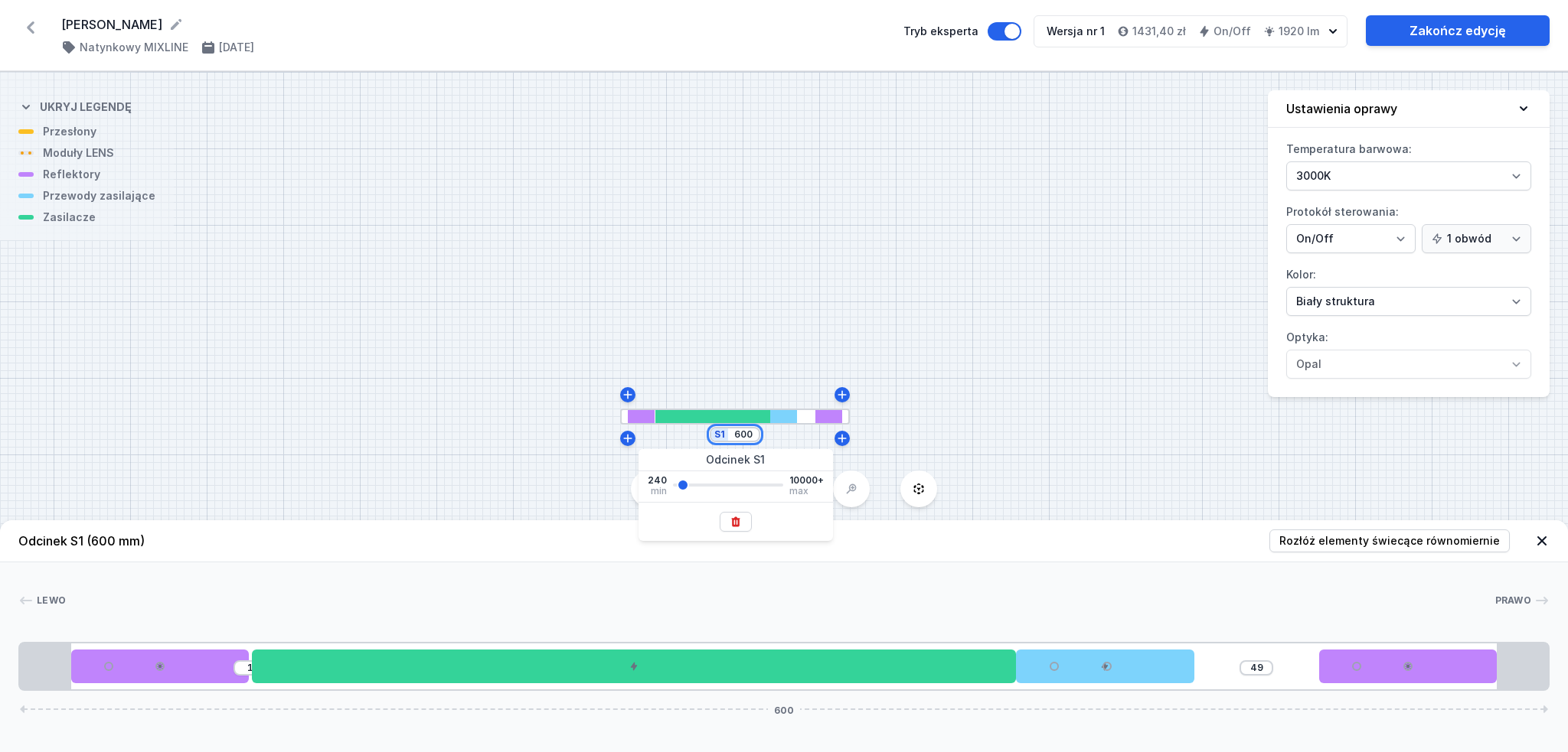
click at [751, 440] on input "600" at bounding box center [743, 435] width 24 height 12
click at [746, 436] on input "600" at bounding box center [743, 435] width 24 height 12
type input "700"
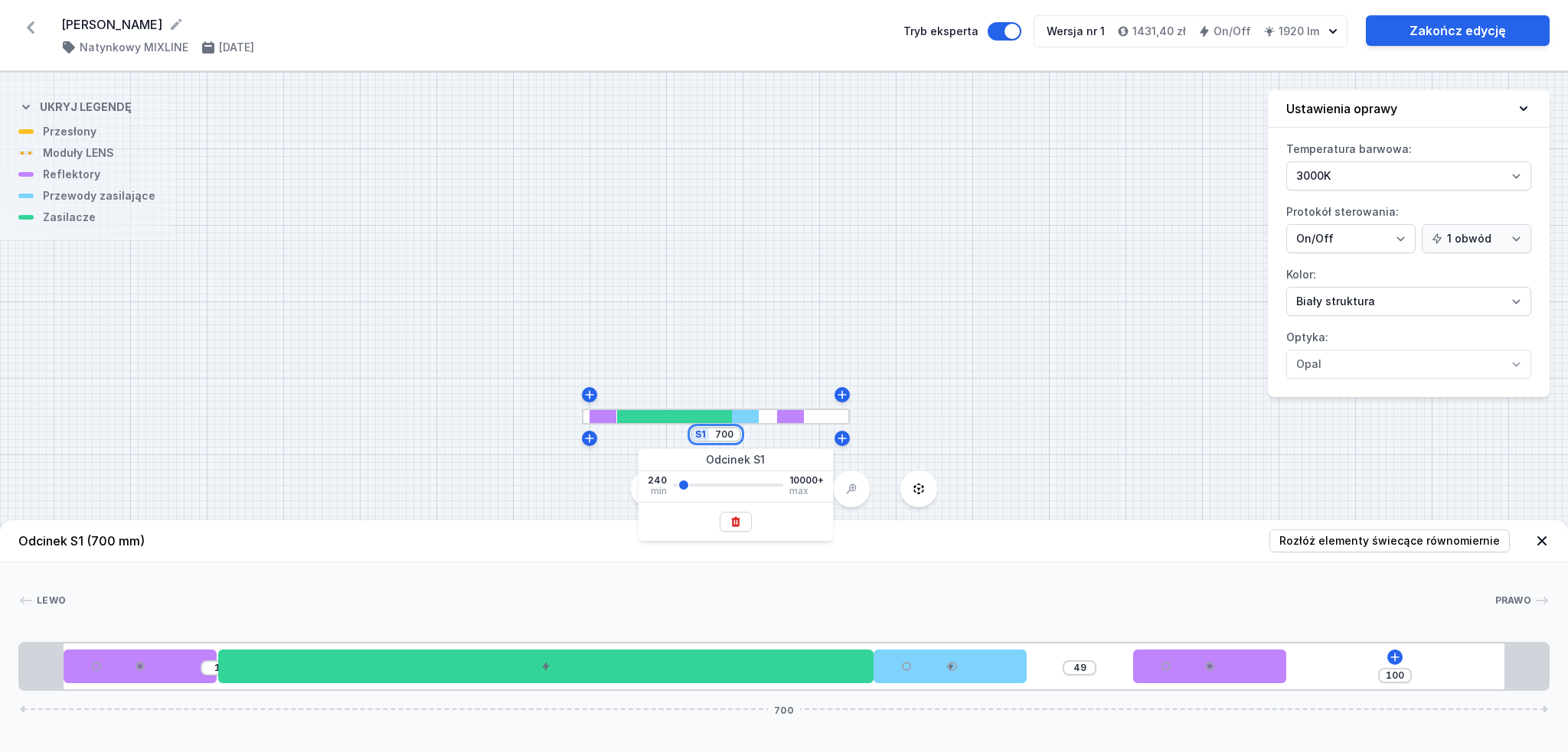
type input "700"
drag, startPoint x: 791, startPoint y: 416, endPoint x: 860, endPoint y: 415, distance: 69.0
click at [860, 415] on div "S1 700" at bounding box center [784, 412] width 1568 height 680
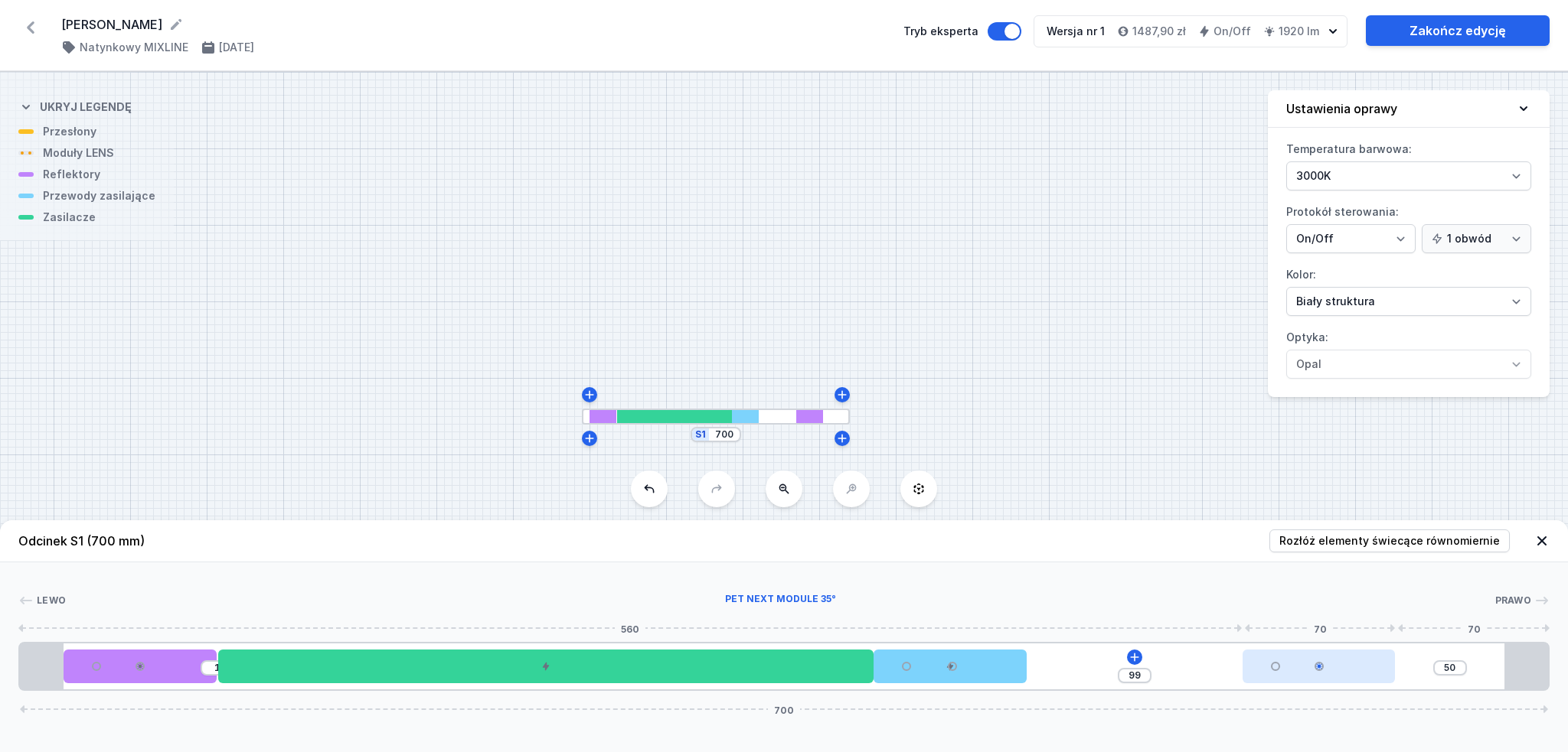
type input "49"
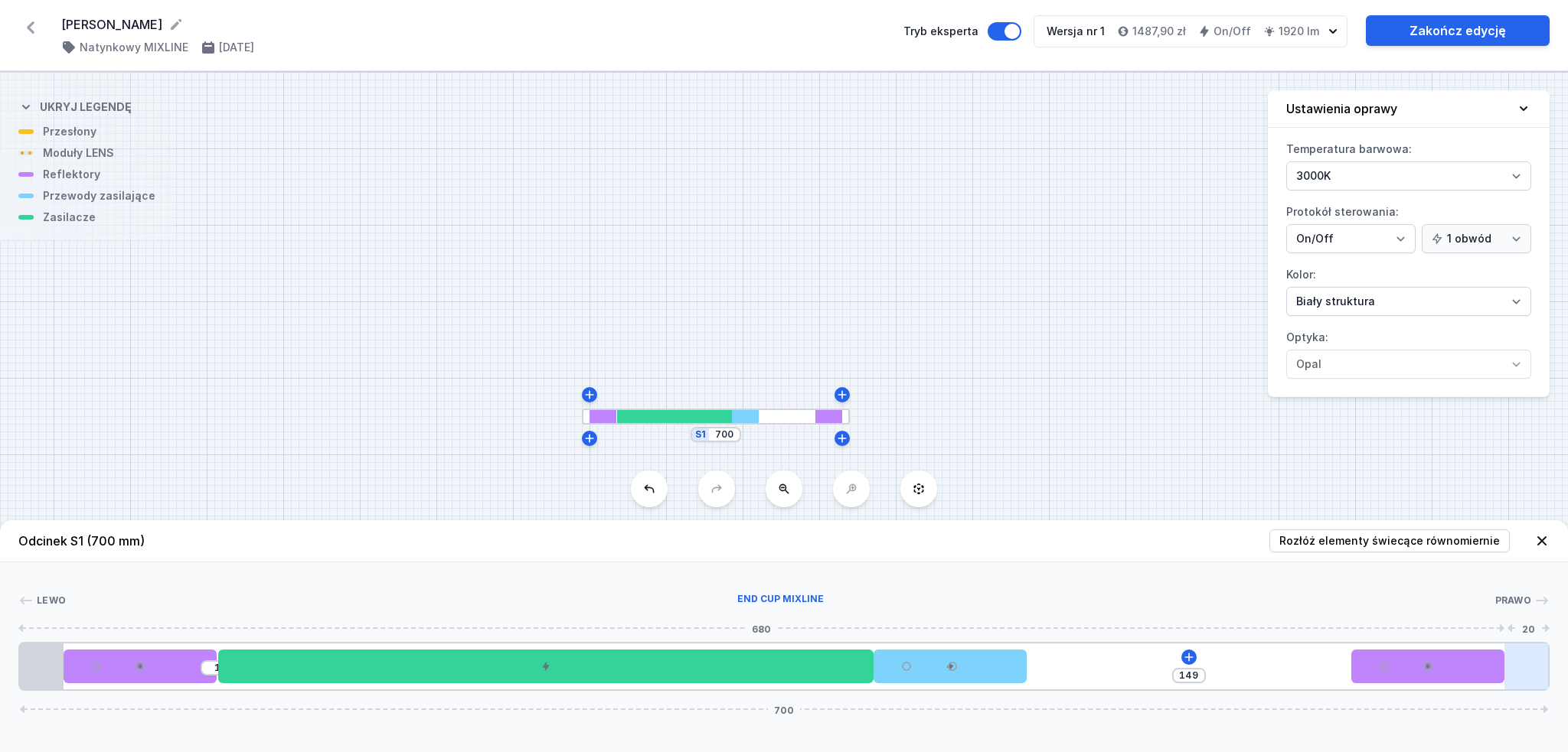
drag, startPoint x: 1281, startPoint y: 665, endPoint x: 1508, endPoint y: 659, distance: 227.1
click at [1508, 659] on div "1 149 700" at bounding box center [784, 666] width 1531 height 49
drag, startPoint x: 1002, startPoint y: 669, endPoint x: 1100, endPoint y: 662, distance: 98.2
click at [1106, 663] on div "1 149 700" at bounding box center [784, 666] width 1531 height 49
click at [1037, 655] on div "1 149 700" at bounding box center [784, 666] width 1531 height 49
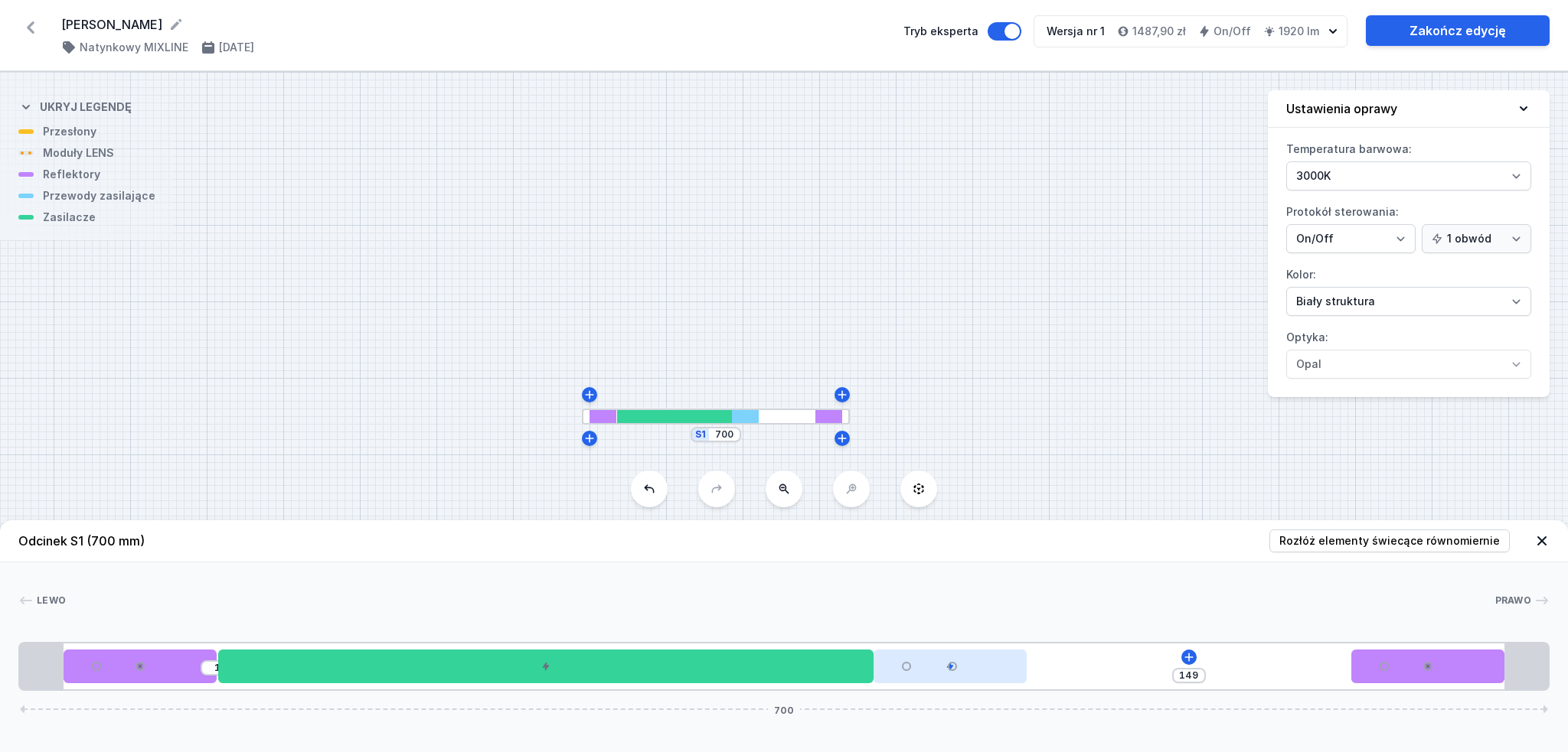
click at [999, 673] on div at bounding box center [950, 666] width 153 height 33
drag, startPoint x: 983, startPoint y: 670, endPoint x: 1082, endPoint y: 676, distance: 99.2
click at [1082, 676] on div "1 149 700" at bounding box center [784, 666] width 1531 height 49
click at [1184, 661] on icon at bounding box center [1189, 658] width 12 height 12
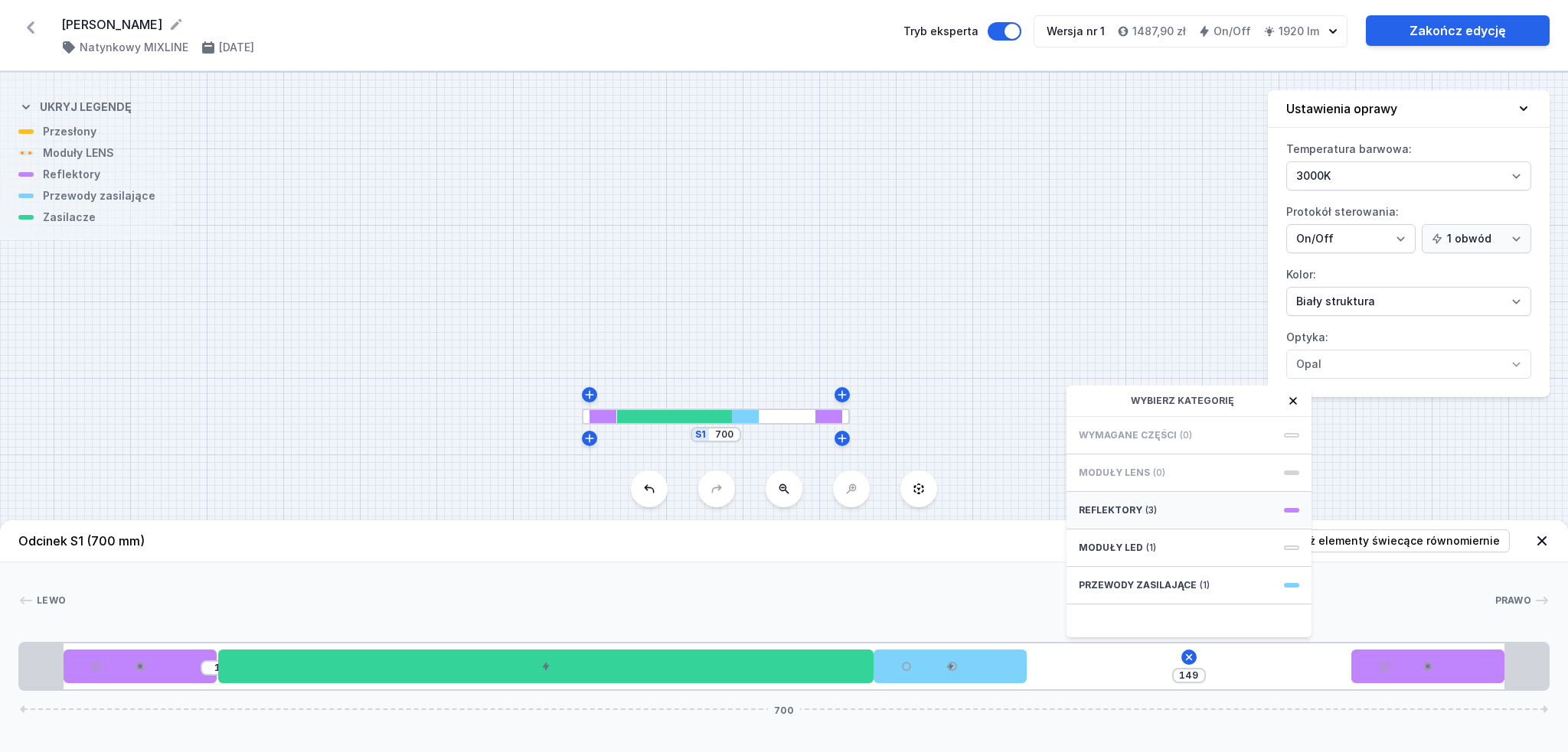
click at [1170, 514] on div "Reflektory (3)" at bounding box center [1189, 511] width 245 height 37
click at [1186, 467] on span "PET next module 35°" at bounding box center [1189, 469] width 220 height 16
type input "79"
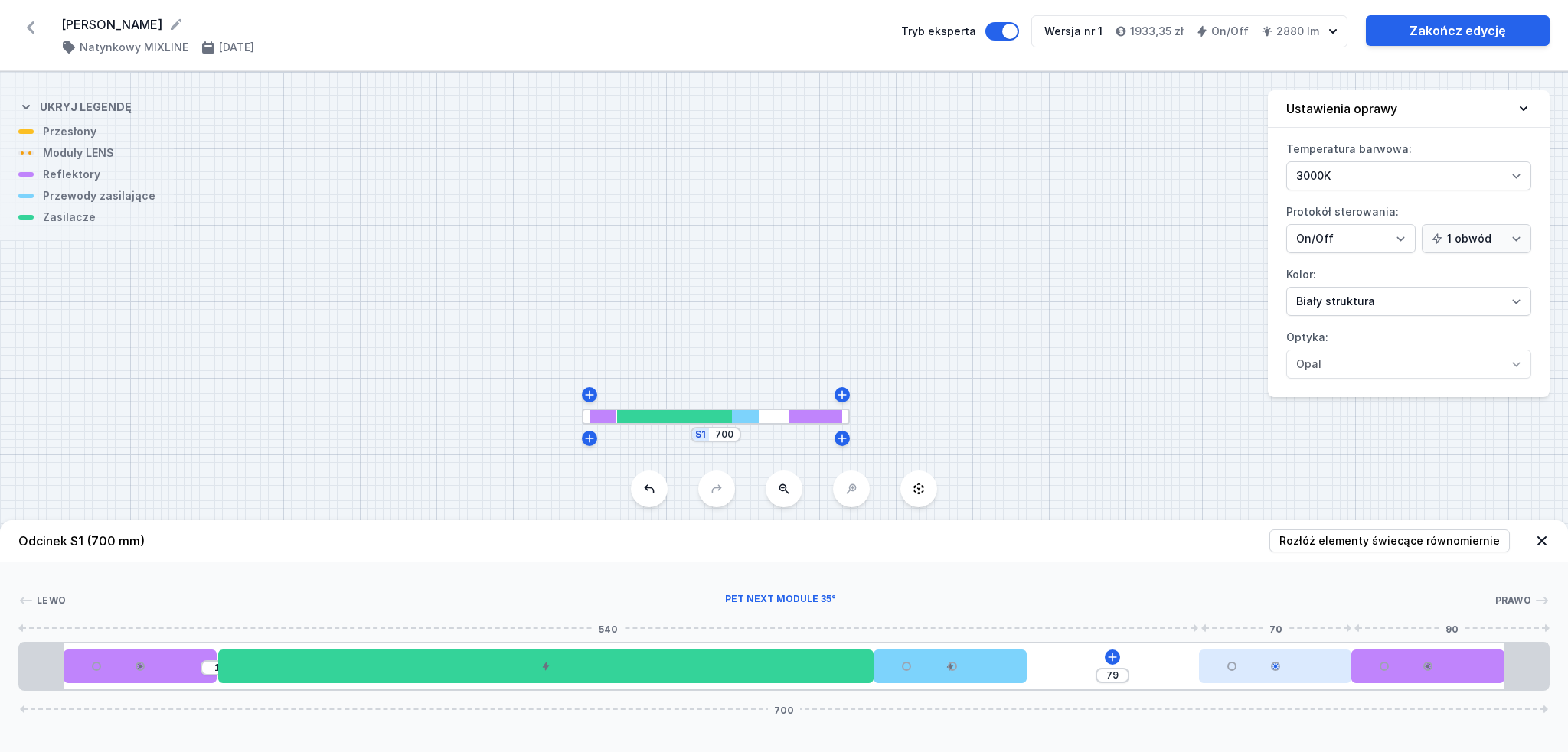
drag, startPoint x: 1156, startPoint y: 664, endPoint x: 1314, endPoint y: 653, distance: 158.4
click at [1314, 653] on div at bounding box center [1276, 666] width 153 height 33
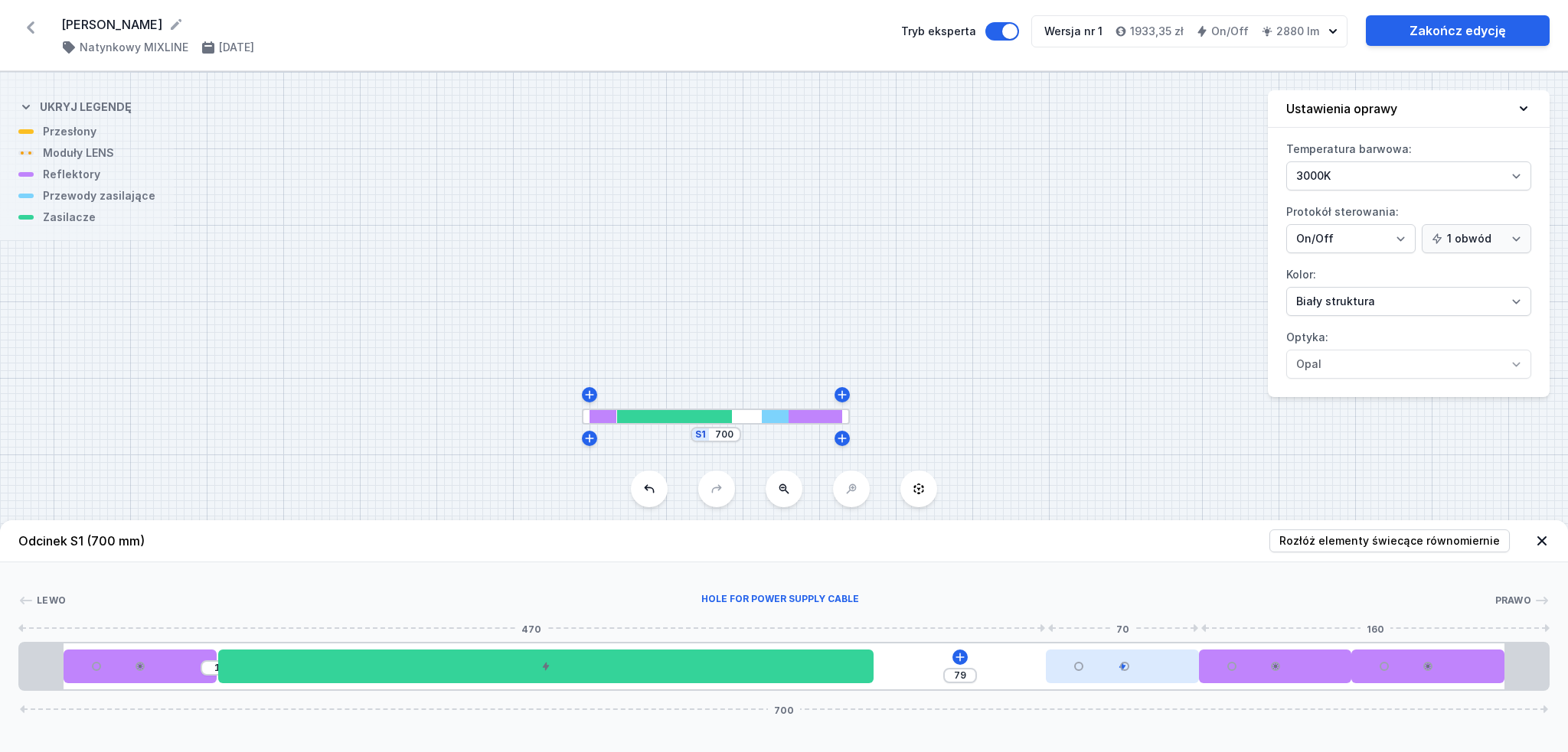
drag, startPoint x: 936, startPoint y: 671, endPoint x: 1136, endPoint y: 666, distance: 200.1
click at [1136, 666] on div at bounding box center [1122, 666] width 153 height 33
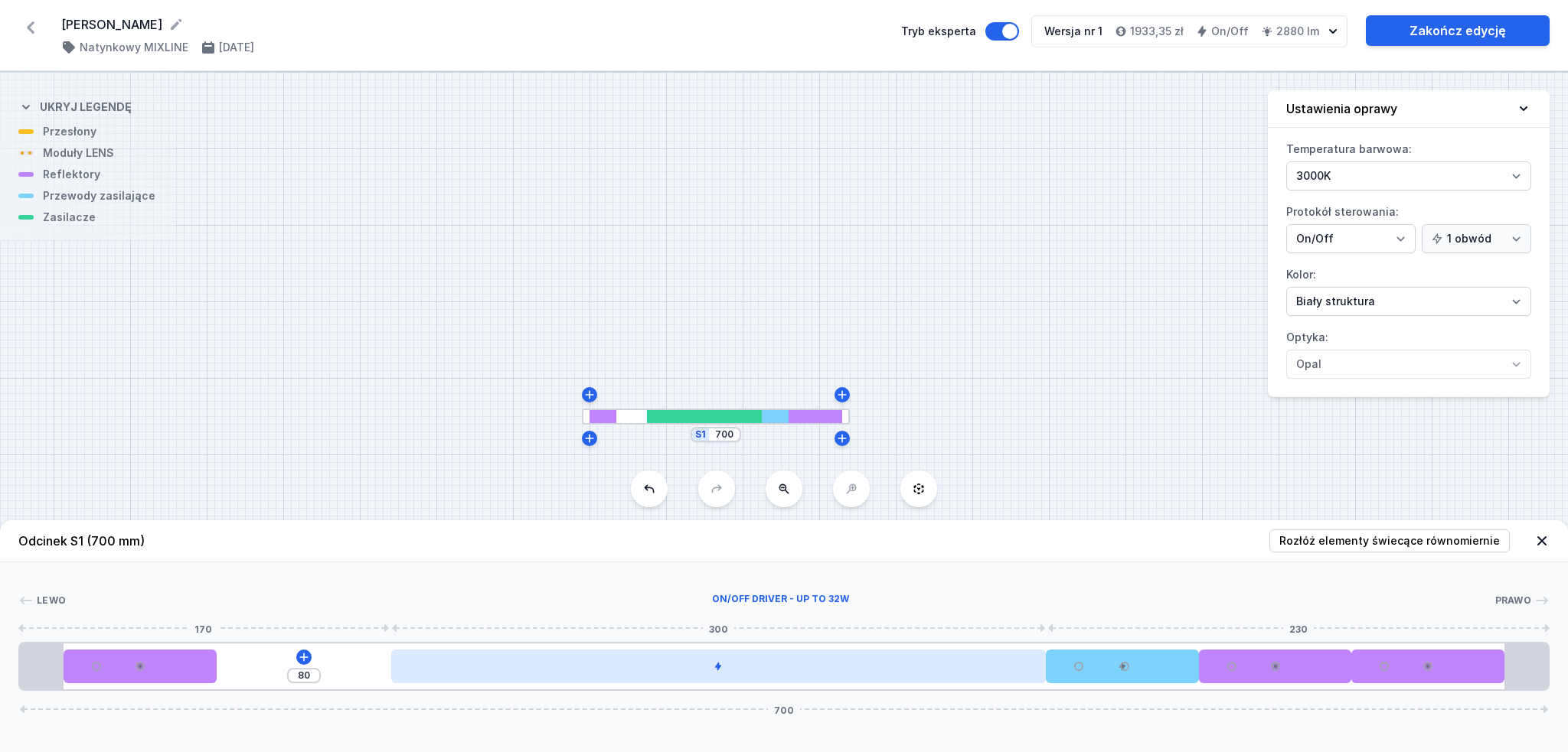
drag, startPoint x: 791, startPoint y: 667, endPoint x: 973, endPoint y: 671, distance: 182.0
click at [973, 671] on div at bounding box center [718, 666] width 655 height 33
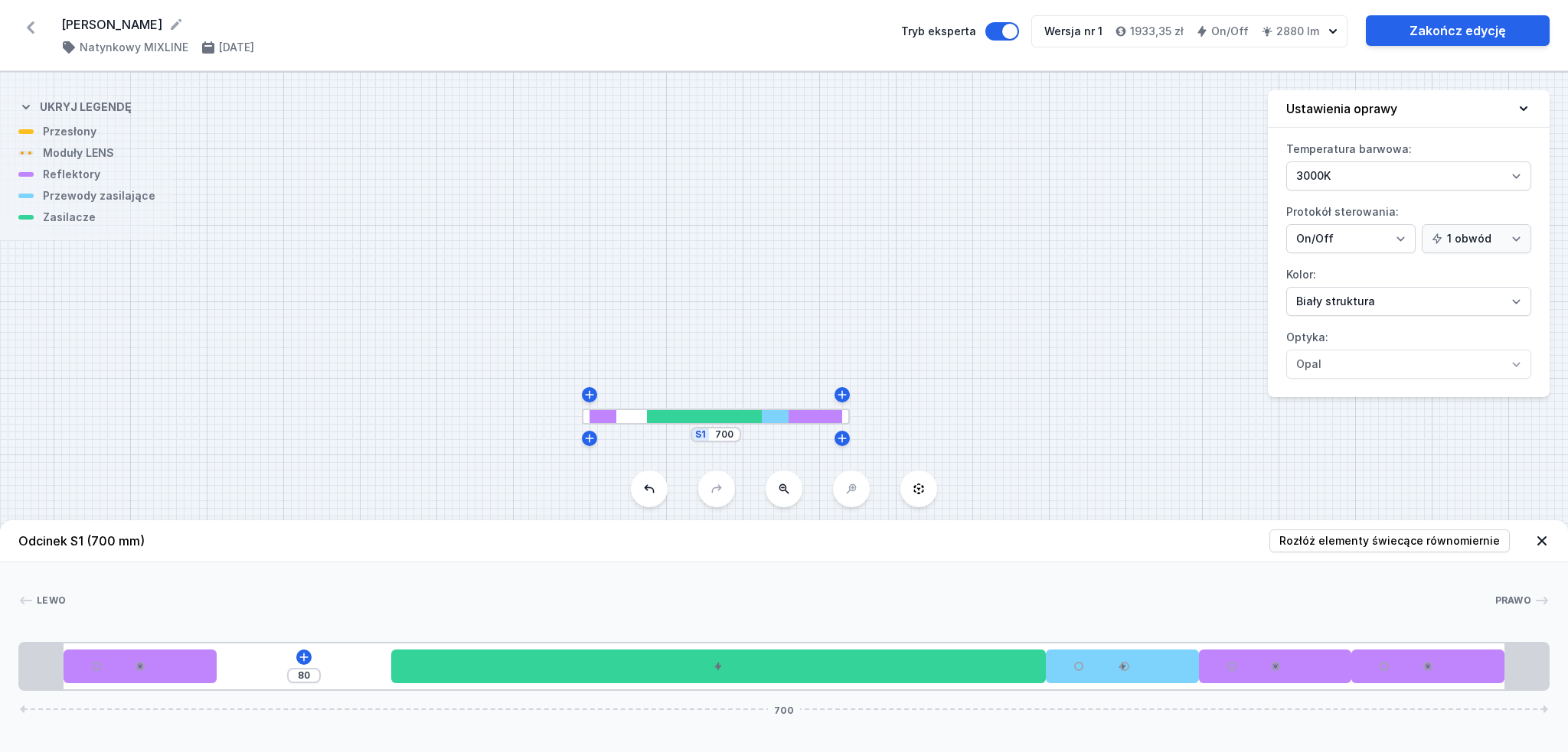
click at [300, 650] on div "80 700" at bounding box center [784, 666] width 1531 height 49
click at [303, 653] on icon at bounding box center [304, 658] width 12 height 12
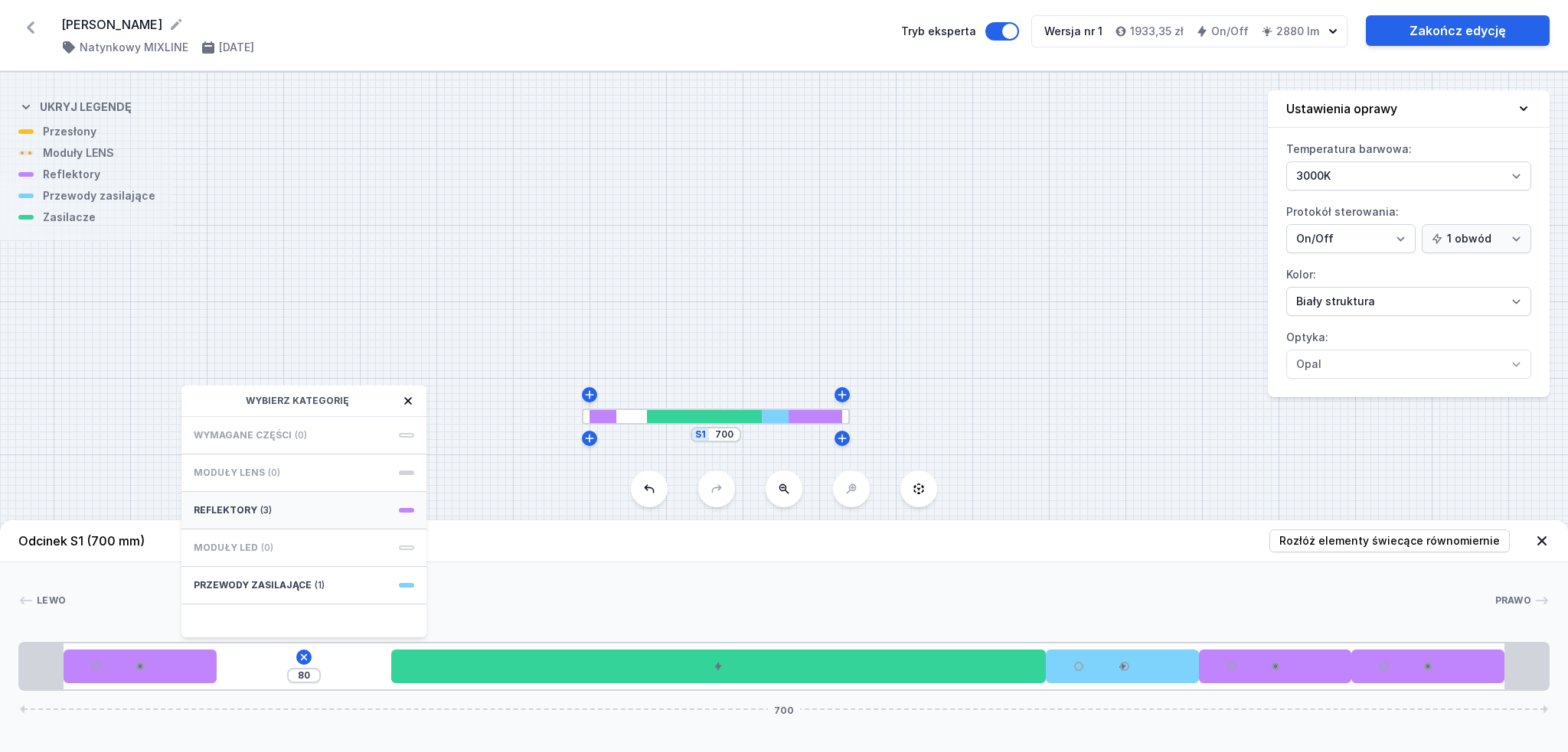
click at [303, 497] on div "Reflektory (3)" at bounding box center [304, 511] width 245 height 37
click at [306, 467] on span "PET next module 35°" at bounding box center [304, 469] width 220 height 16
type input "10"
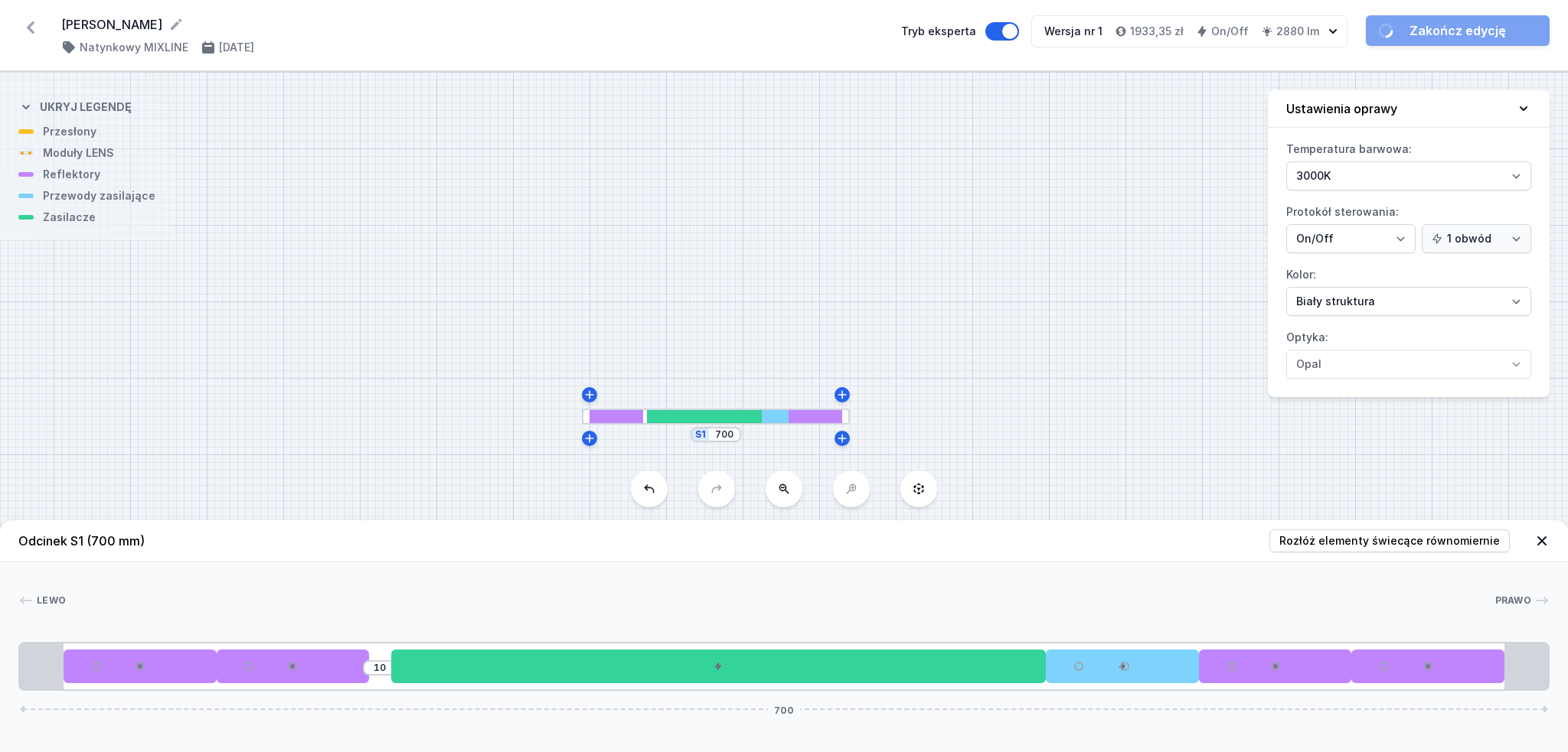
click at [491, 330] on div "S1 700" at bounding box center [784, 412] width 1568 height 680
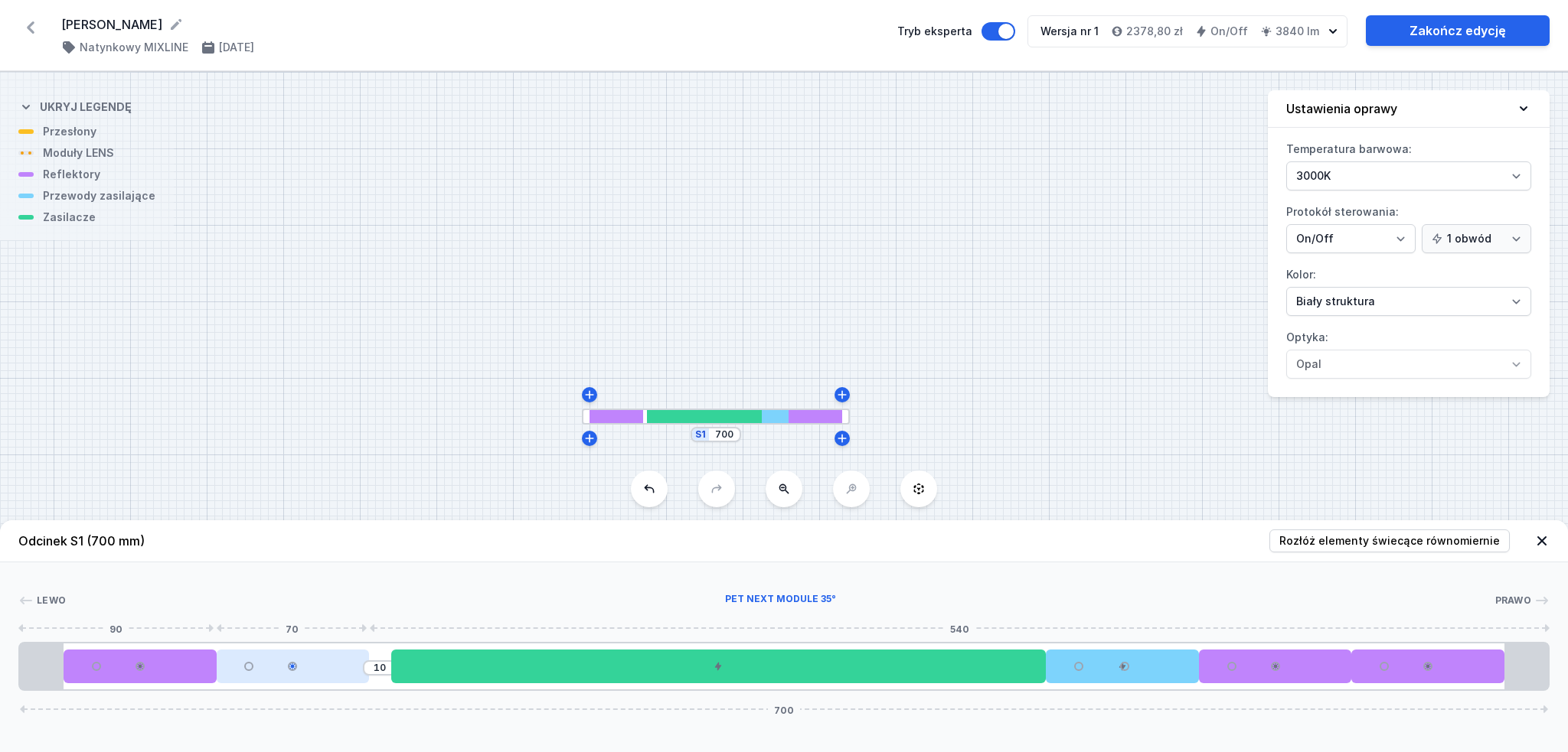
click at [297, 673] on div at bounding box center [293, 666] width 18 height 18
select select "1523"
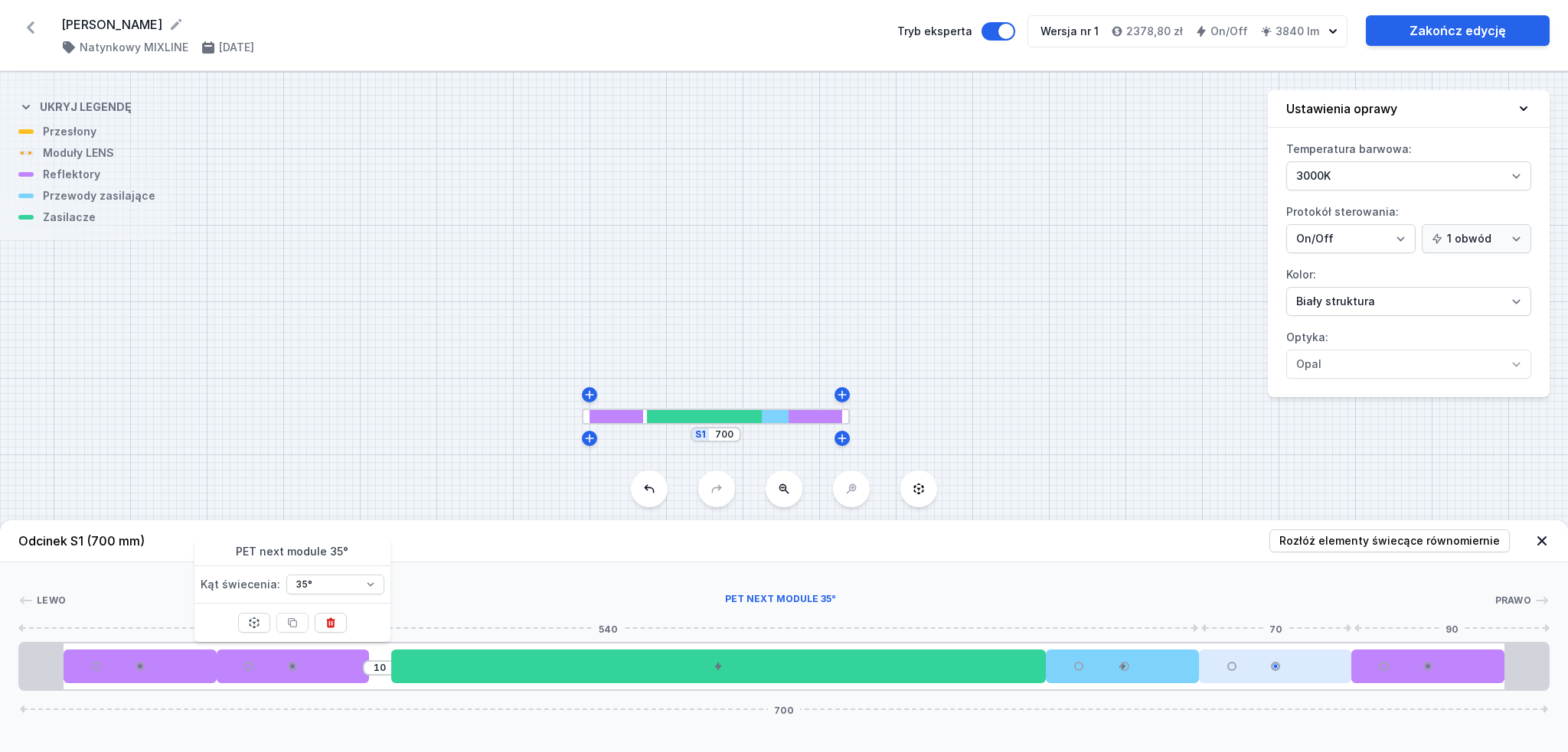
click at [1312, 658] on div at bounding box center [1276, 666] width 153 height 33
select select "1523"
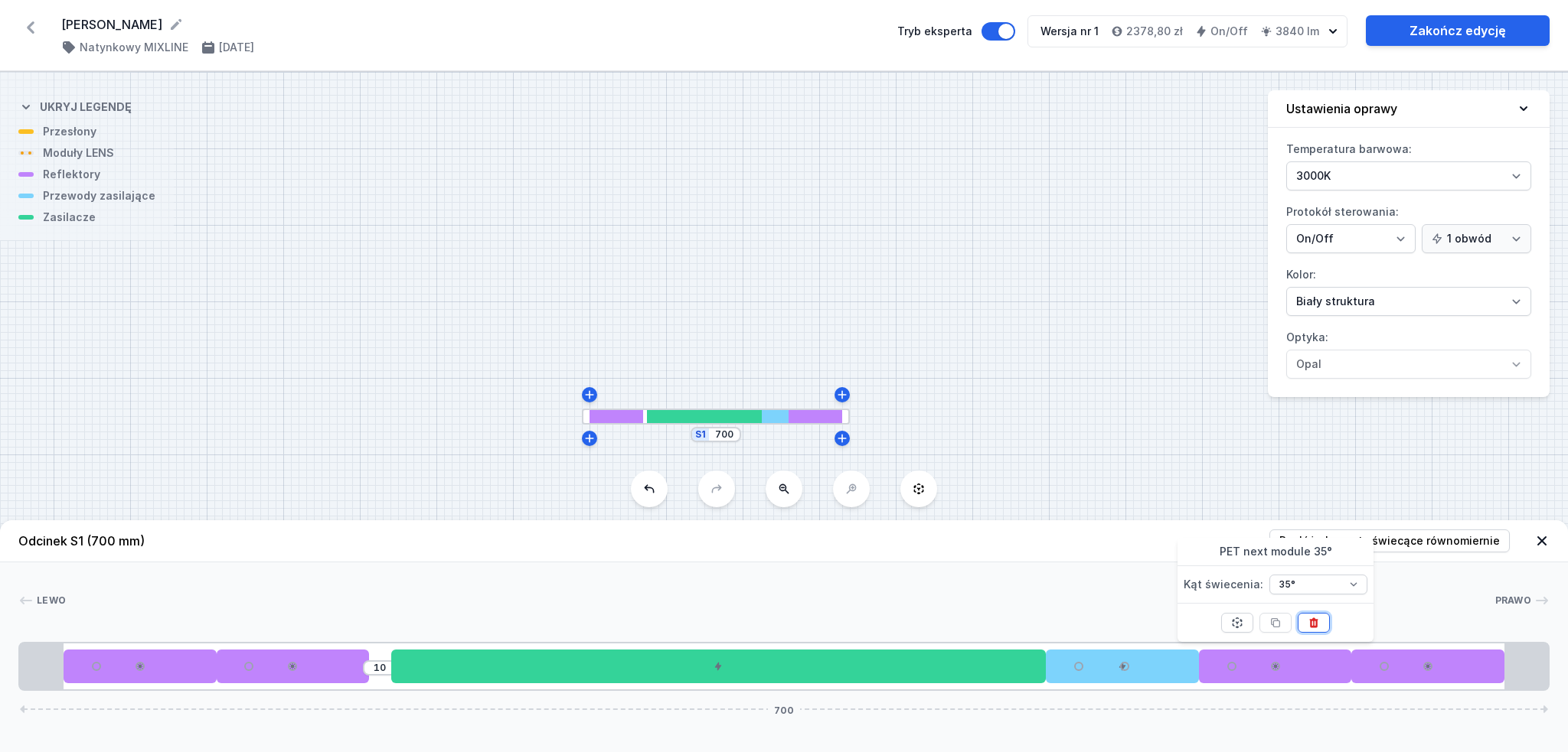
click at [1316, 621] on icon at bounding box center [1314, 622] width 9 height 10
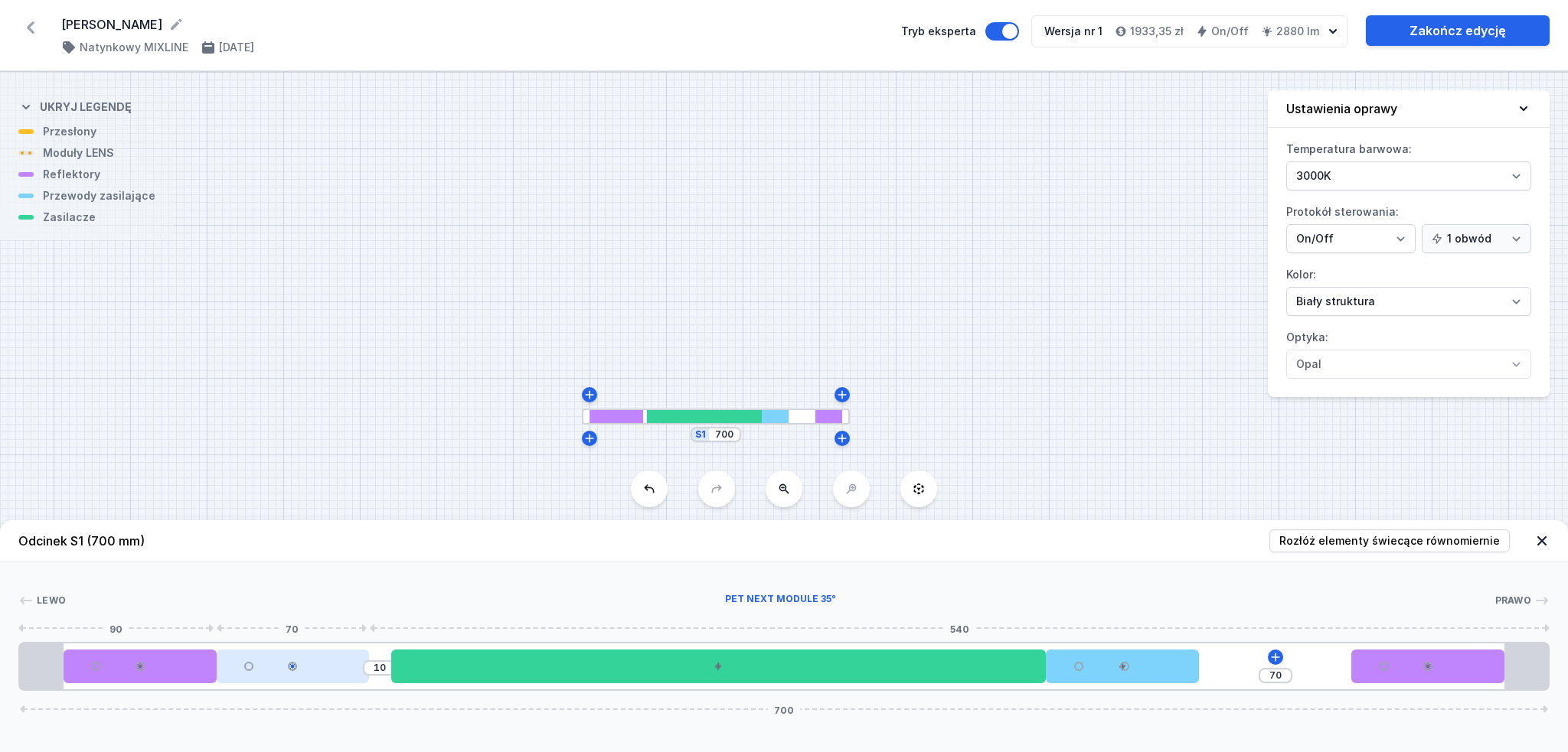
click at [344, 663] on div at bounding box center [293, 666] width 153 height 33
select select "1523"
click at [328, 622] on icon at bounding box center [330, 622] width 9 height 10
type input "80"
click at [729, 441] on input "700" at bounding box center [724, 435] width 24 height 12
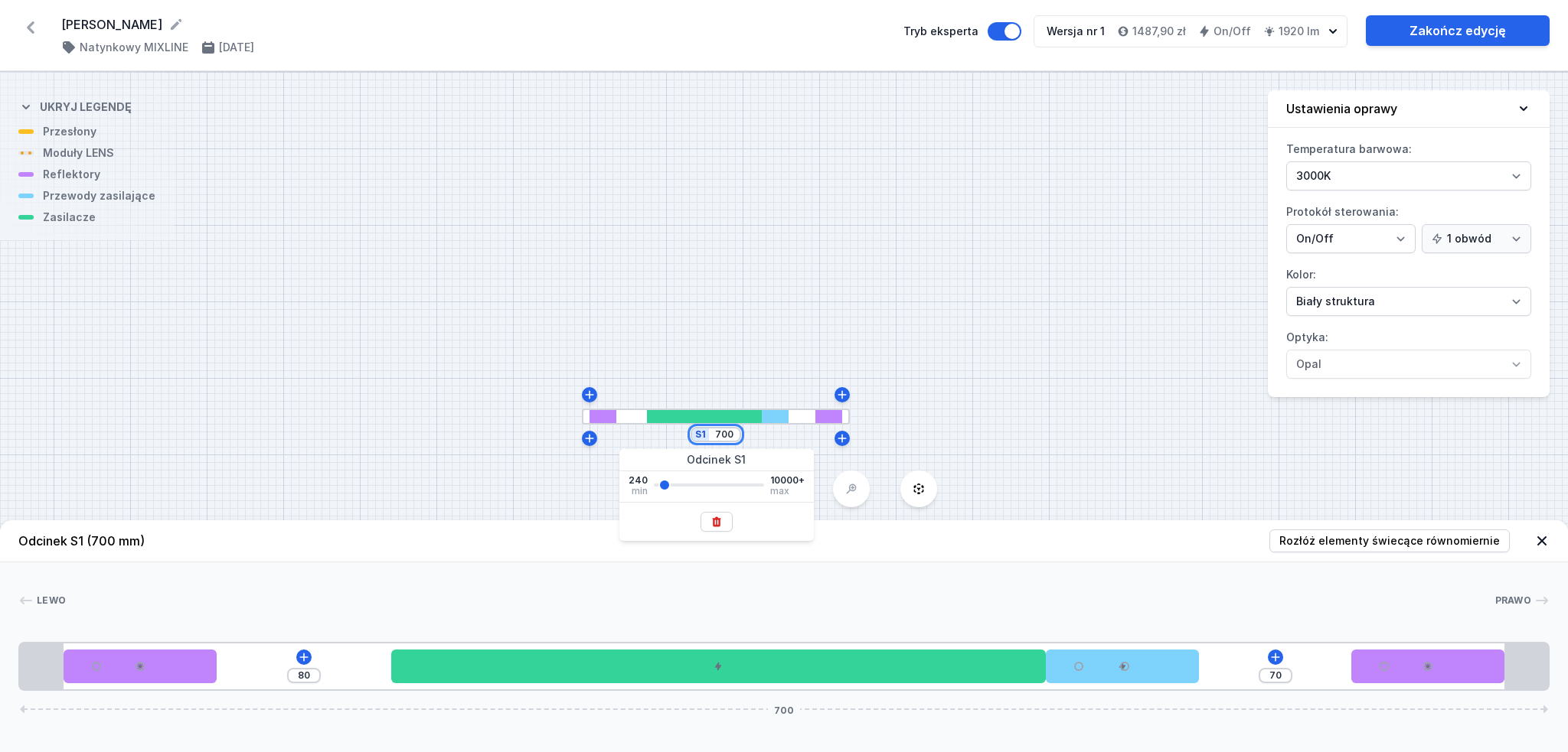
click at [729, 441] on input "700" at bounding box center [724, 435] width 24 height 12
type input "600"
click at [918, 429] on div "S1 600" at bounding box center [784, 412] width 1568 height 680
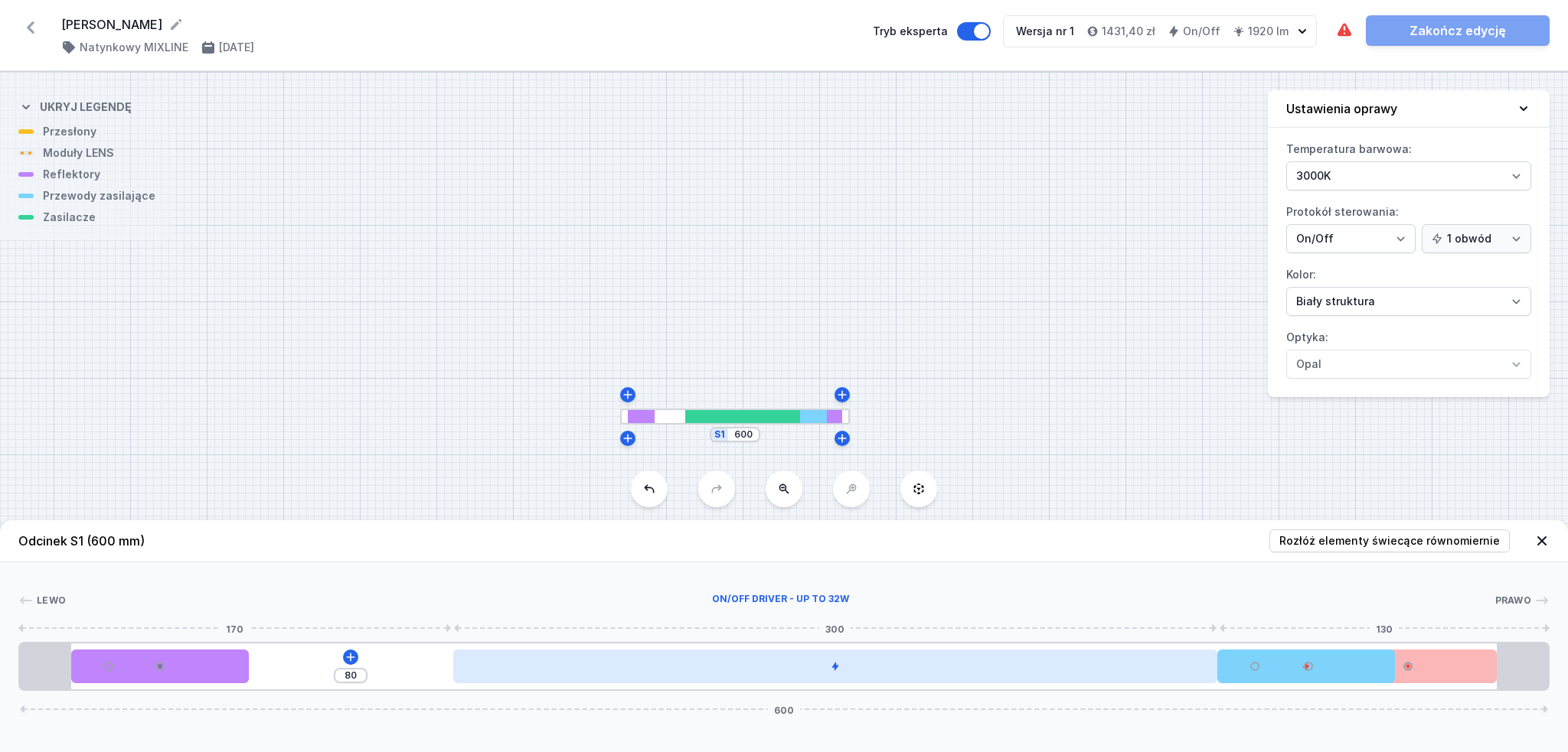
type input "1"
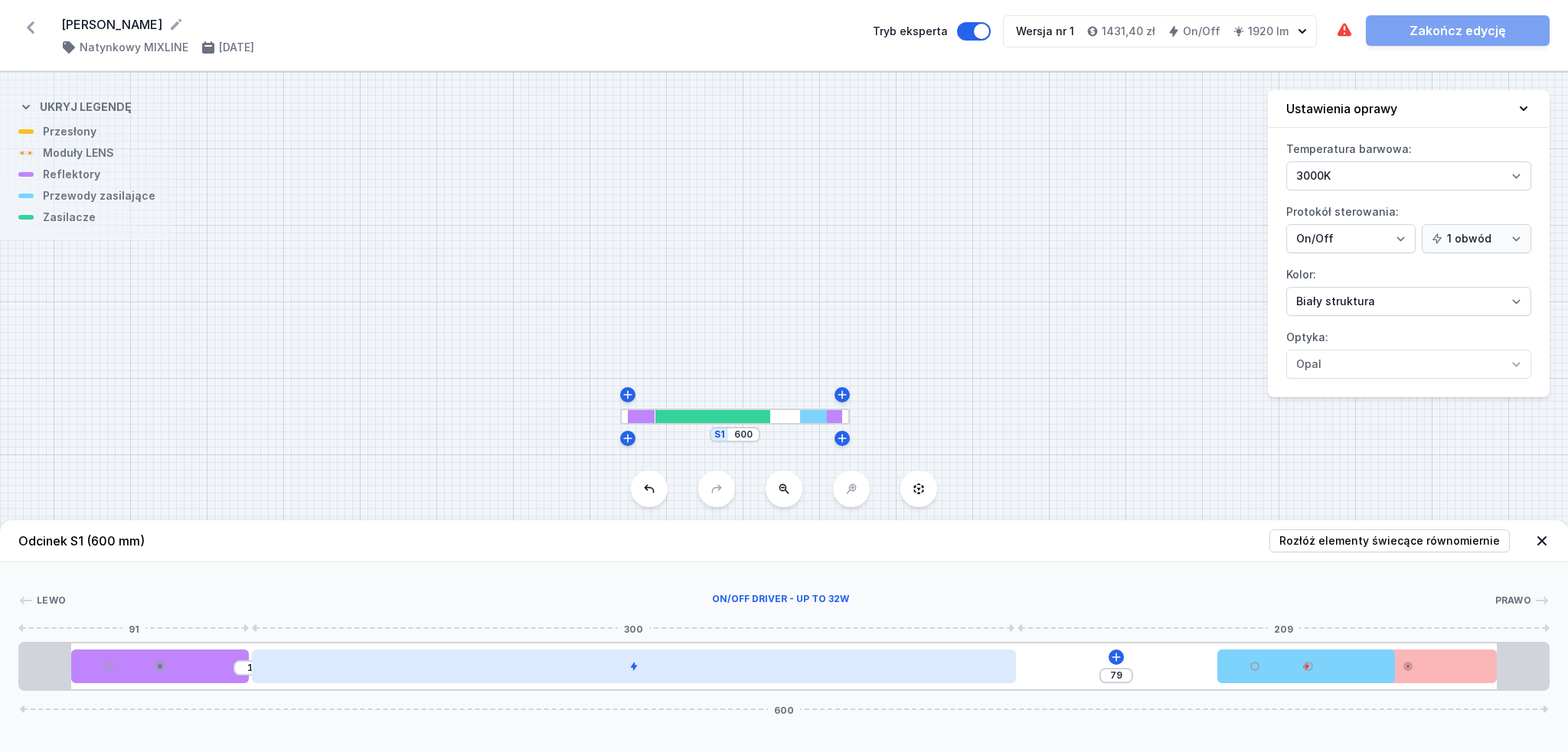
drag, startPoint x: 916, startPoint y: 670, endPoint x: 794, endPoint y: 673, distance: 122.0
click at [794, 673] on div at bounding box center [633, 666] width 764 height 33
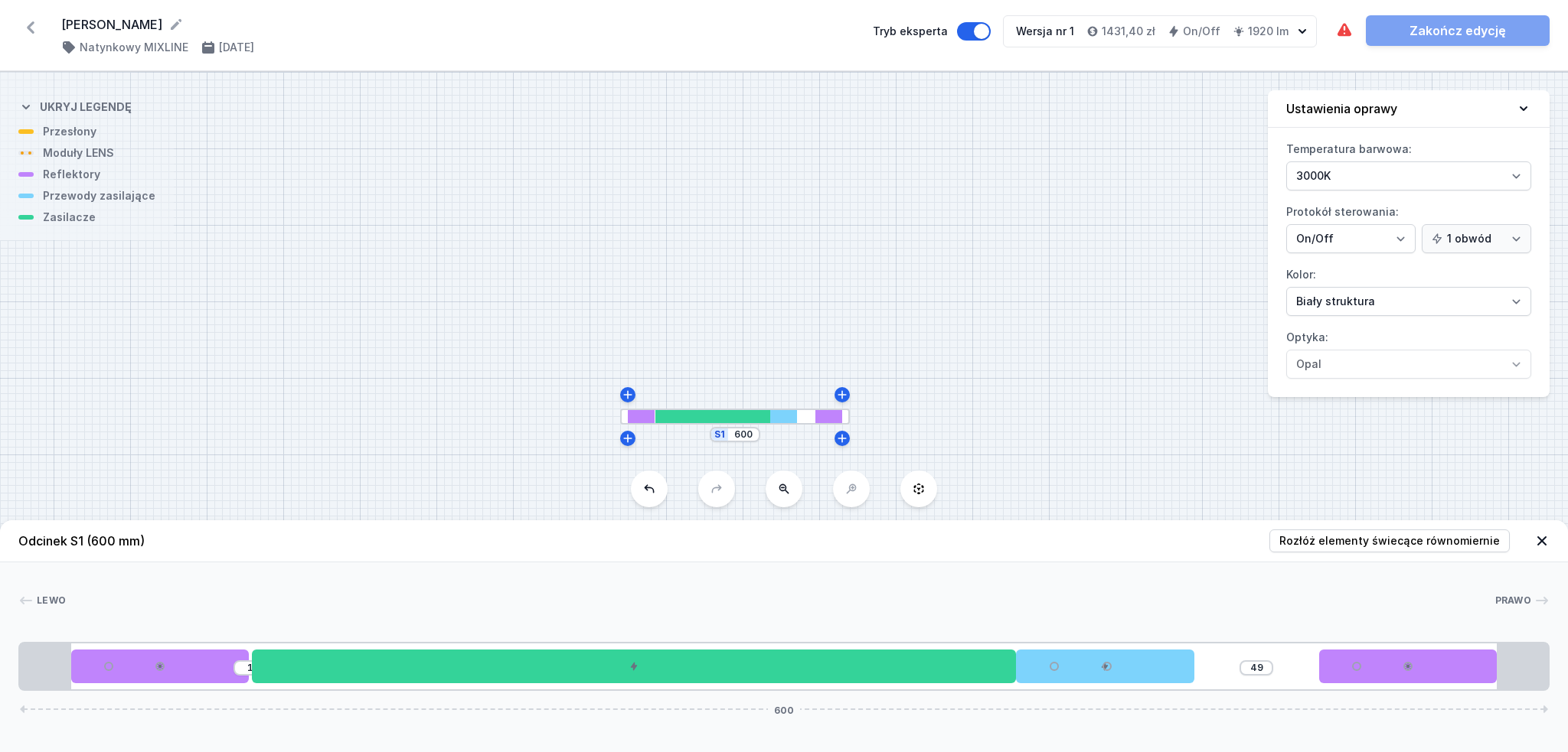
drag, startPoint x: 1263, startPoint y: 672, endPoint x: 1218, endPoint y: 672, distance: 45.0
click at [1218, 672] on div "1 49 600" at bounding box center [784, 666] width 1531 height 49
drag, startPoint x: 1138, startPoint y: 31, endPoint x: 1189, endPoint y: 35, distance: 51.2
click at [1186, 35] on h4 "1431,40 zł" at bounding box center [1159, 31] width 54 height 16
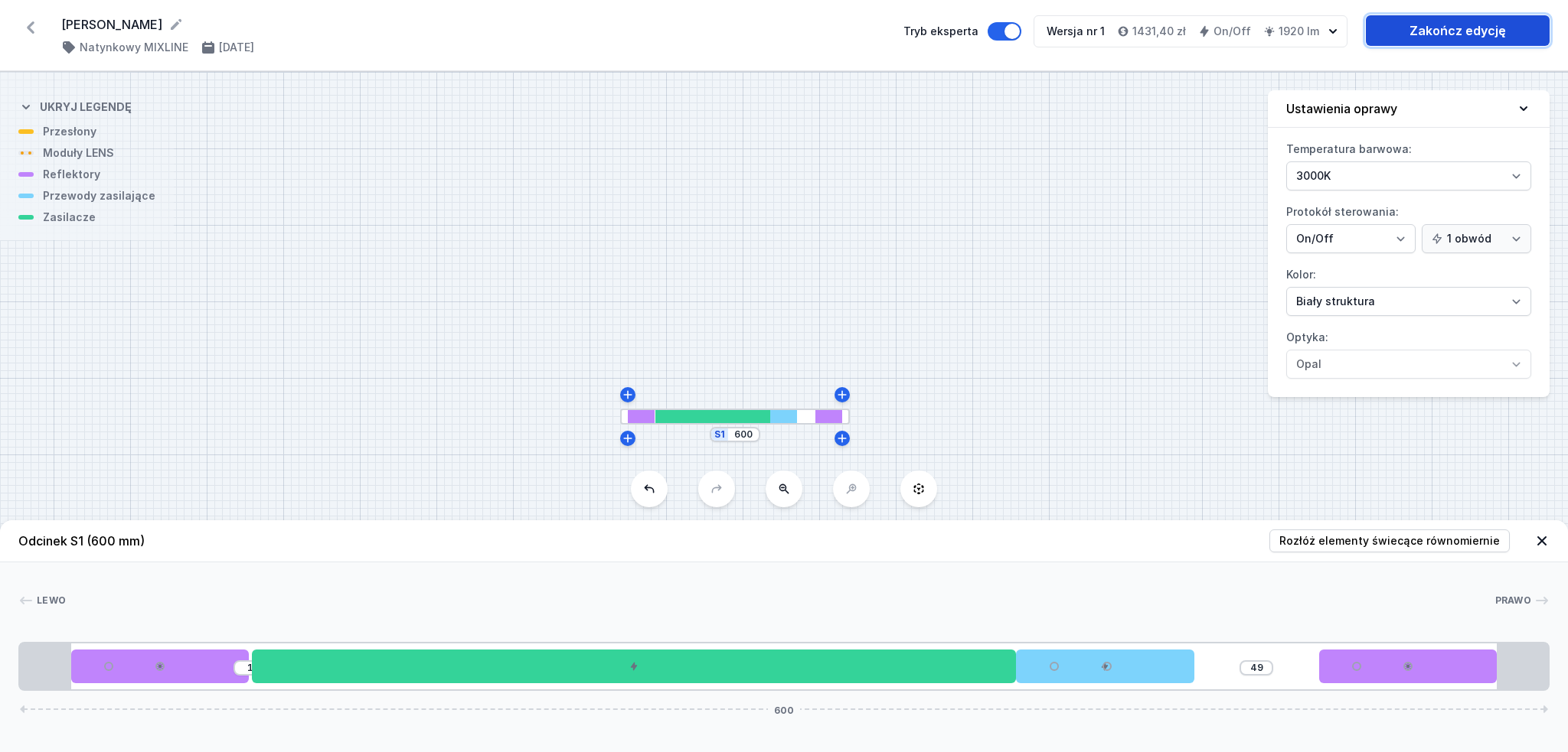
click at [1420, 26] on link "Zakończ edycję" at bounding box center [1458, 30] width 184 height 30
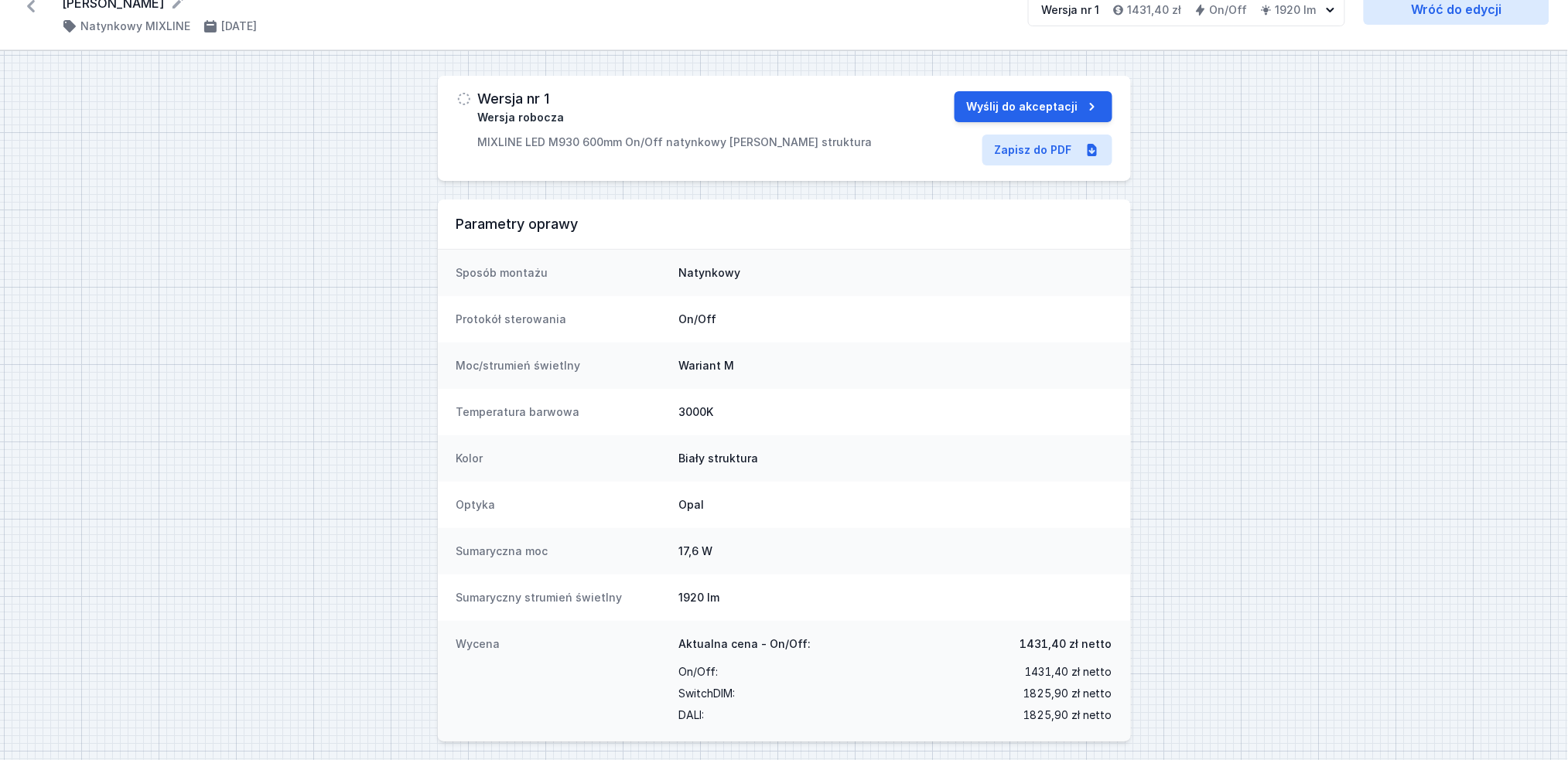
scroll to position [28, 0]
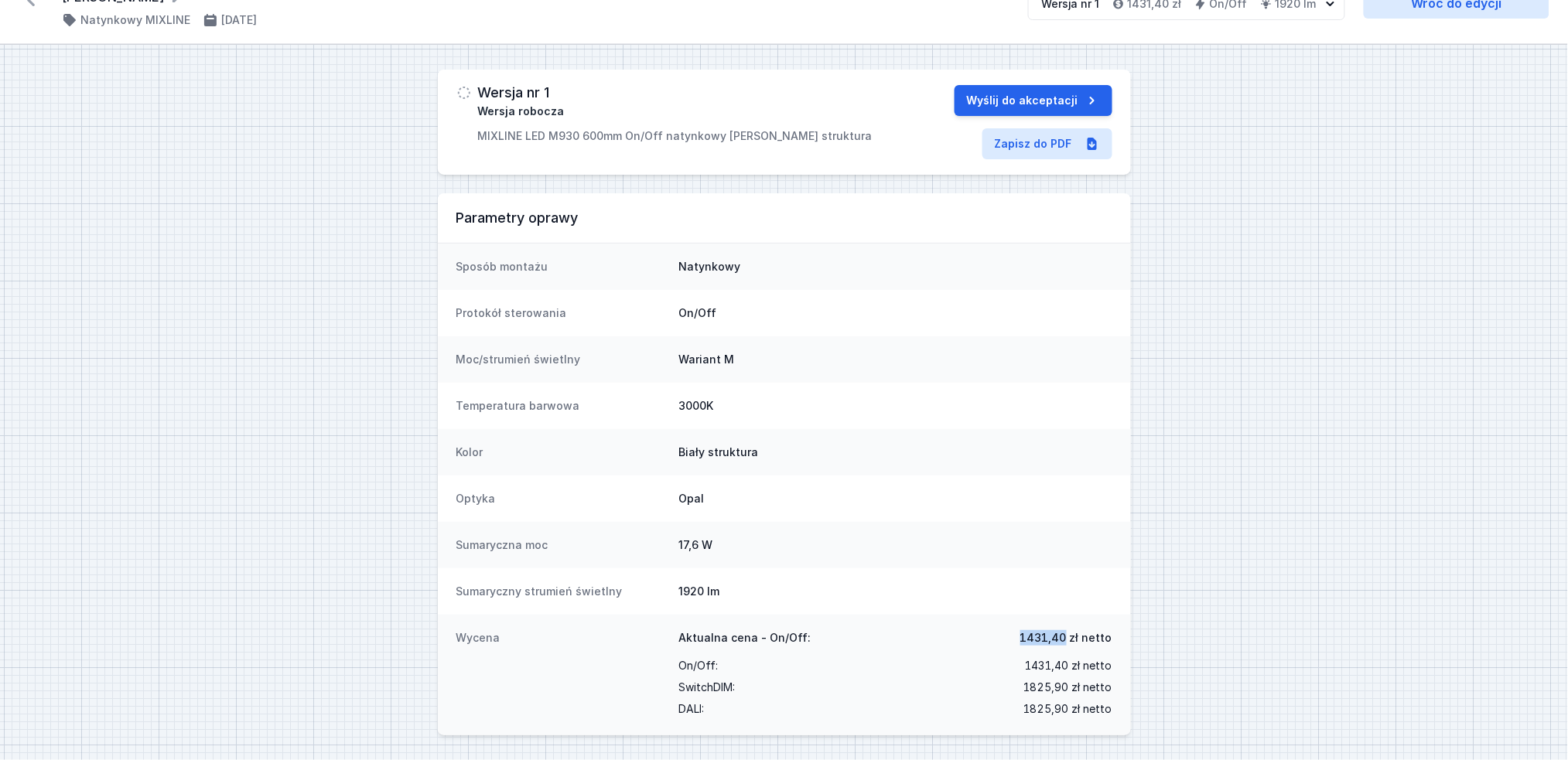
drag, startPoint x: 1023, startPoint y: 637, endPoint x: 1071, endPoint y: 634, distance: 48.1
click at [1071, 634] on div "Aktualna cena - On/Off: 1431,40 [PERSON_NAME]" at bounding box center [895, 642] width 434 height 24
copy span "1431,40"
